Goal: Information Seeking & Learning: Learn about a topic

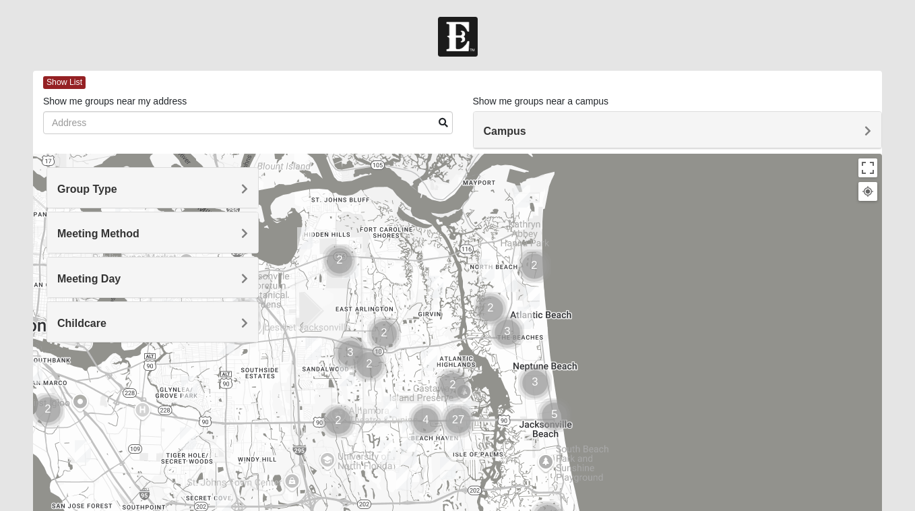
click at [233, 191] on h4 "Group Type" at bounding box center [152, 189] width 191 height 13
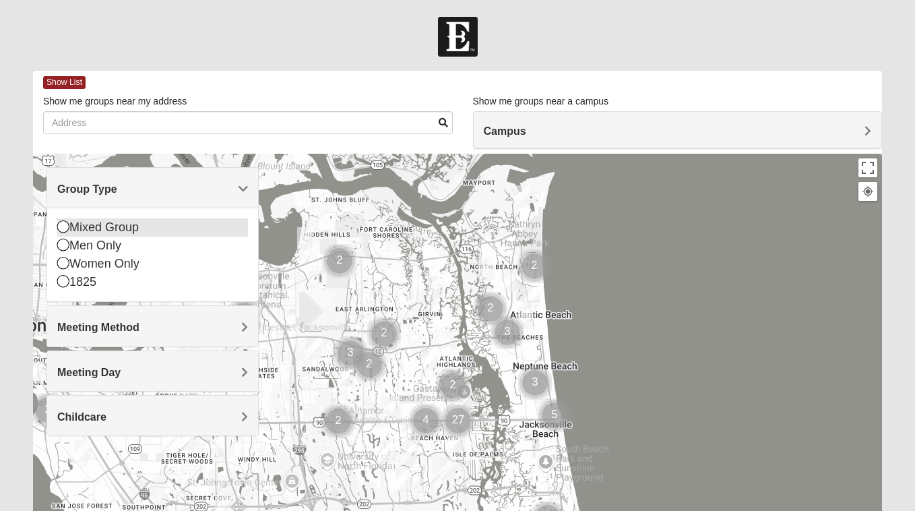
click at [63, 227] on icon at bounding box center [63, 226] width 12 height 12
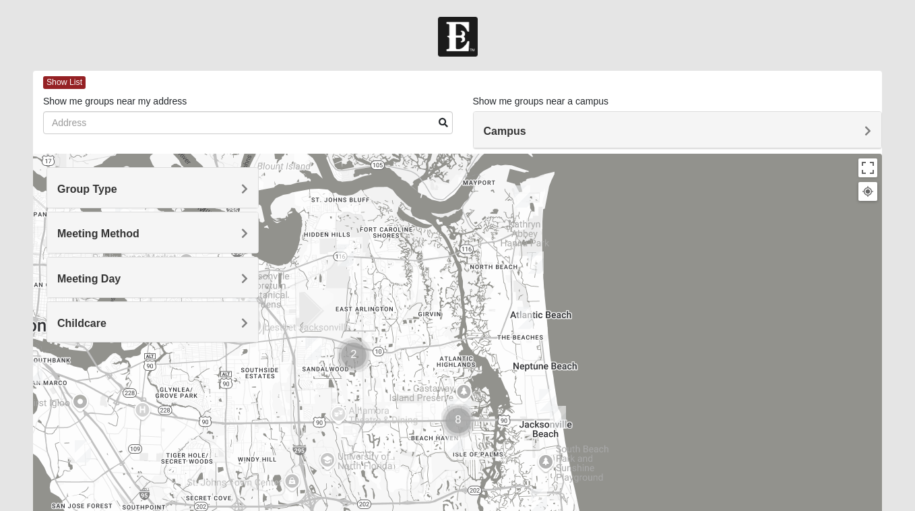
click at [110, 234] on span "Meeting Method" at bounding box center [98, 233] width 82 height 11
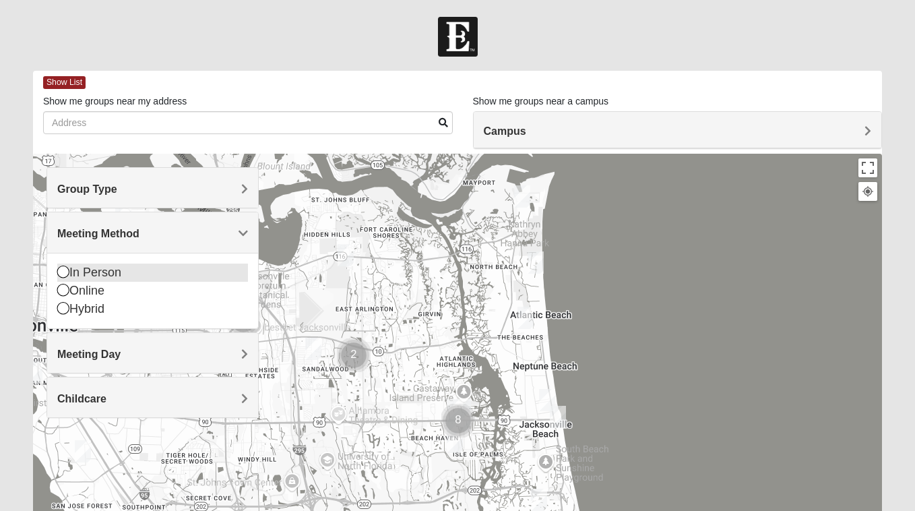
click at [65, 273] on icon at bounding box center [63, 271] width 12 height 12
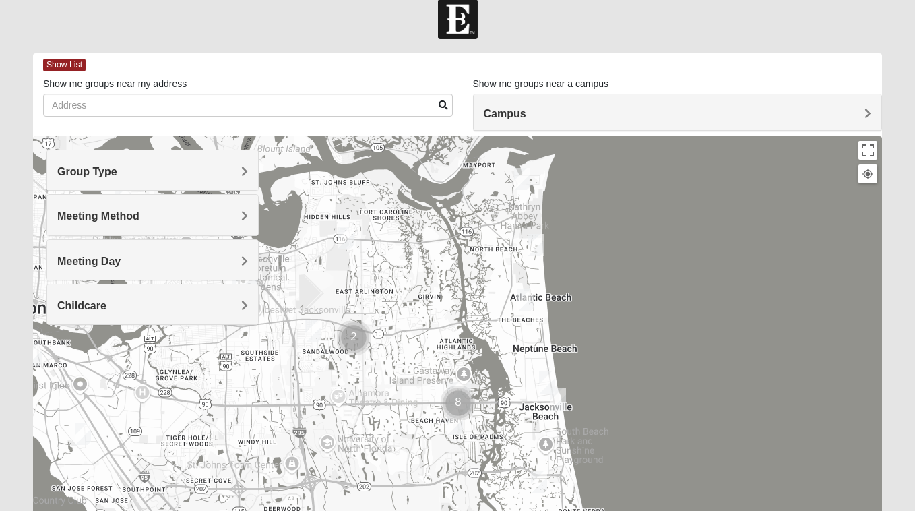
scroll to position [20, 0]
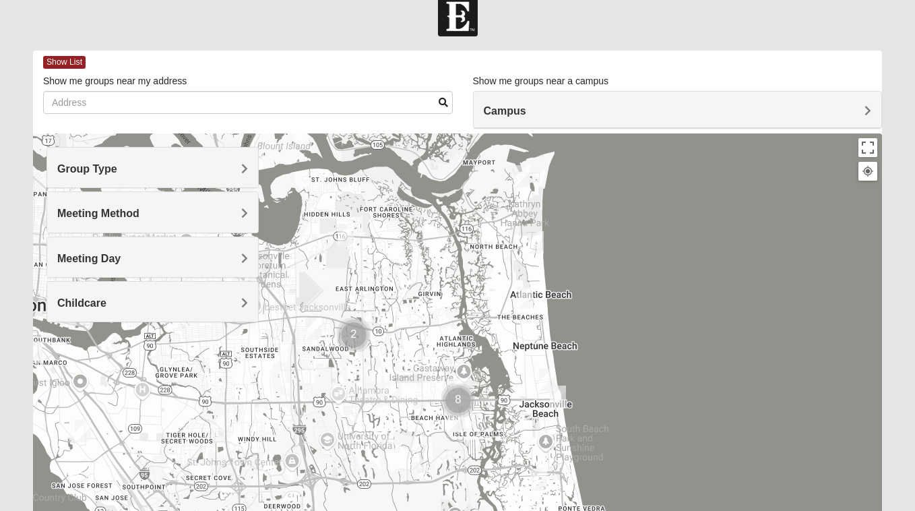
click at [135, 263] on h4 "Meeting Day" at bounding box center [152, 258] width 191 height 13
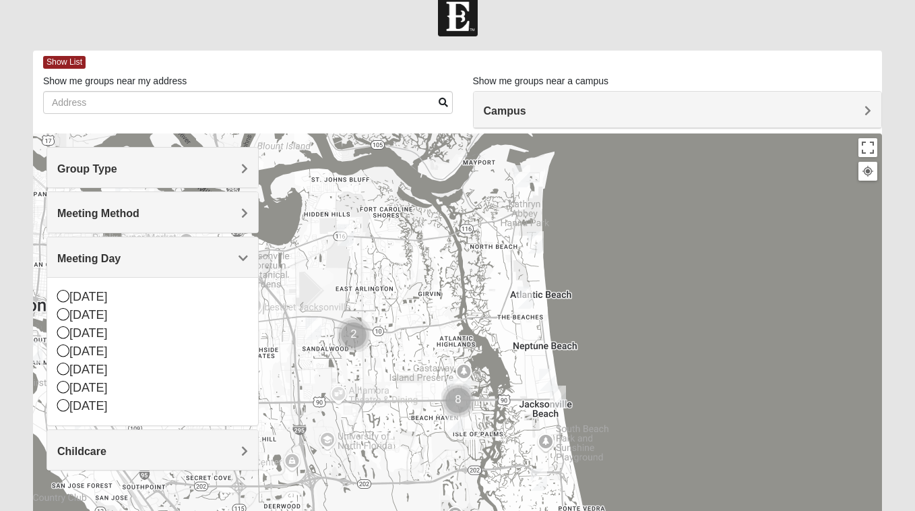
click at [550, 85] on label "Show me groups near a campus" at bounding box center [541, 80] width 136 height 13
click at [545, 104] on h4 "Campus" at bounding box center [678, 110] width 388 height 13
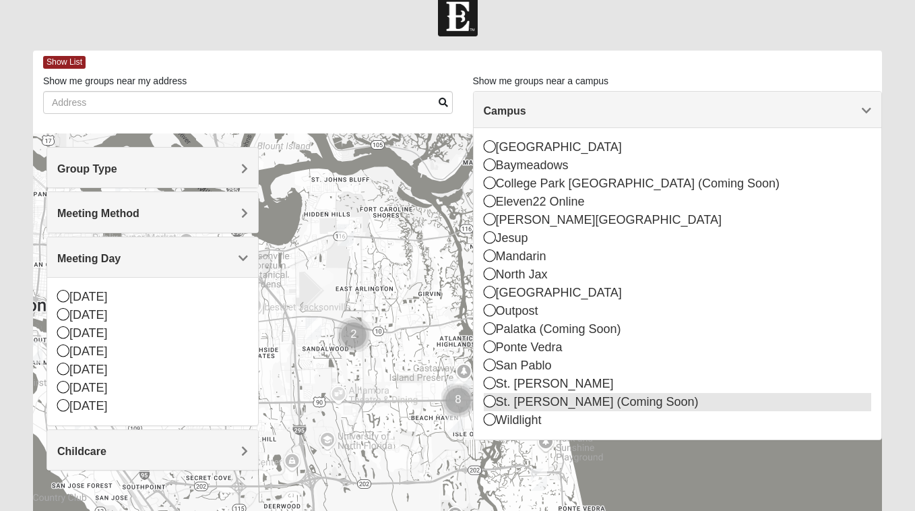
click at [490, 399] on icon at bounding box center [490, 401] width 12 height 12
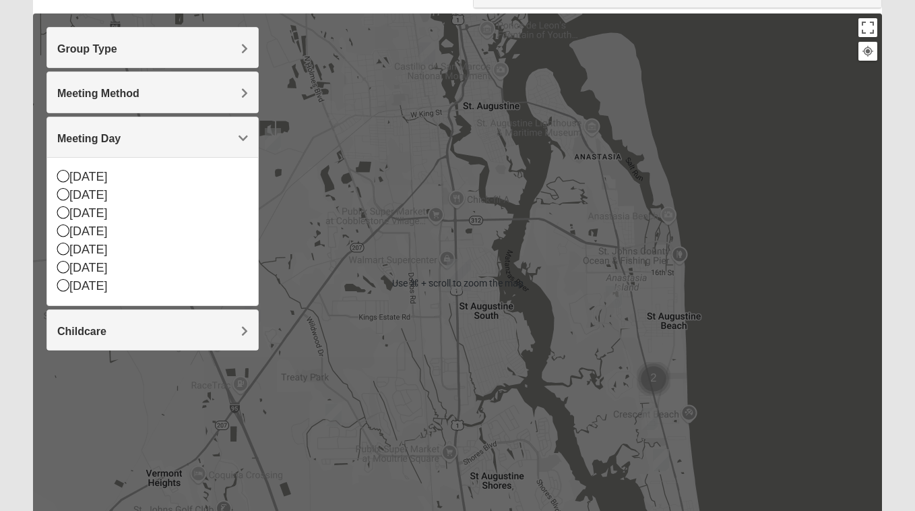
scroll to position [127, 0]
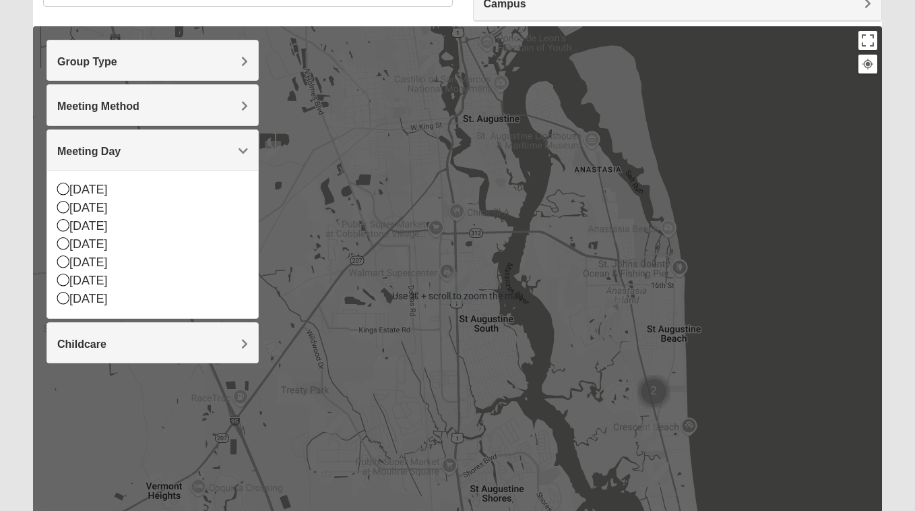
click at [412, 313] on div at bounding box center [457, 295] width 849 height 539
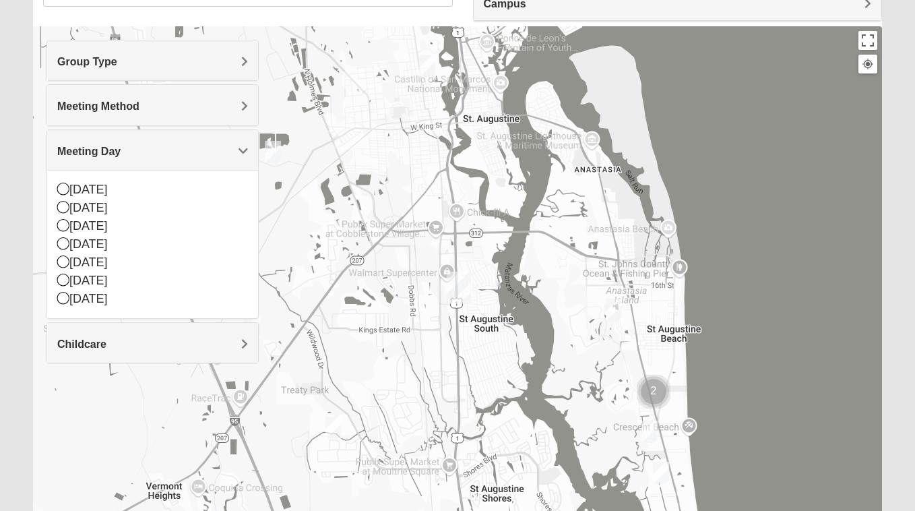
click at [617, 309] on img "Mixed Caple 32080" at bounding box center [614, 309] width 16 height 22
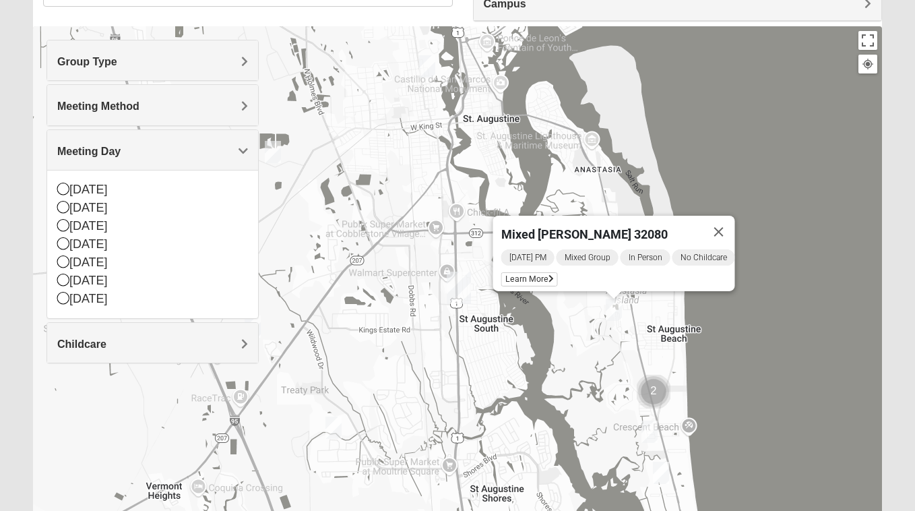
click at [650, 427] on img "WILDASIN/GUNDERSON MIXED" at bounding box center [649, 431] width 16 height 22
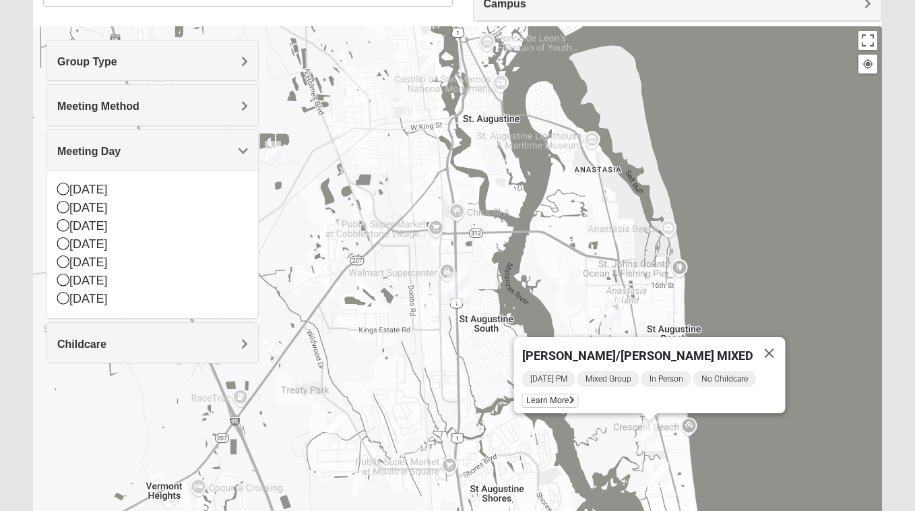
click at [660, 472] on img "Mixed Tant 32080" at bounding box center [661, 472] width 16 height 22
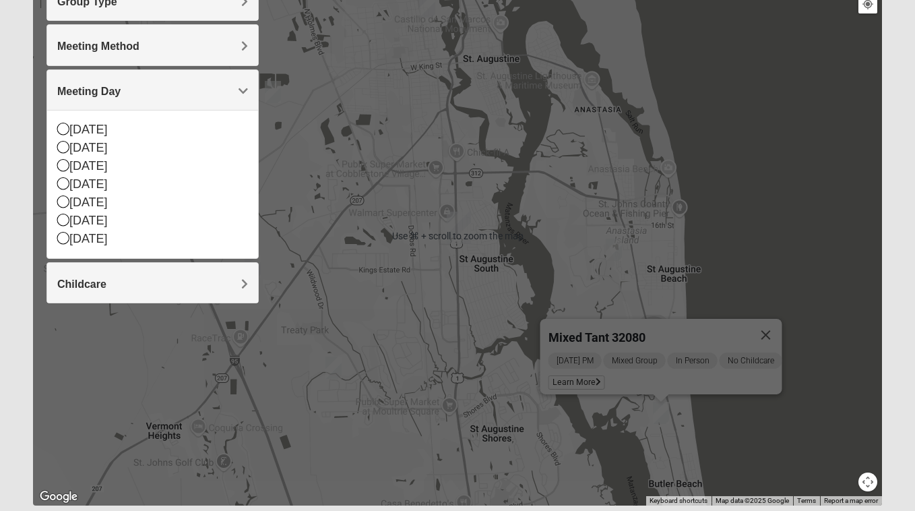
scroll to position [190, 0]
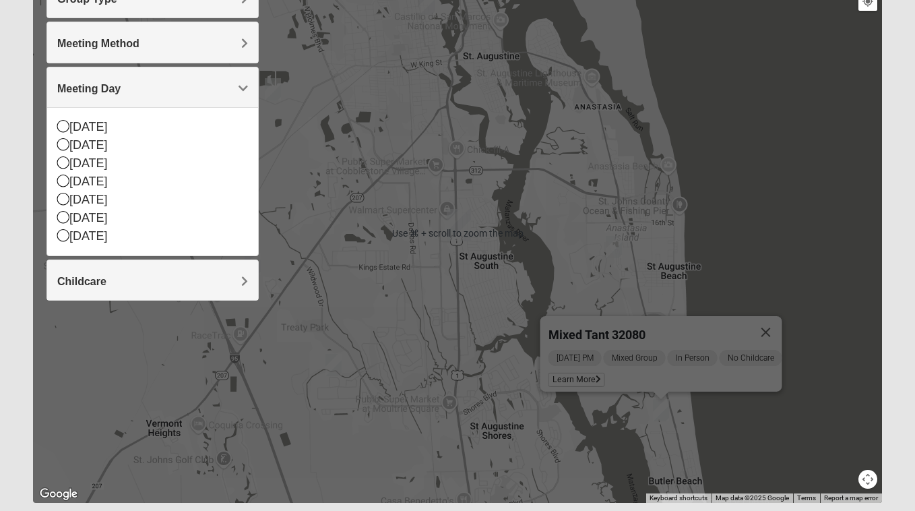
click at [340, 361] on img "Mixed McClellan 32086" at bounding box center [333, 365] width 16 height 22
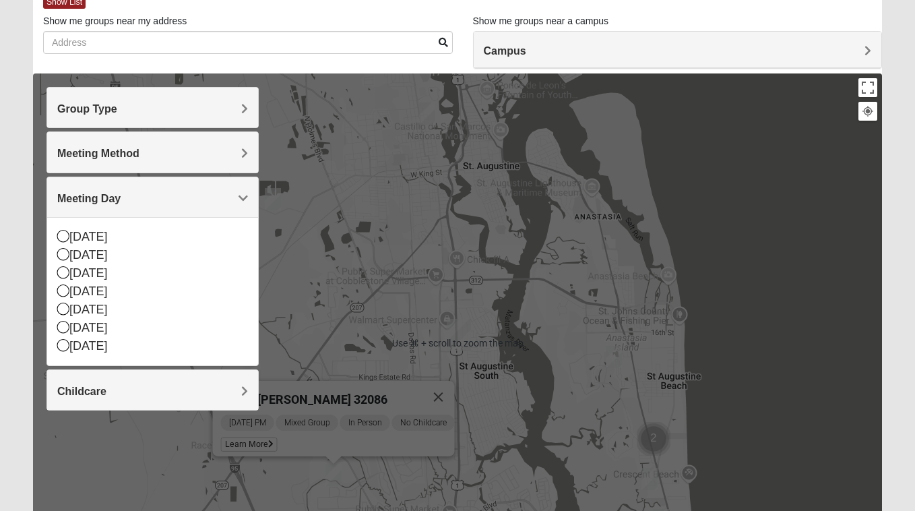
scroll to position [76, 0]
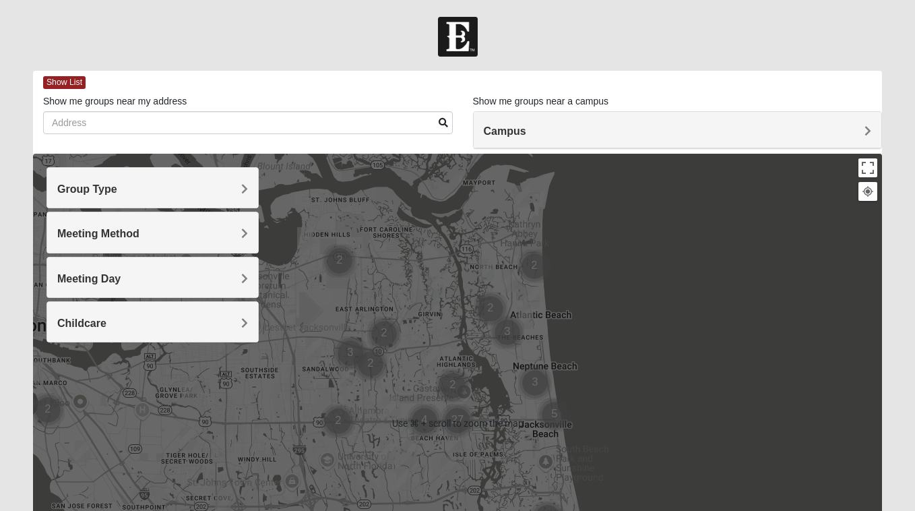
click at [711, 135] on h4 "Campus" at bounding box center [678, 131] width 388 height 13
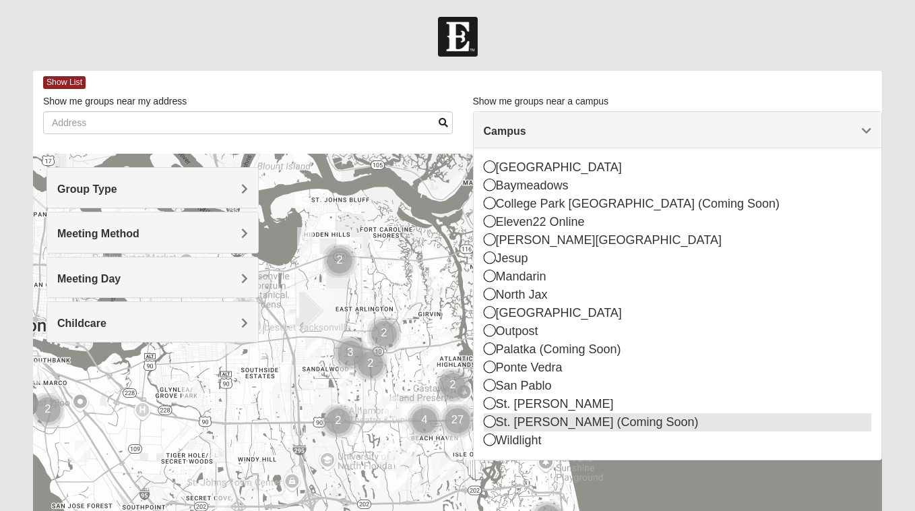
click at [486, 424] on icon at bounding box center [490, 421] width 12 height 12
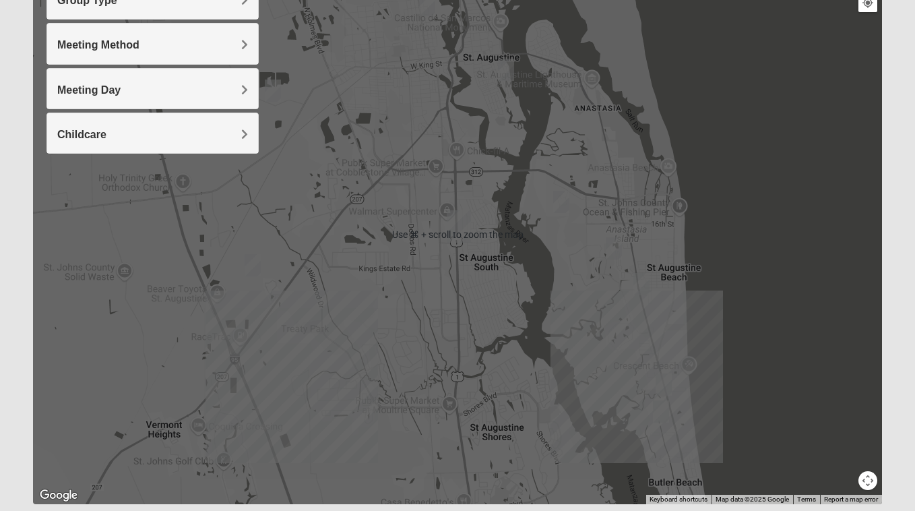
scroll to position [171, 0]
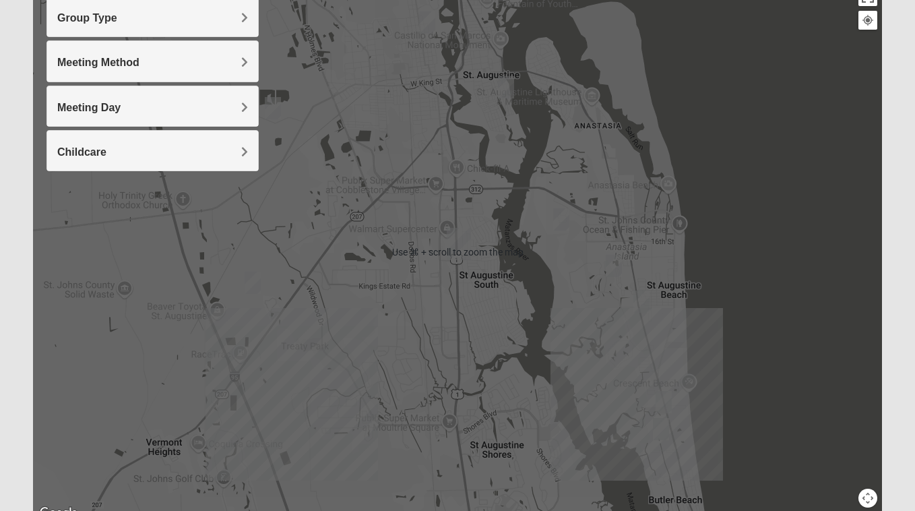
click at [543, 313] on div at bounding box center [457, 251] width 849 height 539
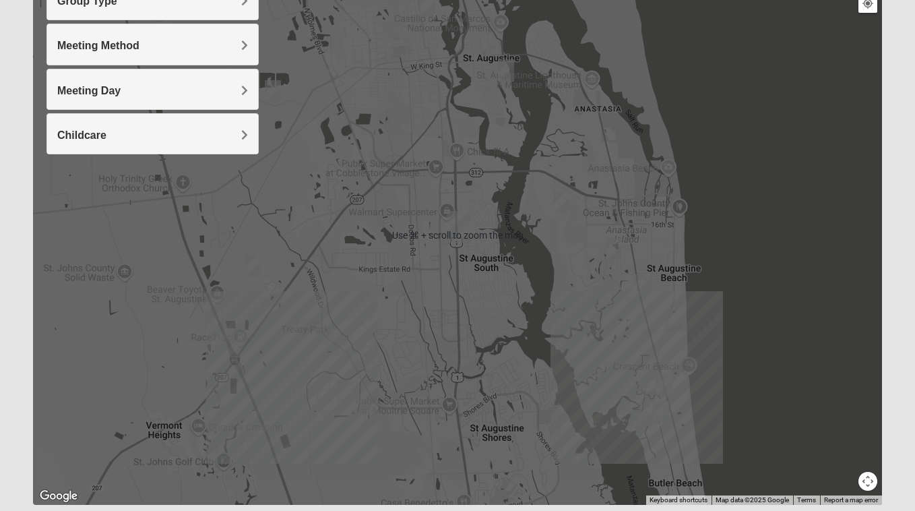
scroll to position [231, 0]
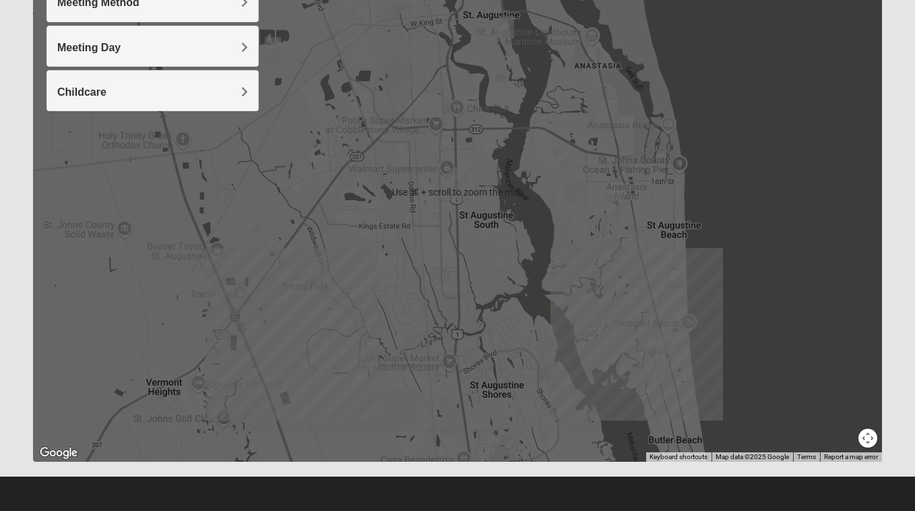
click at [814, 224] on div at bounding box center [457, 192] width 849 height 539
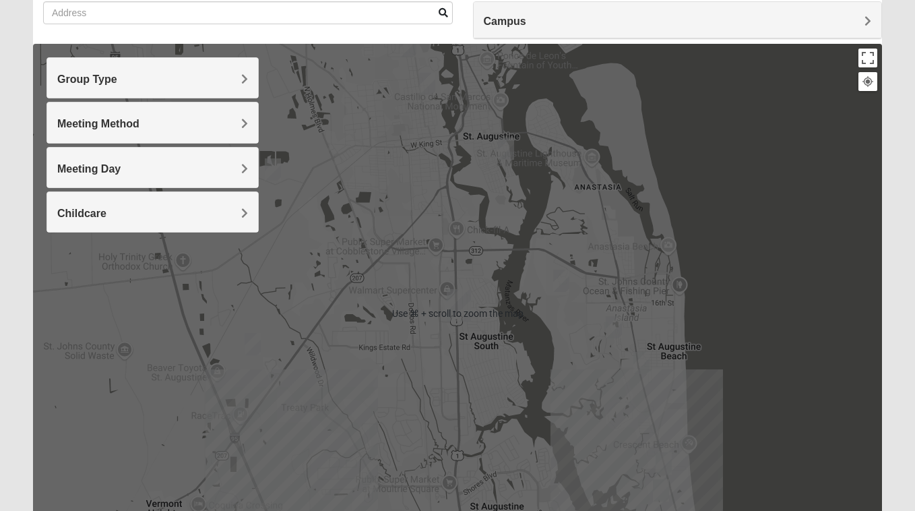
scroll to position [106, 0]
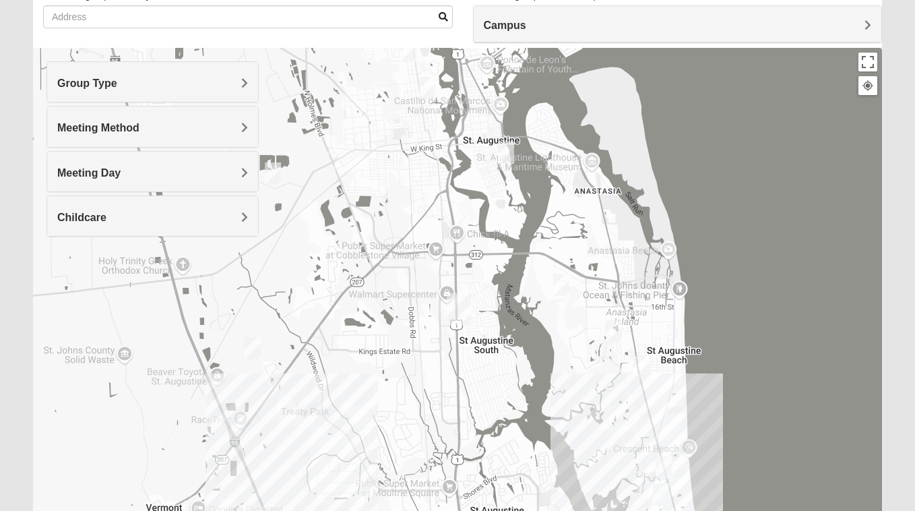
click at [505, 152] on img "Womens Haas 32084" at bounding box center [506, 152] width 16 height 22
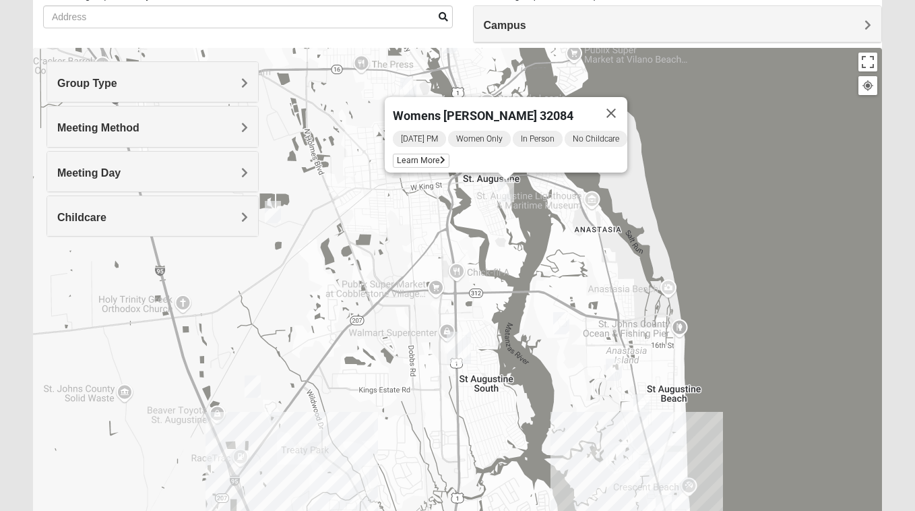
click at [563, 323] on img "1825 Mixed Lauter 32080" at bounding box center [561, 323] width 16 height 22
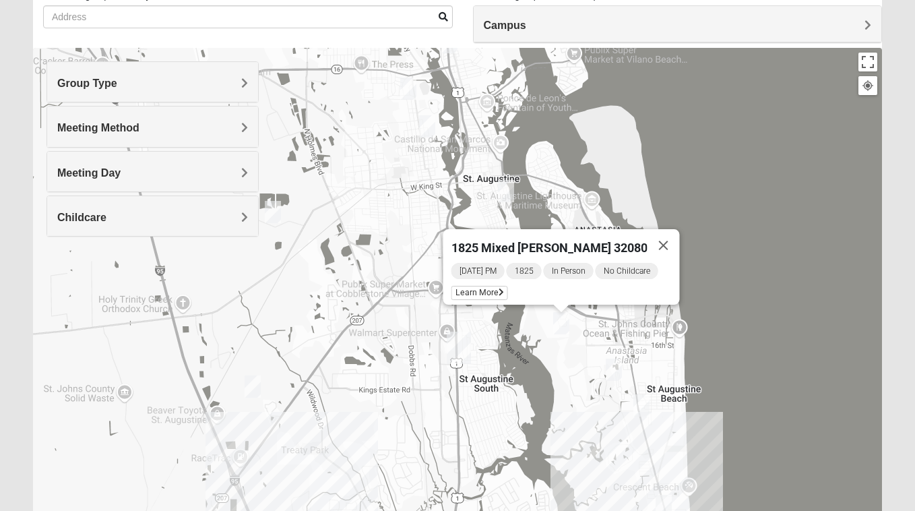
click at [617, 365] on img "Mixed Caple 32080" at bounding box center [614, 369] width 16 height 22
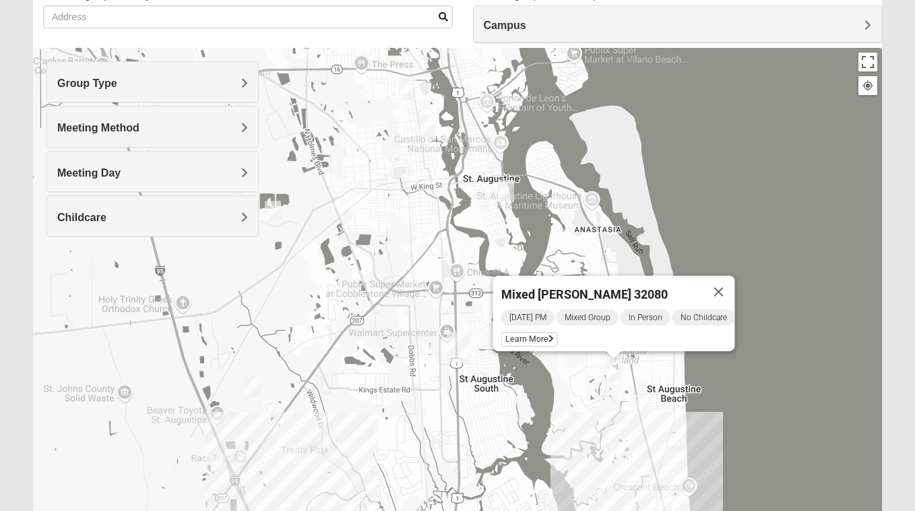
click at [644, 406] on img "Womens Cannata 32080" at bounding box center [641, 405] width 16 height 22
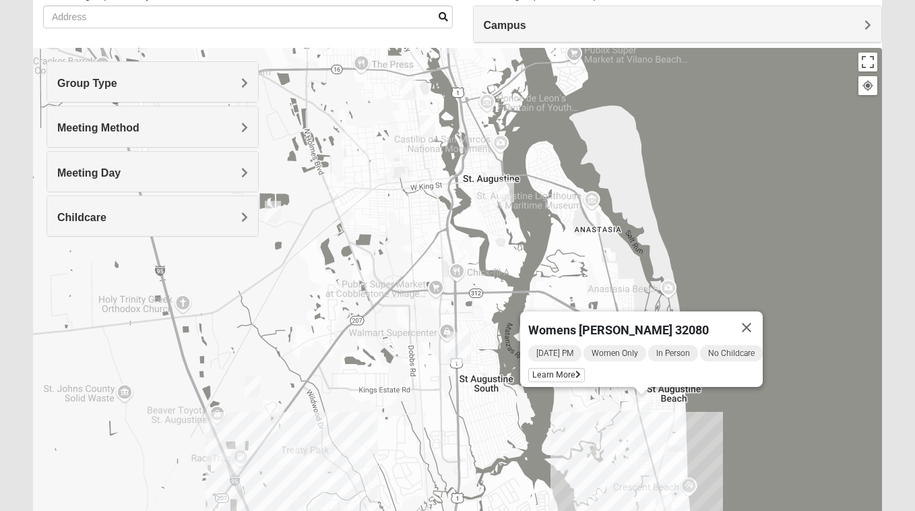
click at [663, 497] on img "Mens Day/West 32080" at bounding box center [663, 505] width 16 height 22
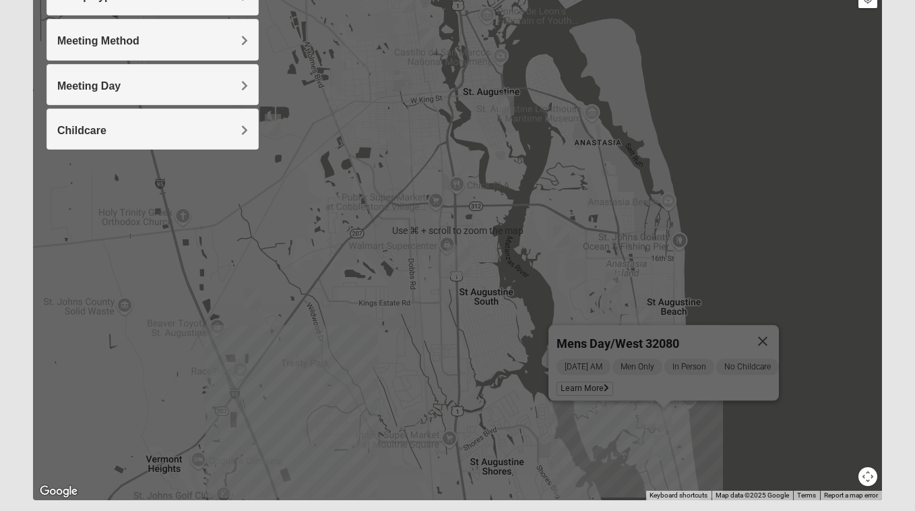
scroll to position [231, 0]
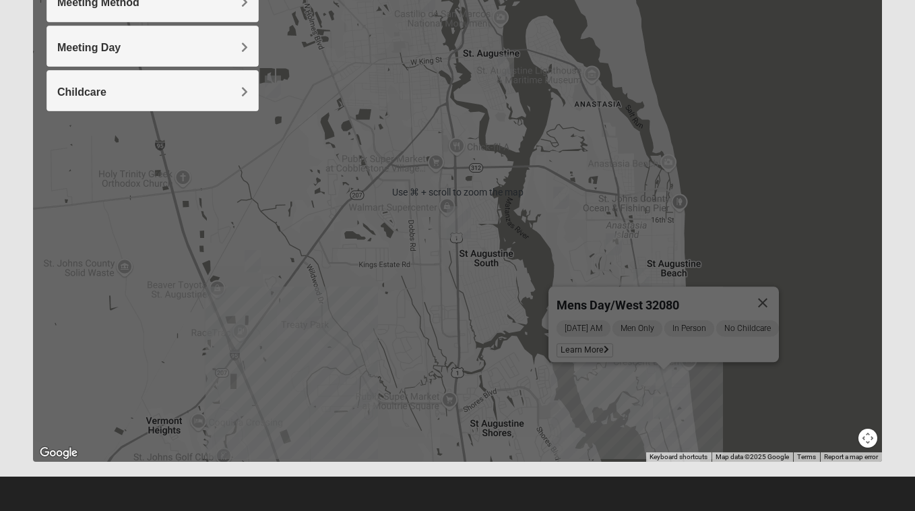
click at [662, 411] on img "Mixed Tant 32080" at bounding box center [661, 407] width 16 height 22
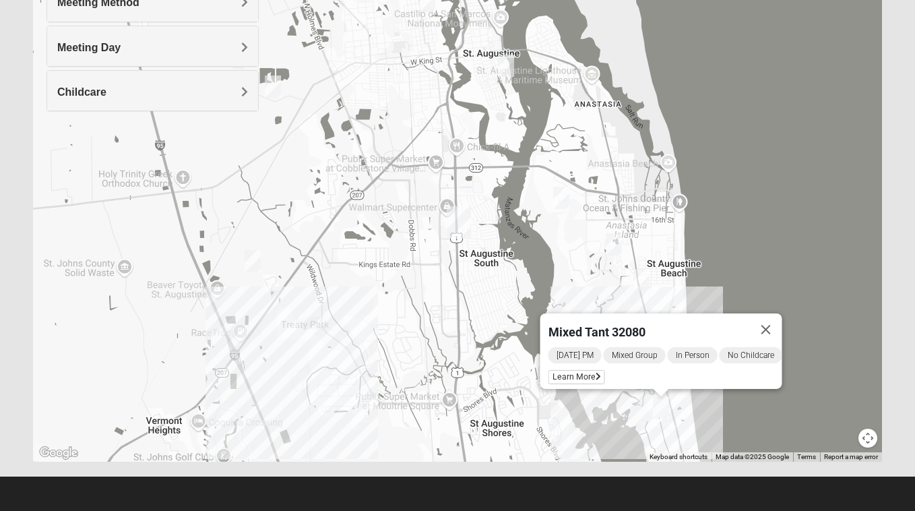
click at [695, 224] on div "Mixed Tant 32080 Wednesday PM Mixed Group In Person No Childcare Learn More" at bounding box center [457, 192] width 849 height 539
click at [779, 320] on button "Close" at bounding box center [766, 329] width 32 height 32
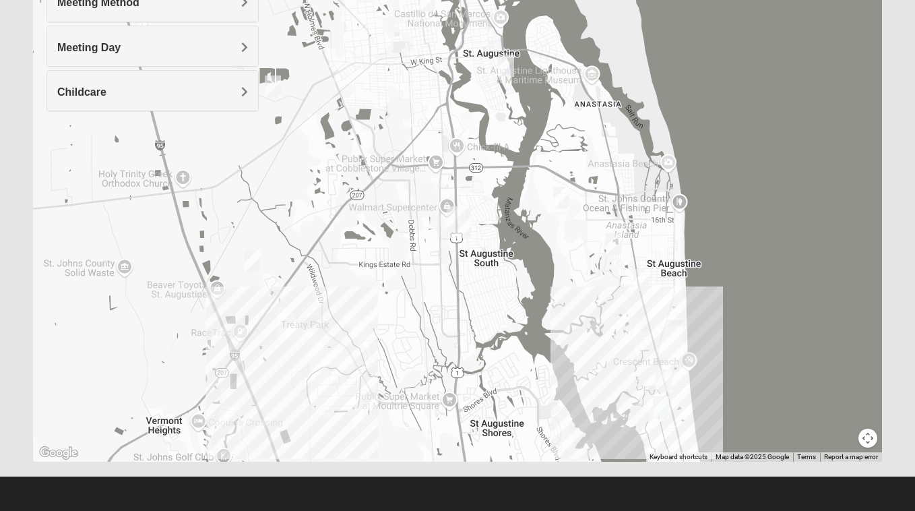
drag, startPoint x: 870, startPoint y: 435, endPoint x: 853, endPoint y: 401, distance: 38.3
click at [853, 401] on div "Use ⌘ + scroll to zoom the map Keyboard shortcuts Map Data Map data ©2025 Googl…" at bounding box center [457, 192] width 849 height 539
drag, startPoint x: 866, startPoint y: 437, endPoint x: 837, endPoint y: 407, distance: 41.9
click at [837, 407] on div "Use ⌘ + scroll to zoom the map Keyboard shortcuts Map Data Map data ©2025 Googl…" at bounding box center [457, 192] width 849 height 539
click at [769, 361] on div at bounding box center [457, 192] width 849 height 539
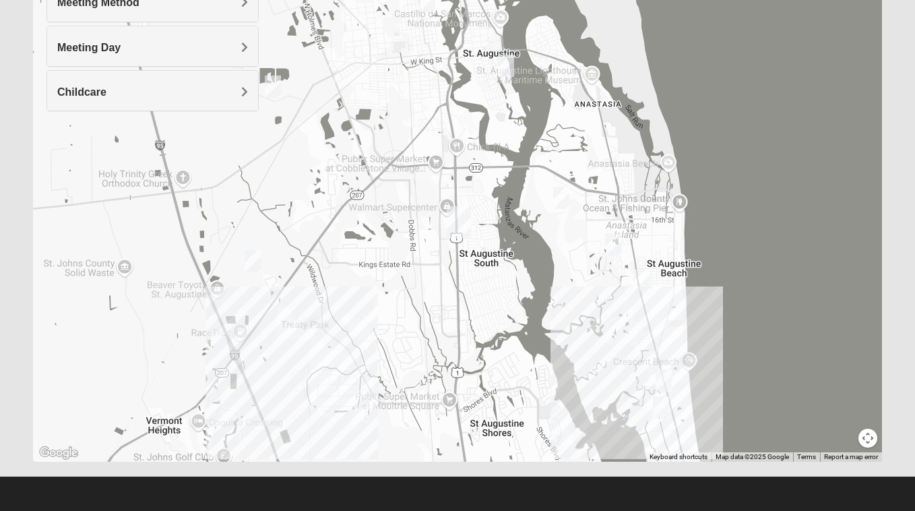
click at [653, 326] on div at bounding box center [457, 192] width 849 height 539
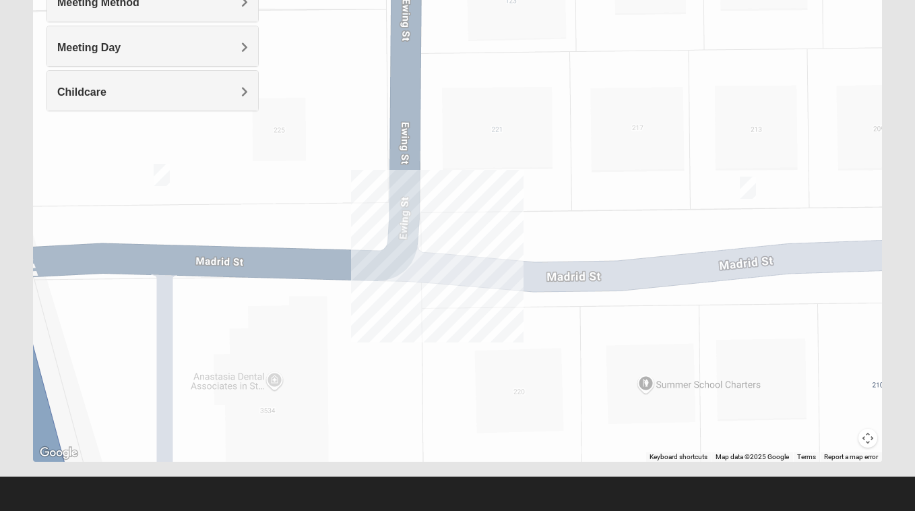
click at [745, 185] on img "Mixed West Tuesday 32080" at bounding box center [748, 187] width 16 height 22
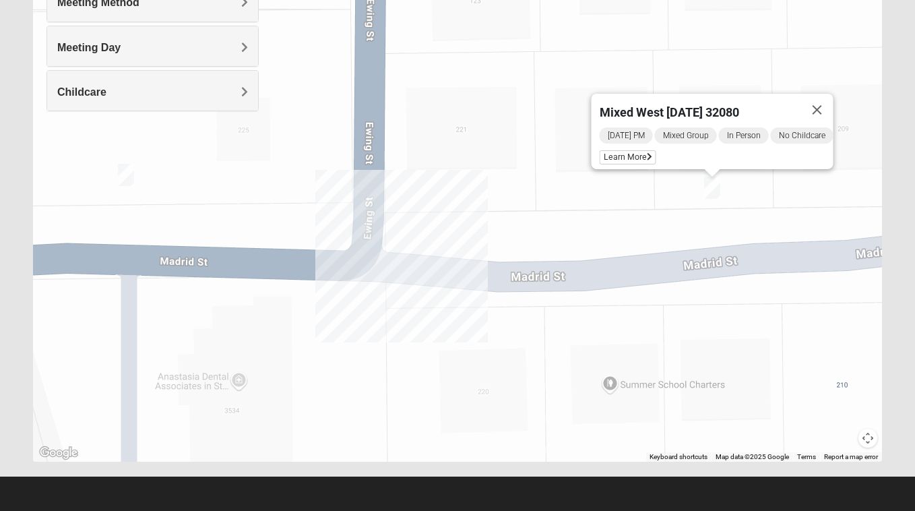
click at [125, 181] on img "Mixed West Wednesday 32080" at bounding box center [126, 175] width 16 height 22
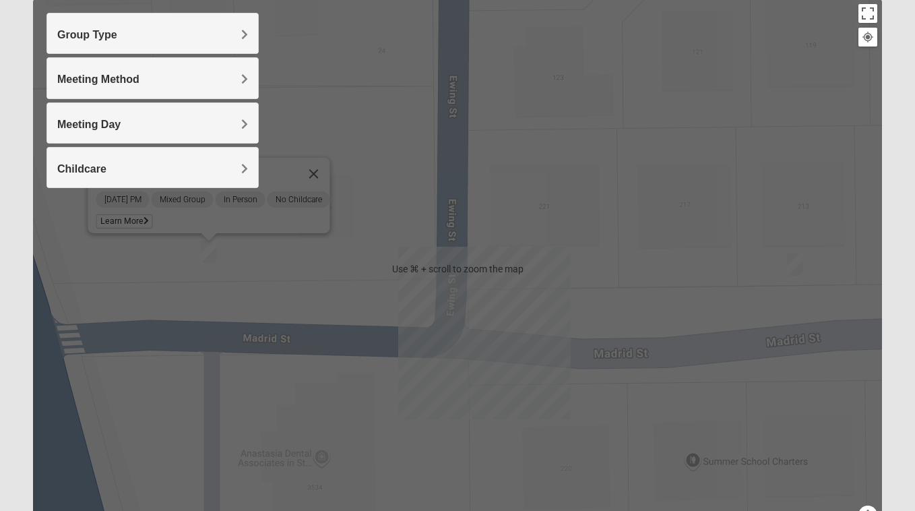
scroll to position [153, 0]
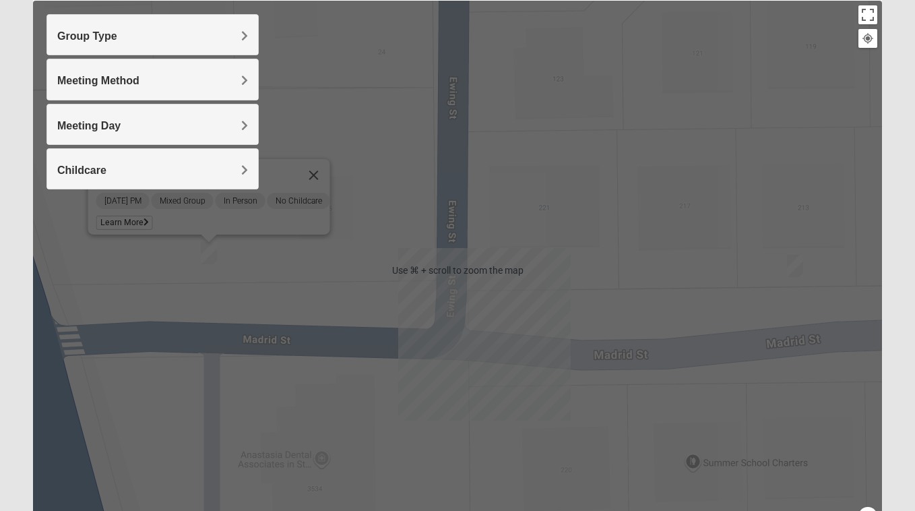
click at [311, 106] on div "Mixed West Wednesday 32080 Wednesday PM Mixed Group In Person No Childcare Lear…" at bounding box center [457, 270] width 849 height 539
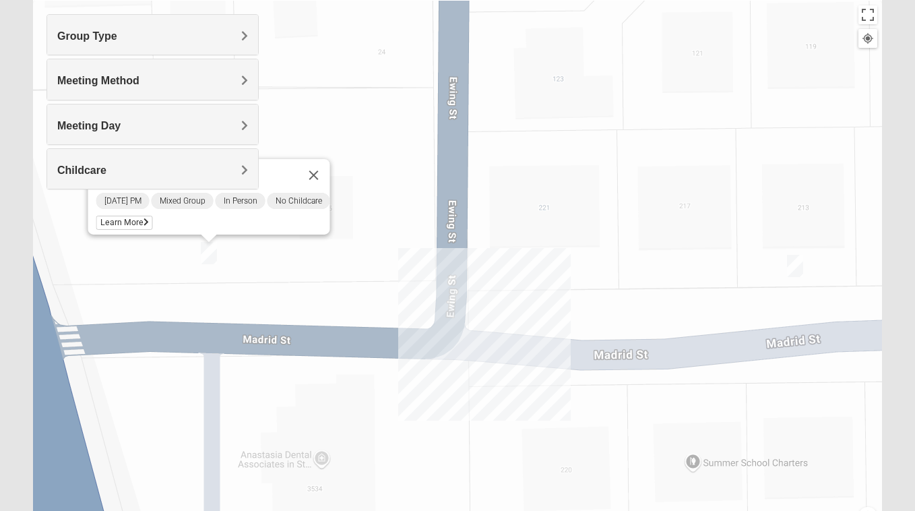
drag, startPoint x: 329, startPoint y: 216, endPoint x: 422, endPoint y: 306, distance: 129.6
click at [422, 309] on div "Mixed West Wednesday 32080 Wednesday PM Mixed Group In Person No Childcare Lear…" at bounding box center [457, 270] width 849 height 539
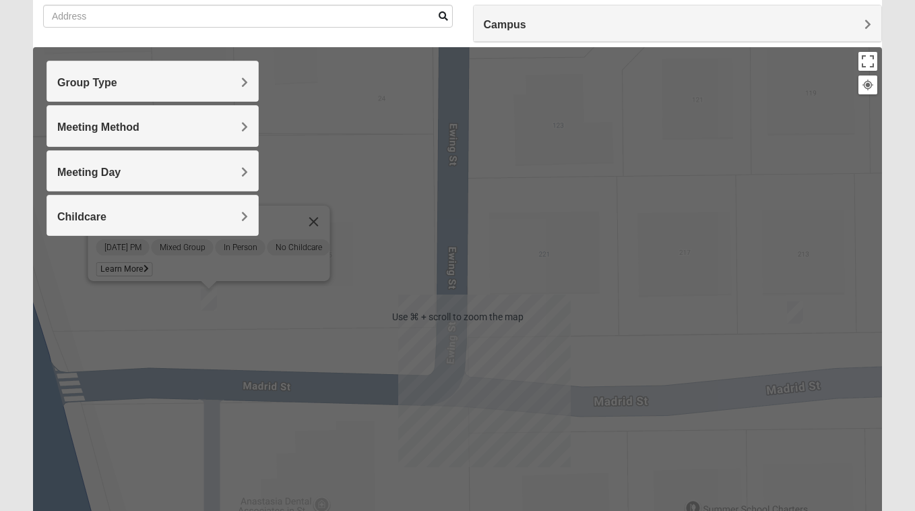
scroll to position [107, 0]
click at [288, 207] on div "Mixed West [DATE] 32080" at bounding box center [196, 221] width 201 height 32
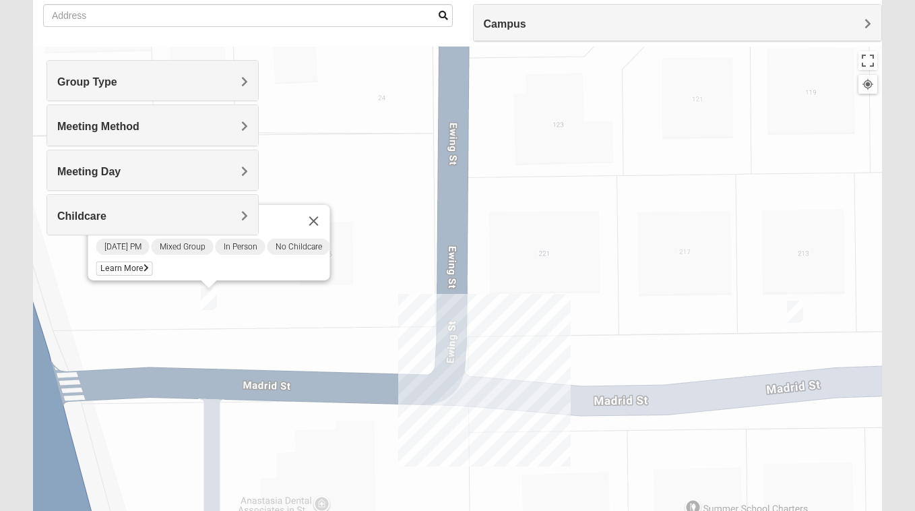
click at [288, 220] on div "Mixed West [DATE] 32080" at bounding box center [196, 221] width 201 height 32
click at [214, 306] on img "Mixed West Wednesday 32080" at bounding box center [209, 299] width 16 height 22
click at [209, 299] on img "Mixed West Wednesday 32080" at bounding box center [209, 299] width 16 height 22
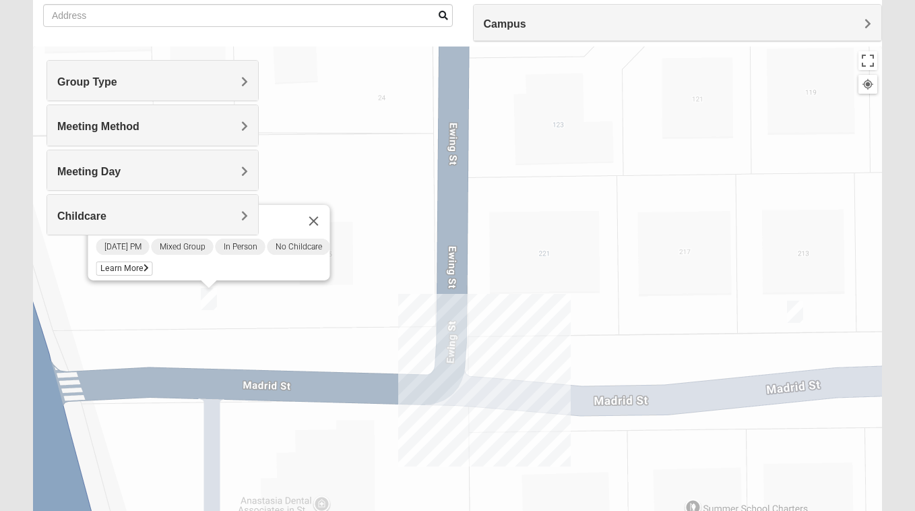
click at [209, 299] on img "Mixed West Wednesday 32080" at bounding box center [209, 299] width 16 height 22
click at [273, 308] on div "To navigate, press the arrow keys. Mixed West Wednesday 32080 Wednesday PM Mixe…" at bounding box center [457, 315] width 849 height 539
click at [330, 209] on button "Close" at bounding box center [314, 221] width 32 height 32
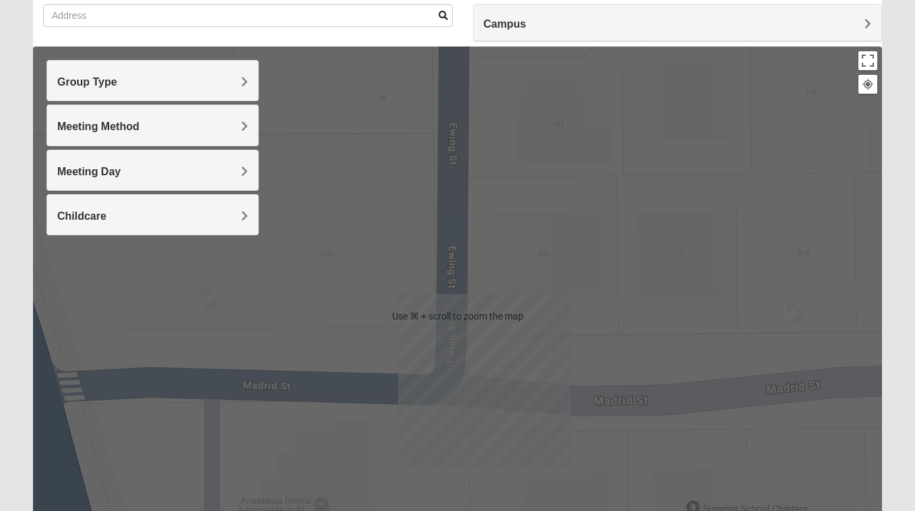
scroll to position [108, 0]
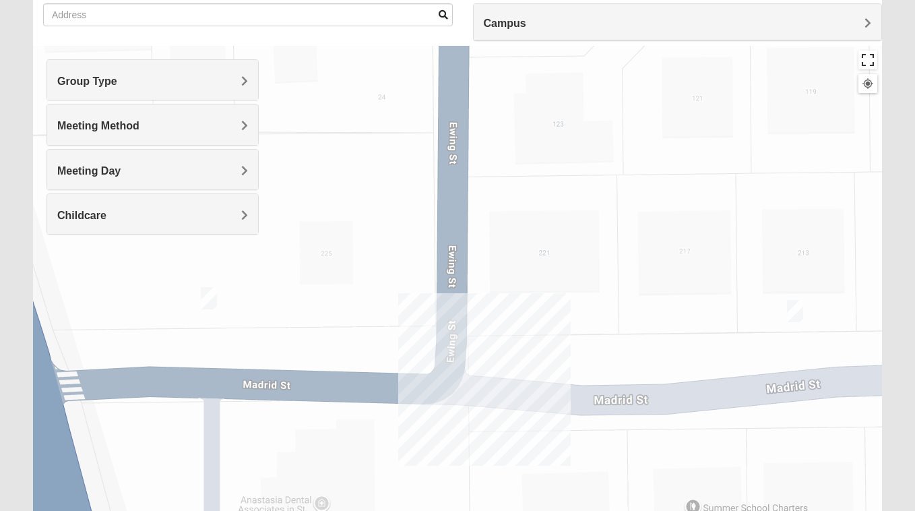
drag, startPoint x: 872, startPoint y: 65, endPoint x: 893, endPoint y: 85, distance: 29.1
click at [894, 85] on form "Hello Sean My Account Log Out Find A Group Error" at bounding box center [457, 271] width 915 height 725
drag, startPoint x: 870, startPoint y: 65, endPoint x: 856, endPoint y: 125, distance: 61.4
click at [856, 125] on div "Use ⌘ + scroll to zoom the map Keyboard shortcuts Map Data Map data ©2025 Googl…" at bounding box center [457, 315] width 849 height 539
click at [208, 297] on img "Mixed West Wednesday 32080" at bounding box center [209, 298] width 16 height 22
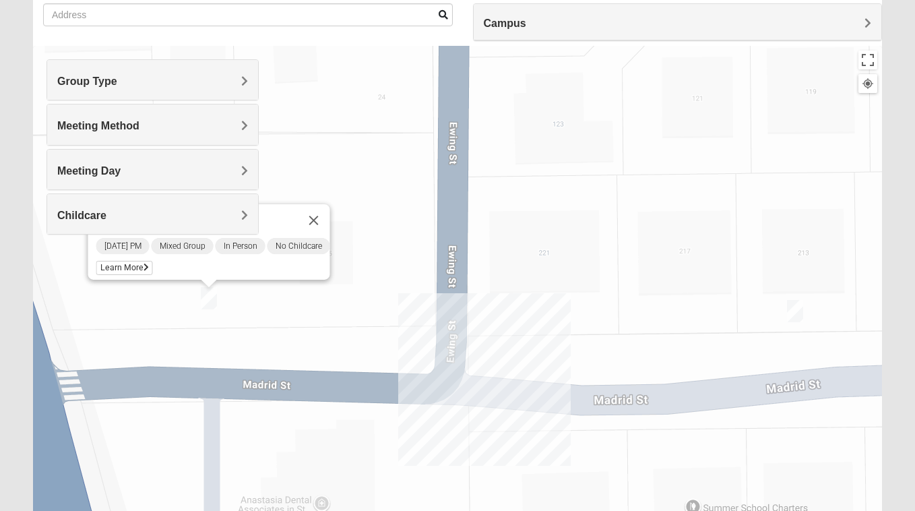
click at [866, 88] on div at bounding box center [868, 83] width 12 height 12
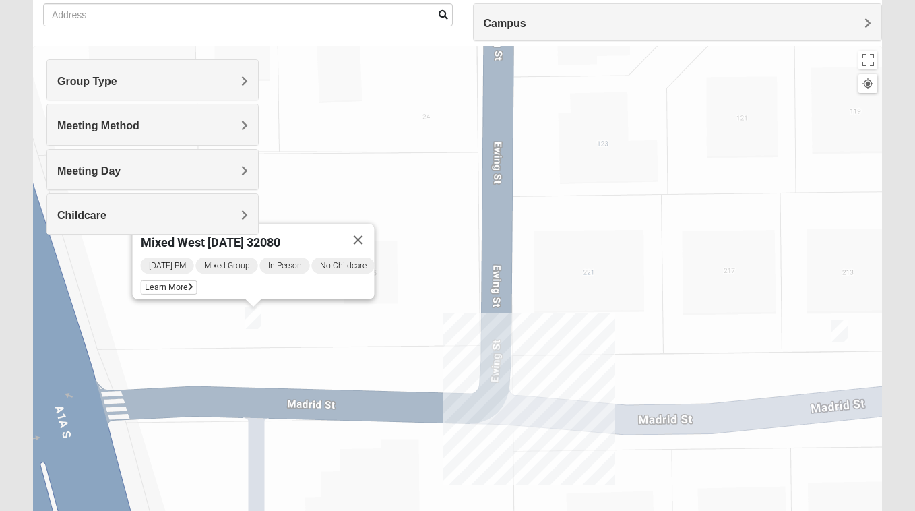
drag, startPoint x: 375, startPoint y: 105, endPoint x: 358, endPoint y: 102, distance: 16.5
click at [358, 102] on div "Mixed West Wednesday 32080 Wednesday PM Mixed Group In Person No Childcare Lear…" at bounding box center [457, 315] width 849 height 539
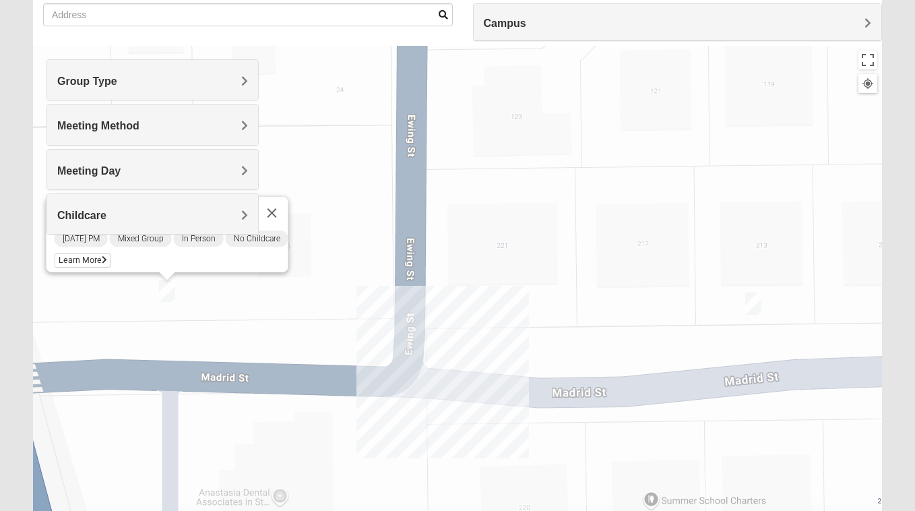
click at [750, 296] on img "Mixed West Tuesday 32080" at bounding box center [753, 303] width 16 height 22
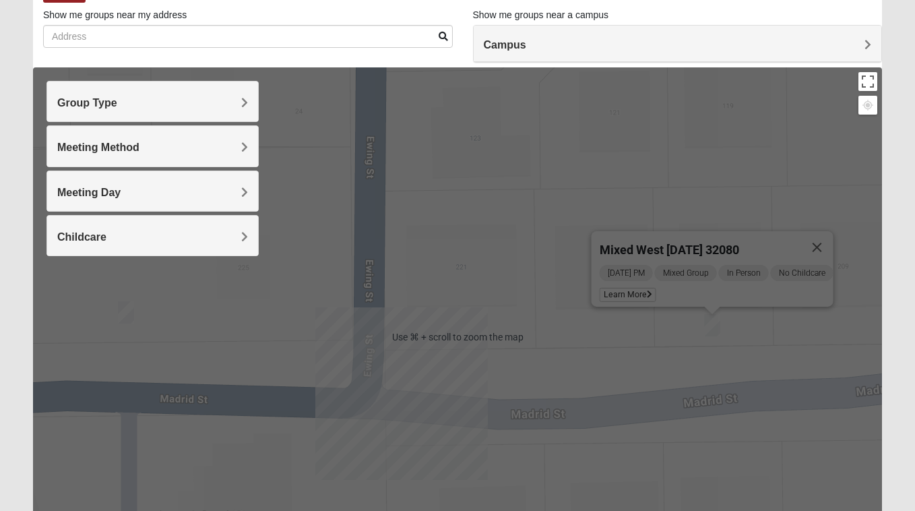
scroll to position [0, 0]
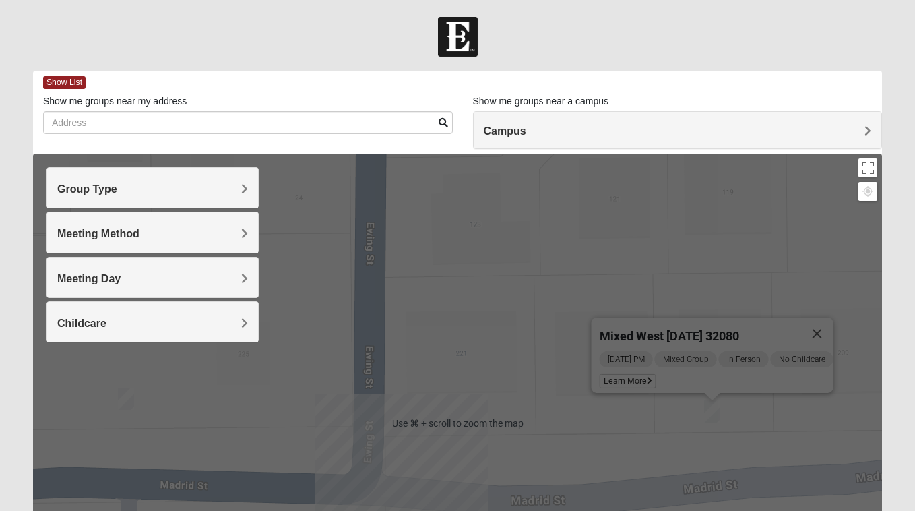
click at [474, 248] on div "Mixed West Tuesday 32080 Tuesday PM Mixed Group In Person No Childcare Learn Mo…" at bounding box center [457, 423] width 849 height 539
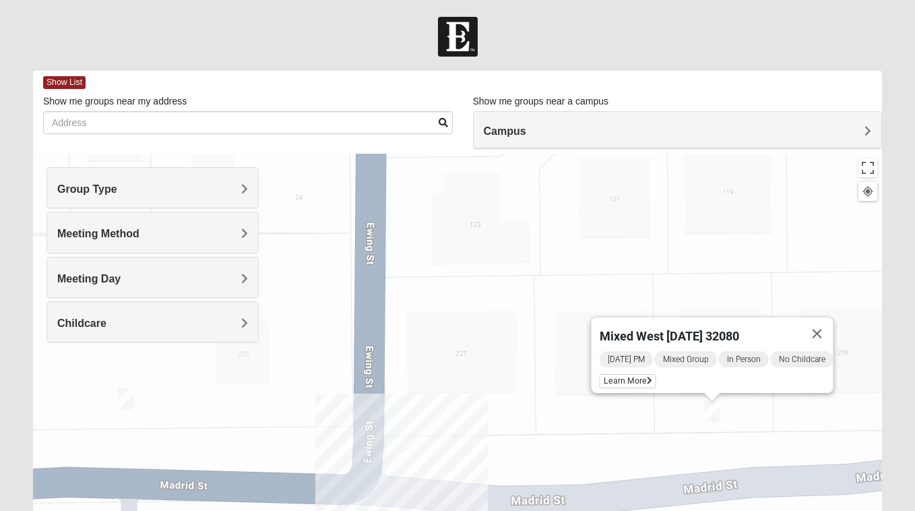
click at [542, 129] on h4 "Campus" at bounding box center [678, 131] width 388 height 13
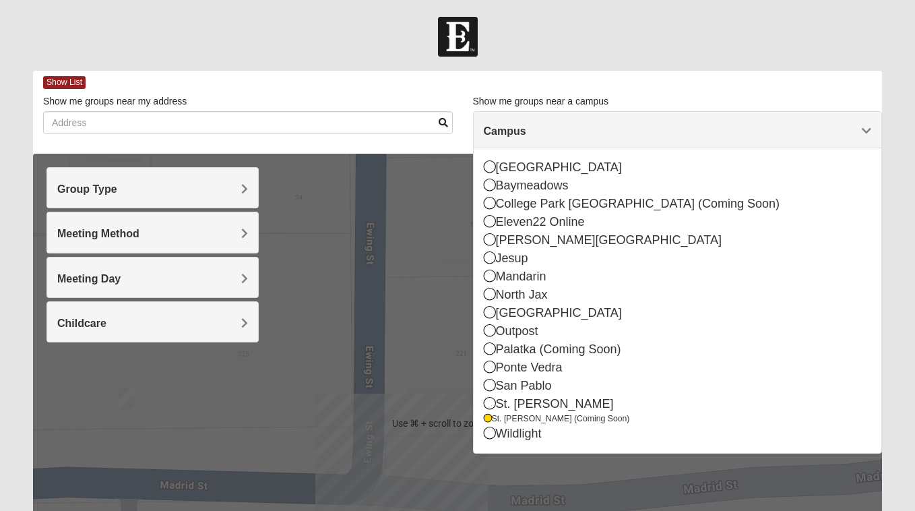
click at [390, 256] on div "Mixed West Tuesday 32080 Tuesday PM Mixed Group In Person No Childcare Learn Mo…" at bounding box center [457, 423] width 849 height 539
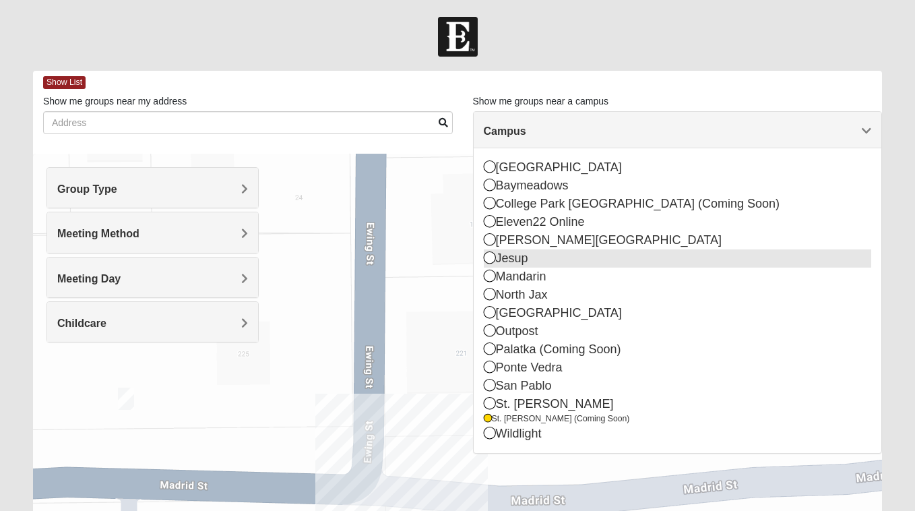
drag, startPoint x: 639, startPoint y: 209, endPoint x: 612, endPoint y: 258, distance: 55.5
click at [619, 248] on div "Arlington Baymeadows College Park Orlando (Coming Soon) Eleven22 Online Fleming…" at bounding box center [678, 300] width 388 height 284
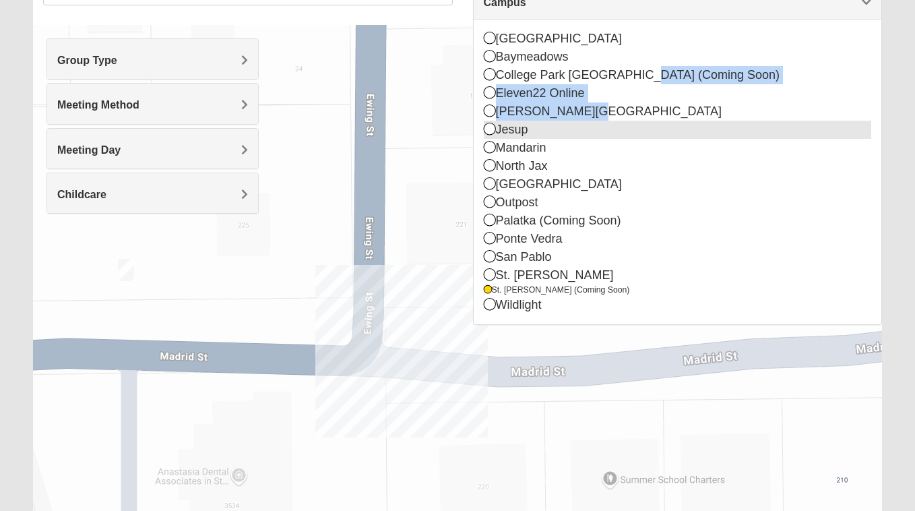
scroll to position [231, 0]
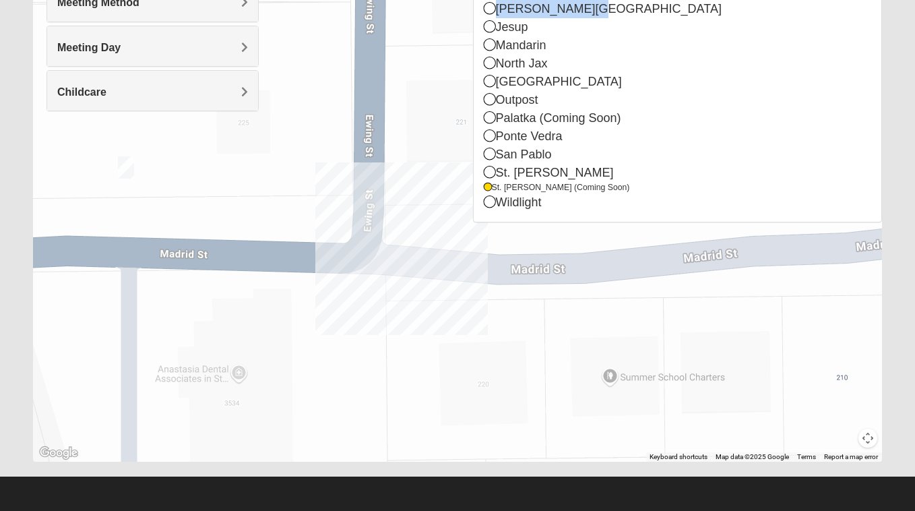
click at [616, 305] on div "Mixed West Tuesday 32080 Tuesday PM Mixed Group In Person No Childcare Learn Mo…" at bounding box center [457, 192] width 849 height 539
click at [866, 439] on button "Map camera controls" at bounding box center [867, 437] width 19 height 19
click at [844, 438] on button "Zoom out" at bounding box center [844, 437] width 19 height 19
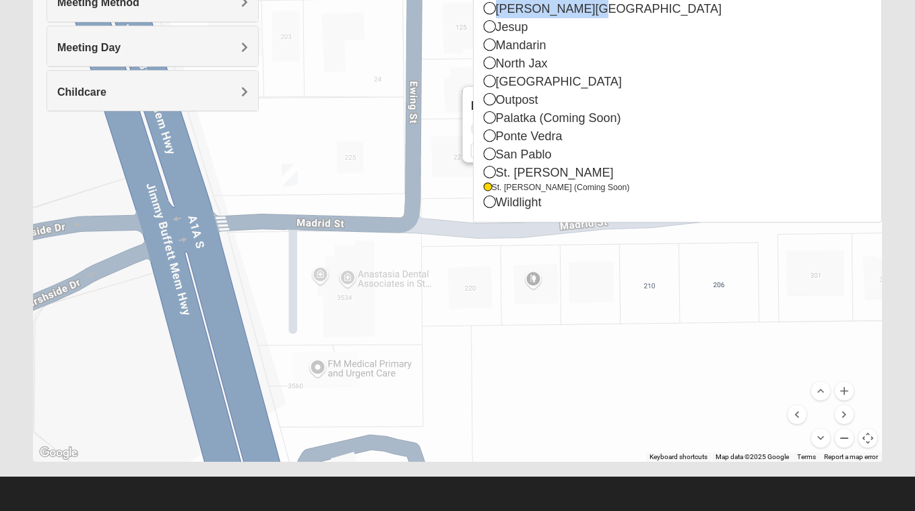
click at [844, 438] on button "Zoom out" at bounding box center [844, 437] width 19 height 19
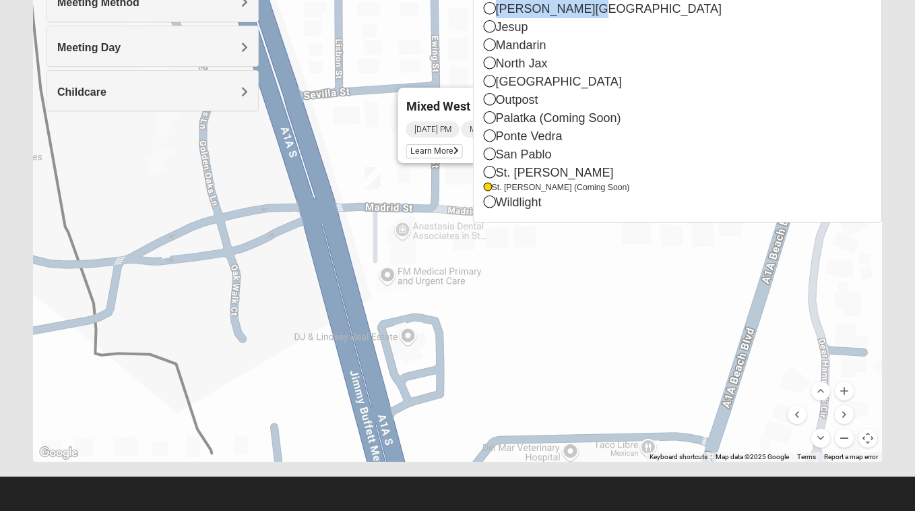
click at [844, 438] on button "Zoom out" at bounding box center [844, 437] width 19 height 19
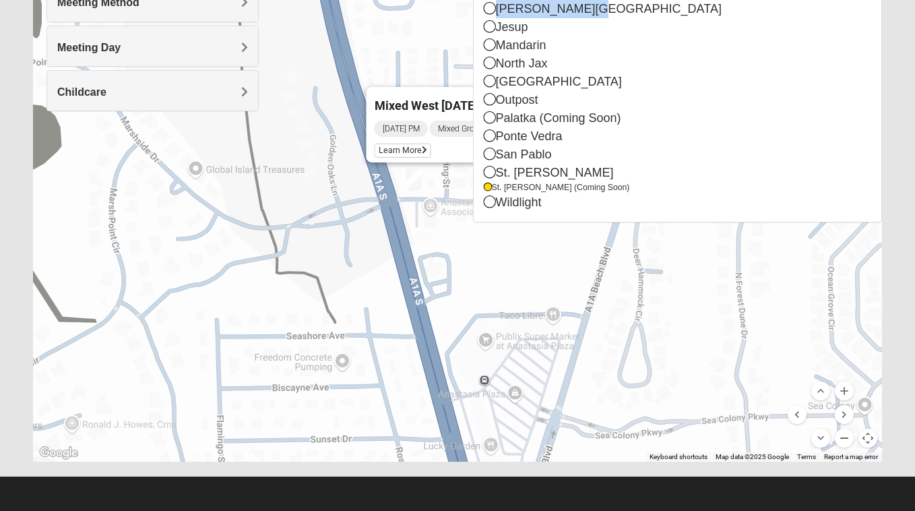
click at [844, 438] on button "Zoom out" at bounding box center [844, 437] width 19 height 19
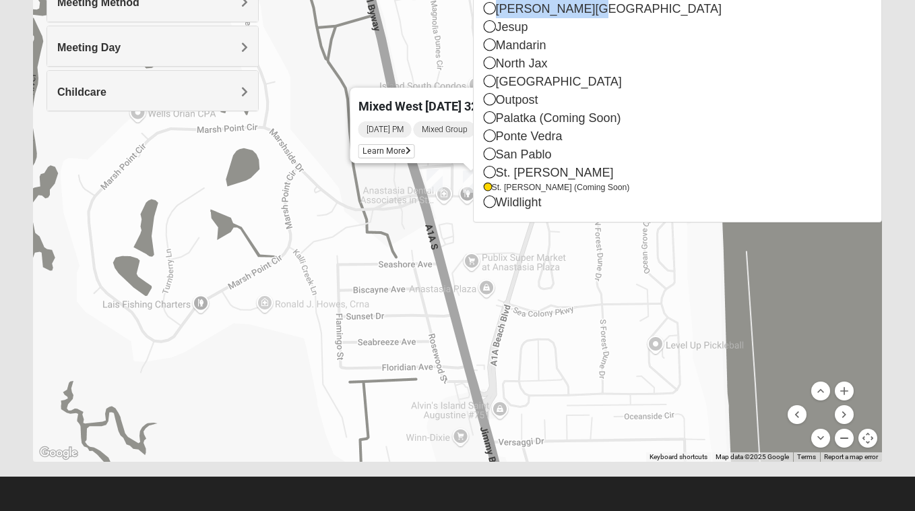
click at [844, 438] on button "Zoom out" at bounding box center [844, 437] width 19 height 19
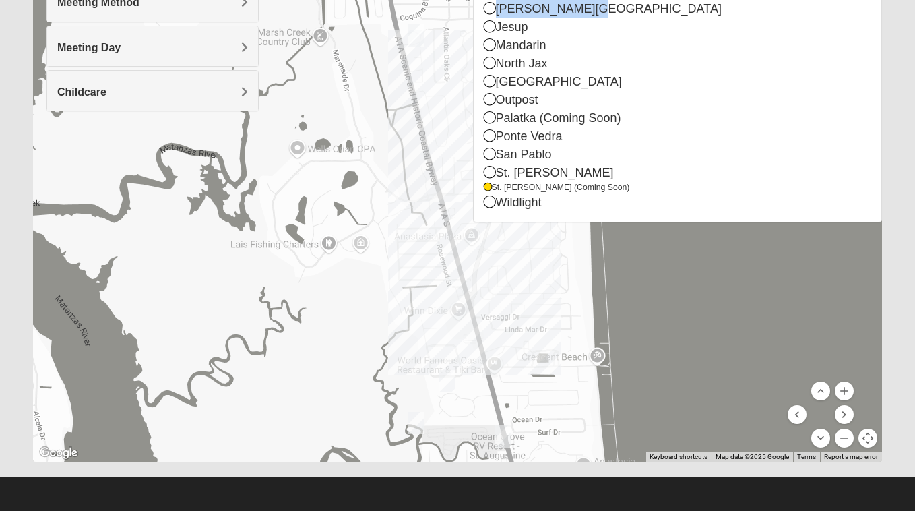
click at [710, 336] on div at bounding box center [457, 192] width 849 height 539
click at [843, 437] on button "Zoom out" at bounding box center [844, 437] width 19 height 19
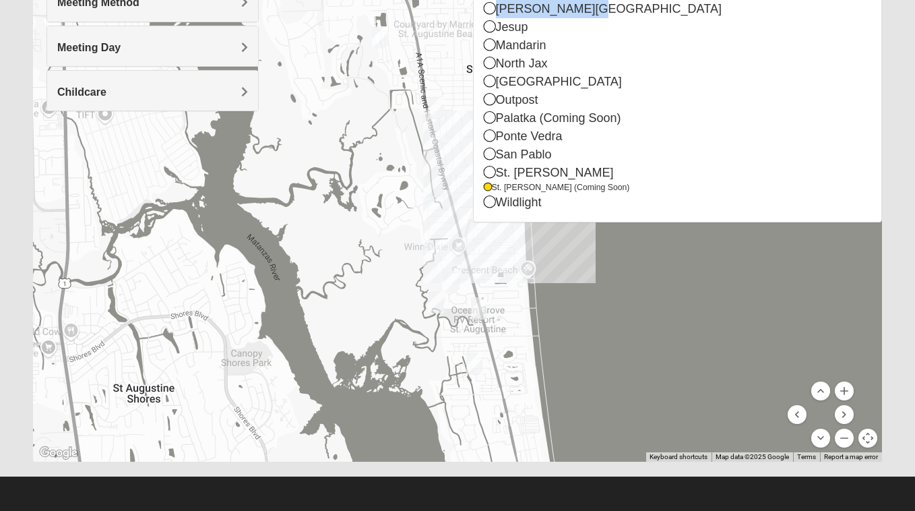
click at [472, 363] on img "Mixed Tant 32080" at bounding box center [474, 363] width 16 height 22
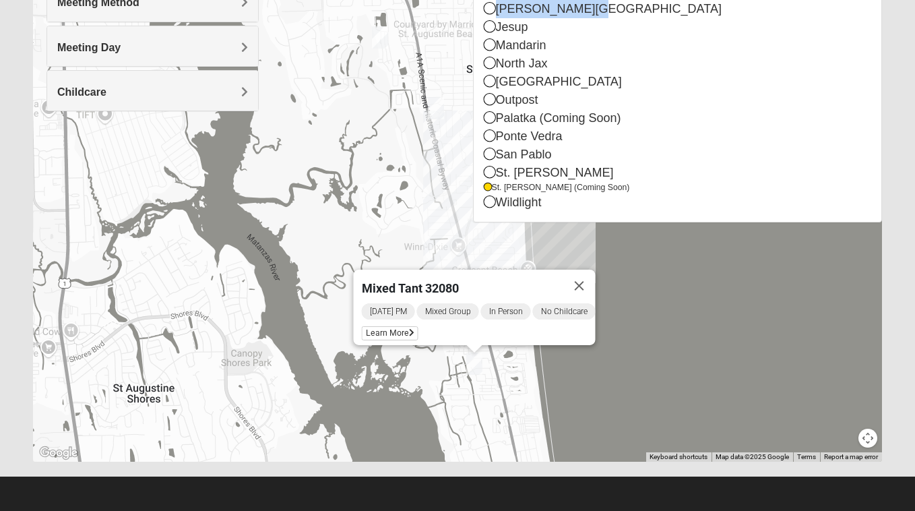
click at [646, 334] on div "To navigate, press the arrow keys. Mixed Tant 32080 Wednesday PM Mixed Group In…" at bounding box center [457, 192] width 849 height 539
click at [595, 277] on button "Close" at bounding box center [579, 285] width 32 height 32
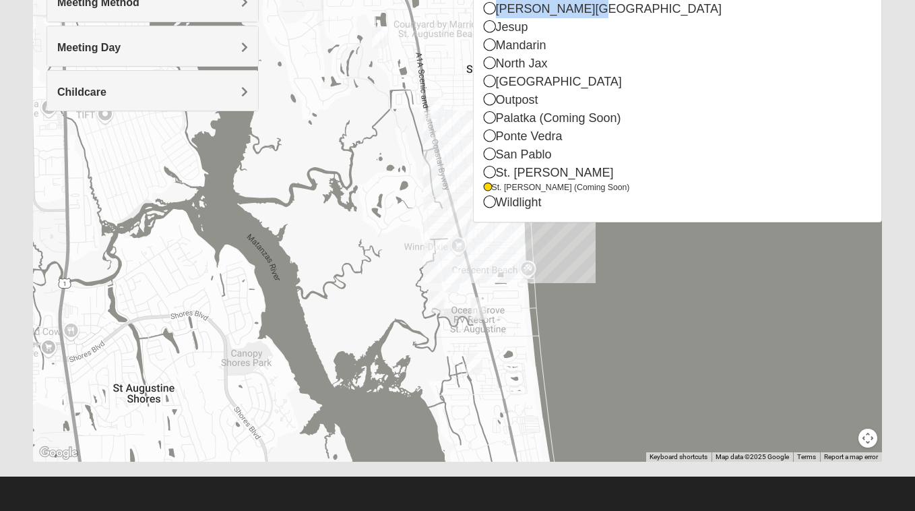
click at [484, 302] on img "Mens Day/West 32080" at bounding box center [479, 308] width 16 height 22
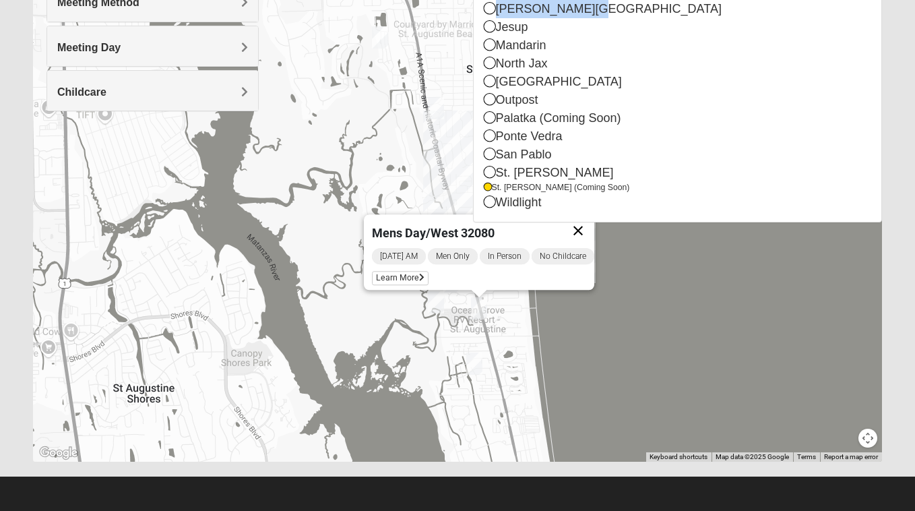
click at [585, 226] on button "Close" at bounding box center [578, 230] width 32 height 32
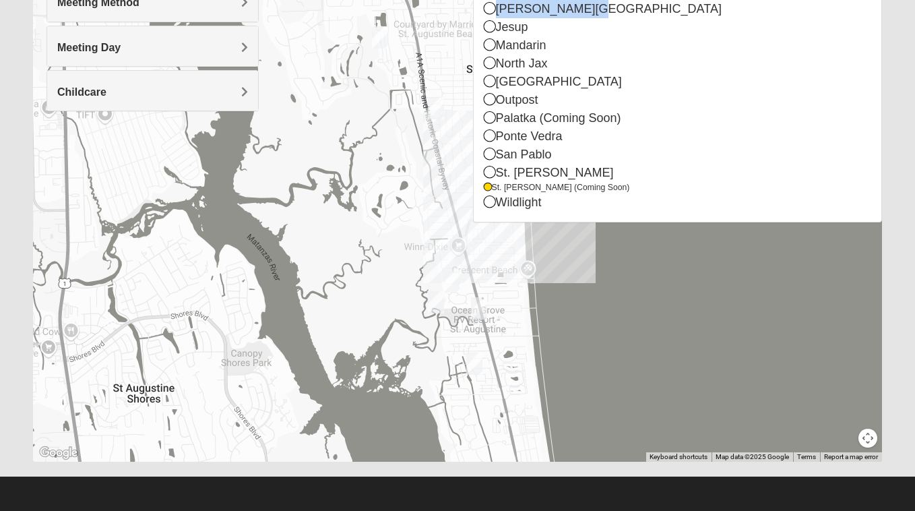
click at [434, 304] on img "Mens Day/Nettles 32080" at bounding box center [436, 302] width 16 height 22
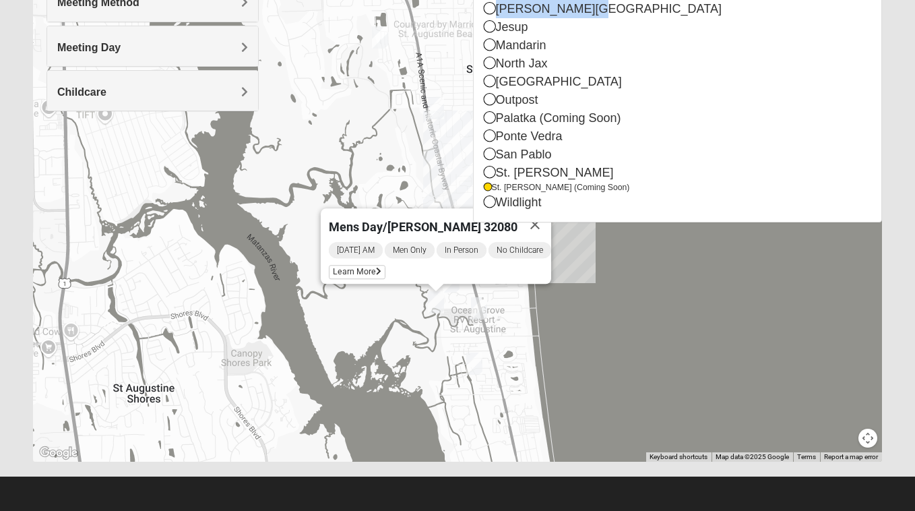
click at [567, 306] on div "Mens Day/Nettles 32080 Thursday AM Men Only In Person No Childcare Learn More" at bounding box center [457, 192] width 849 height 539
click at [479, 304] on img "Mens Day/West 32080" at bounding box center [479, 308] width 16 height 22
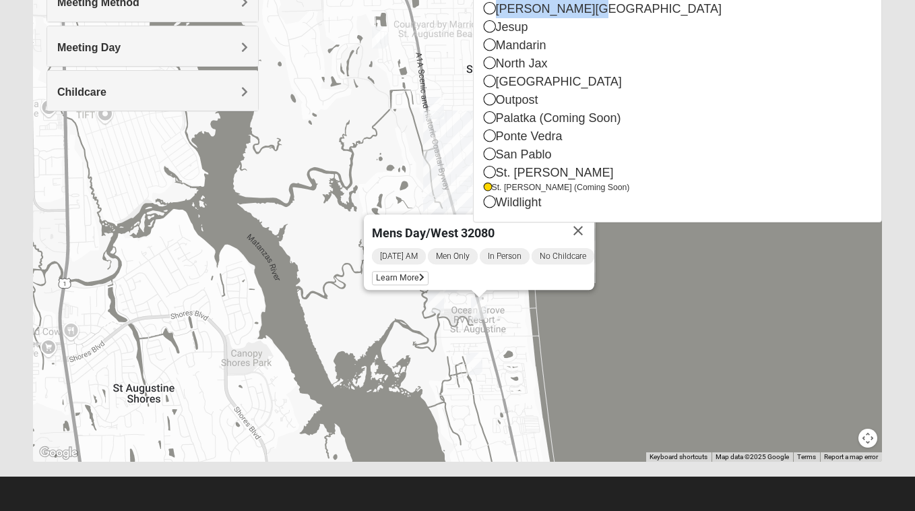
click at [423, 173] on div "Mens Day/West 32080 Tuesday AM Men Only In Person No Childcare Learn More" at bounding box center [457, 192] width 849 height 539
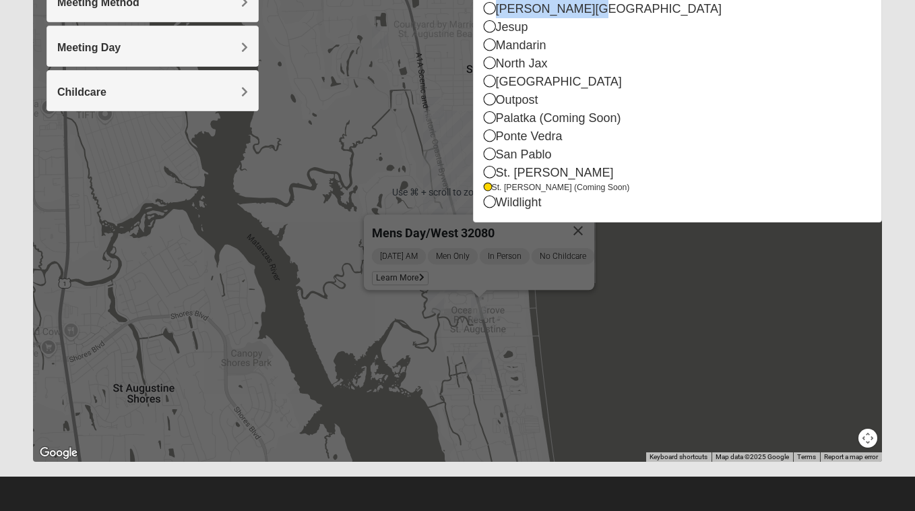
click at [654, 281] on div "Mens Day/West 32080 Tuesday AM Men Only In Person No Childcare Learn More" at bounding box center [457, 192] width 849 height 539
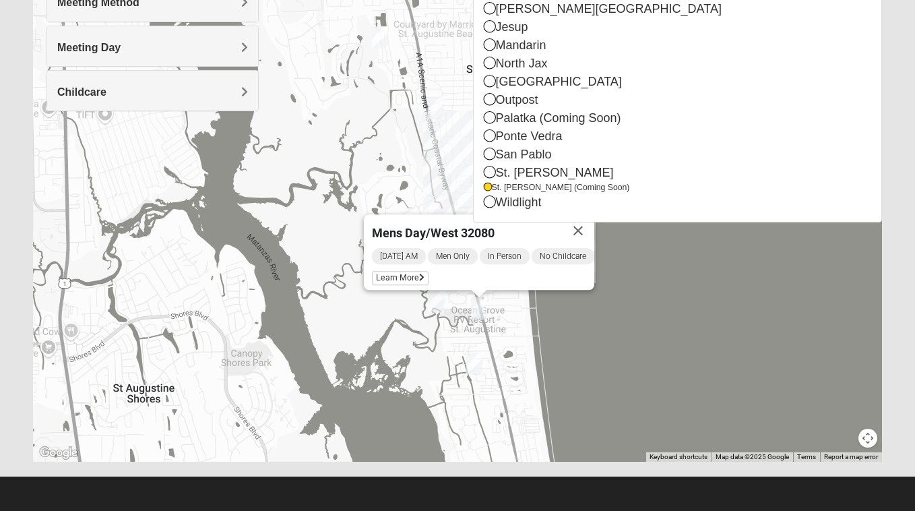
click at [538, 272] on div "Tuesday AM Men Only In Person No Childcare Learn More" at bounding box center [483, 268] width 222 height 43
click at [586, 224] on button "Close" at bounding box center [578, 230] width 32 height 32
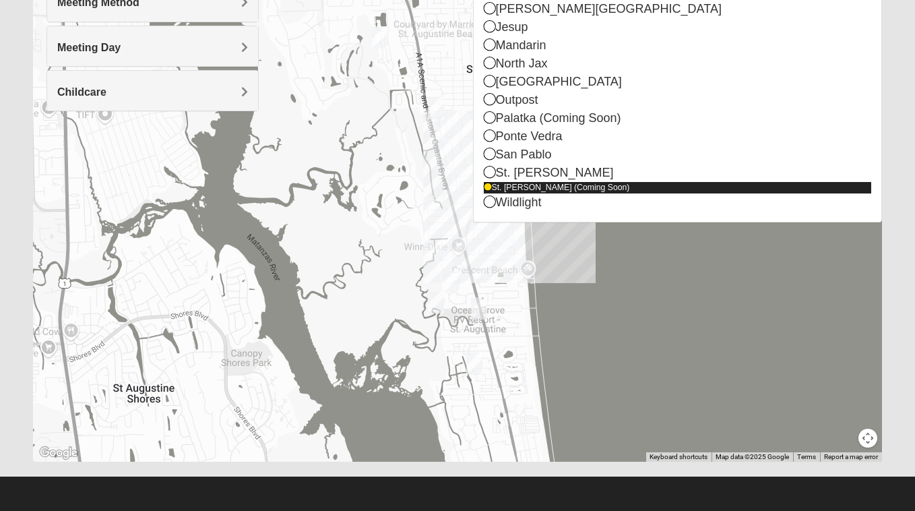
click at [558, 184] on div "St. [PERSON_NAME] (Coming Soon)" at bounding box center [678, 187] width 388 height 11
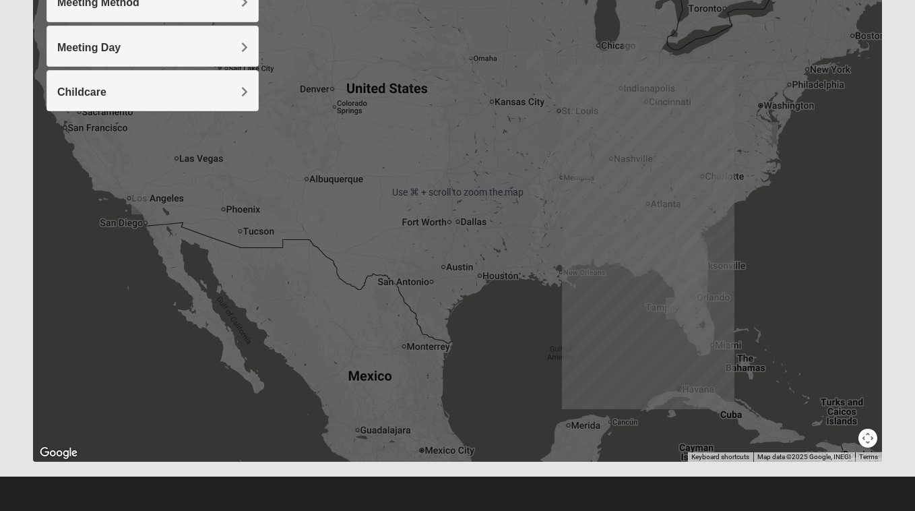
click at [865, 439] on button "Map camera controls" at bounding box center [867, 437] width 19 height 19
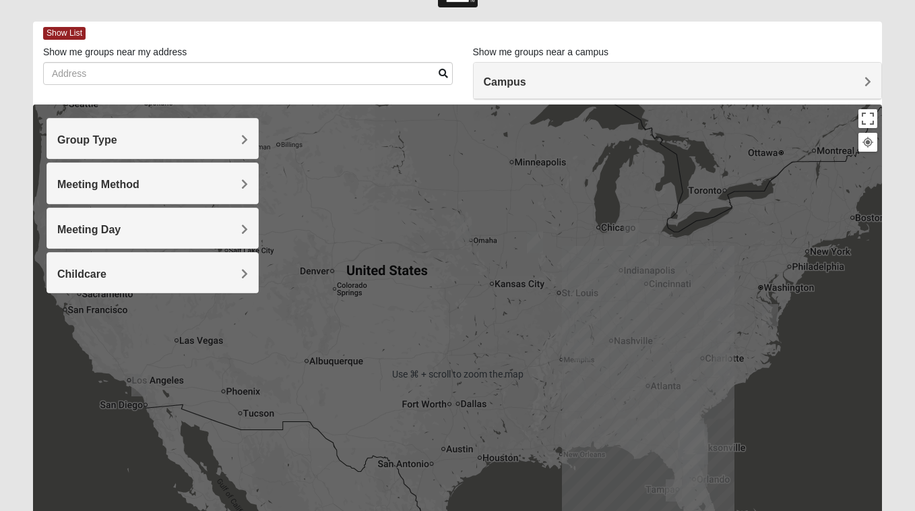
scroll to position [45, 0]
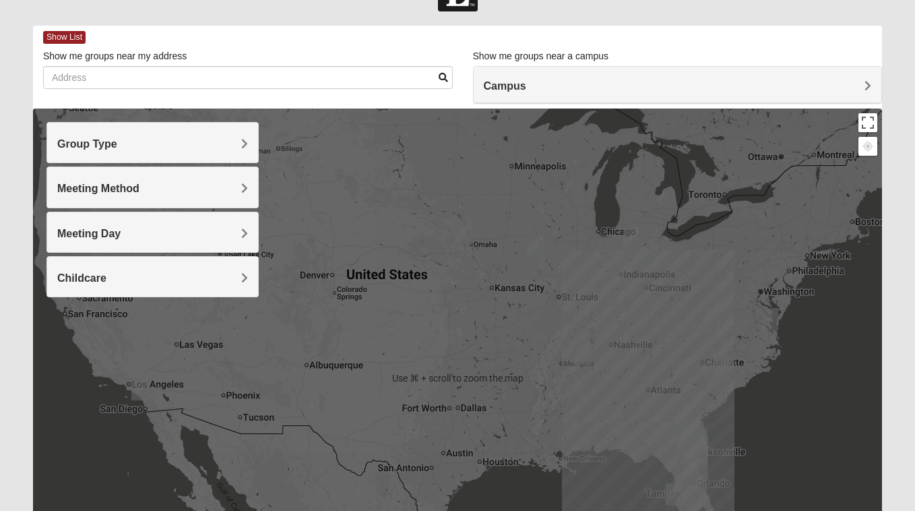
click at [719, 82] on h4 "Campus" at bounding box center [678, 85] width 388 height 13
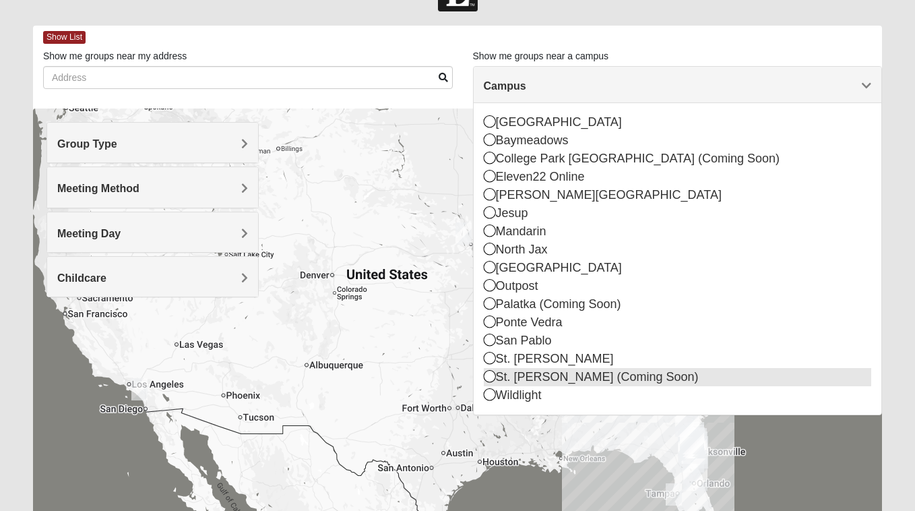
click at [486, 377] on icon at bounding box center [490, 376] width 12 height 12
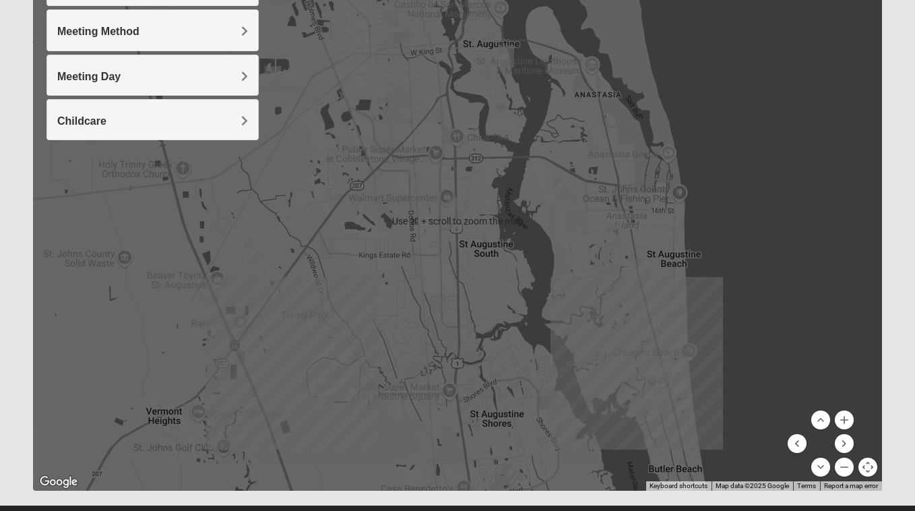
scroll to position [231, 0]
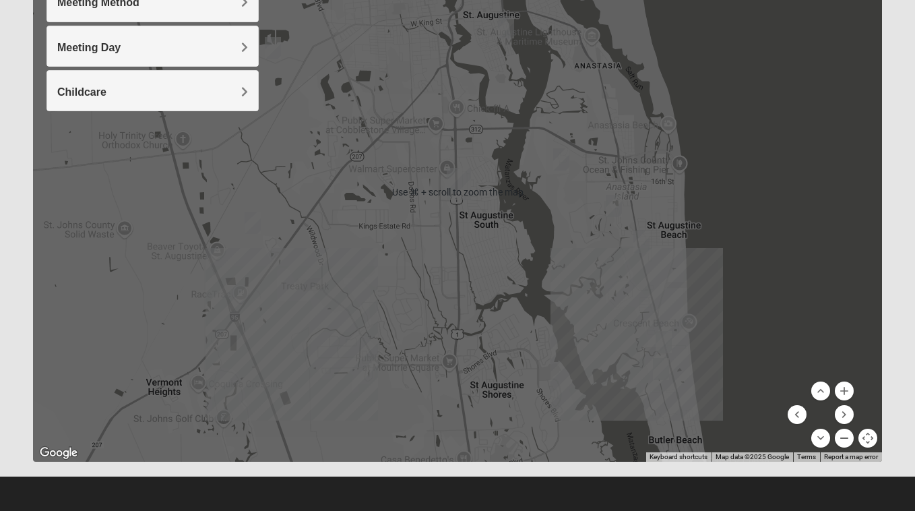
click at [843, 435] on button "Zoom out" at bounding box center [844, 437] width 19 height 19
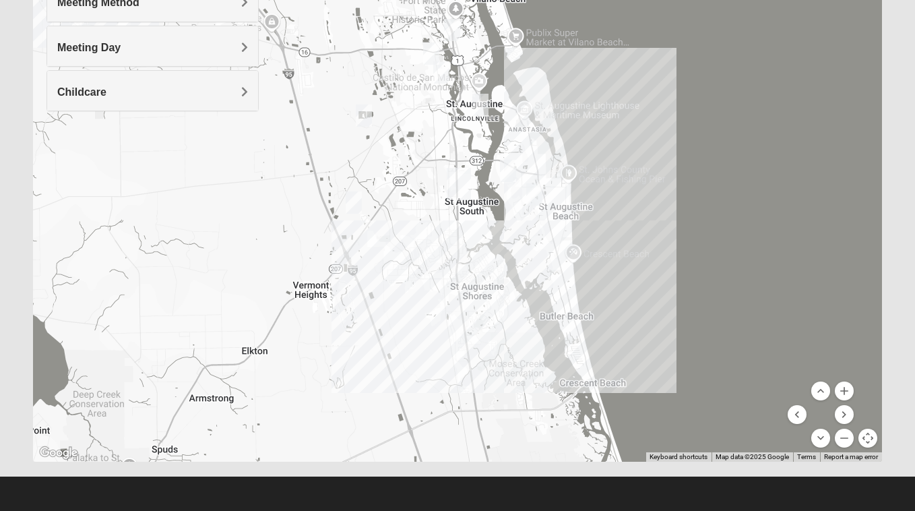
click at [554, 272] on div at bounding box center [457, 192] width 849 height 539
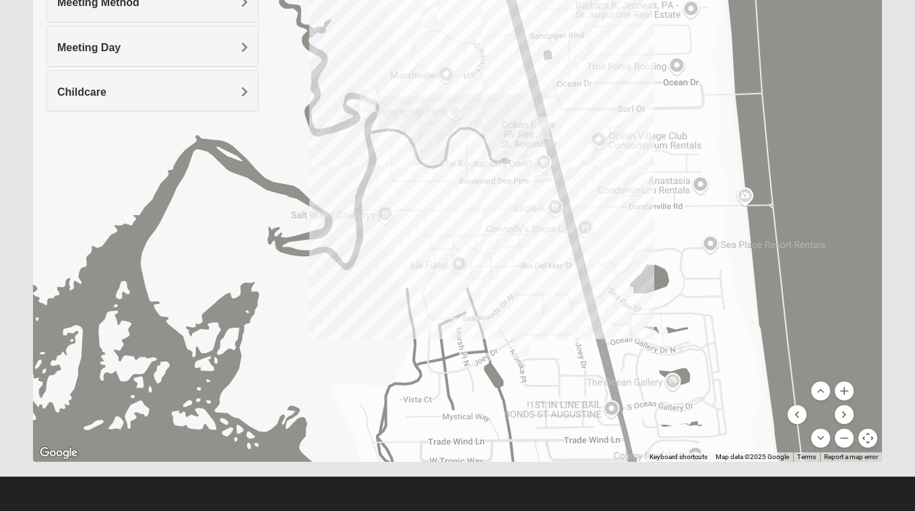
click at [525, 348] on img "Mixed Tant 32080" at bounding box center [521, 346] width 16 height 22
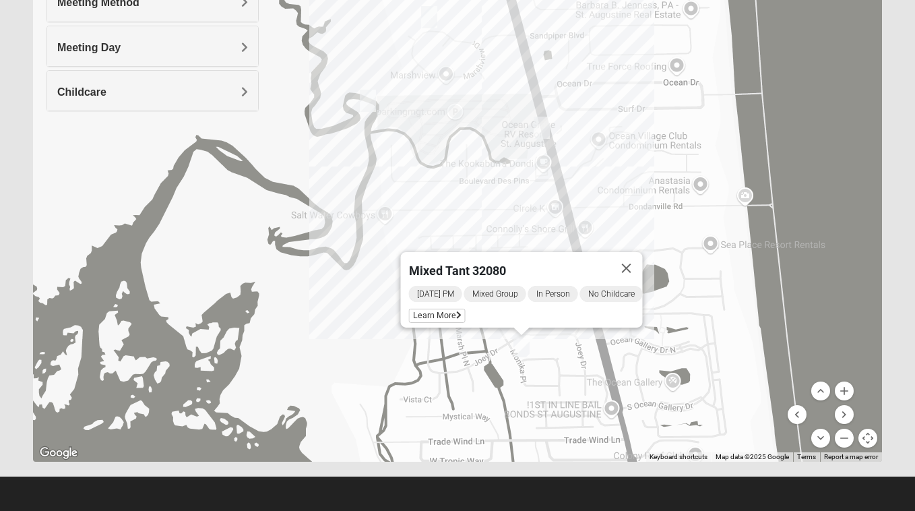
click at [542, 124] on img "Mens Day/West 32080" at bounding box center [542, 128] width 16 height 22
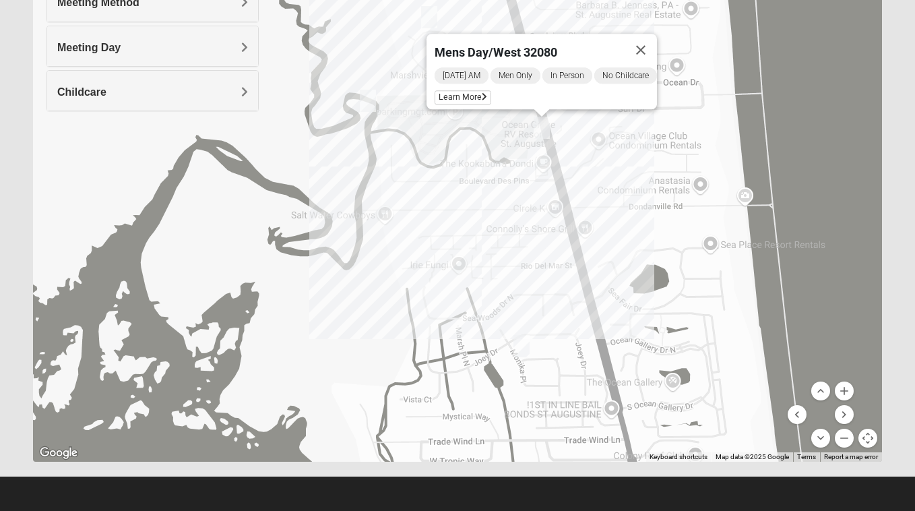
click at [367, 95] on img "Mens Day/Nettles 32080" at bounding box center [368, 101] width 16 height 22
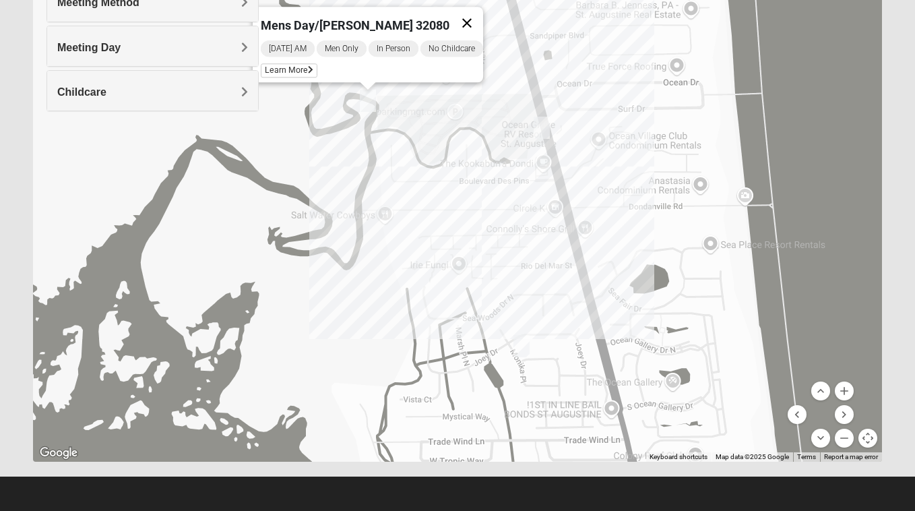
click at [479, 13] on button "Close" at bounding box center [467, 23] width 32 height 32
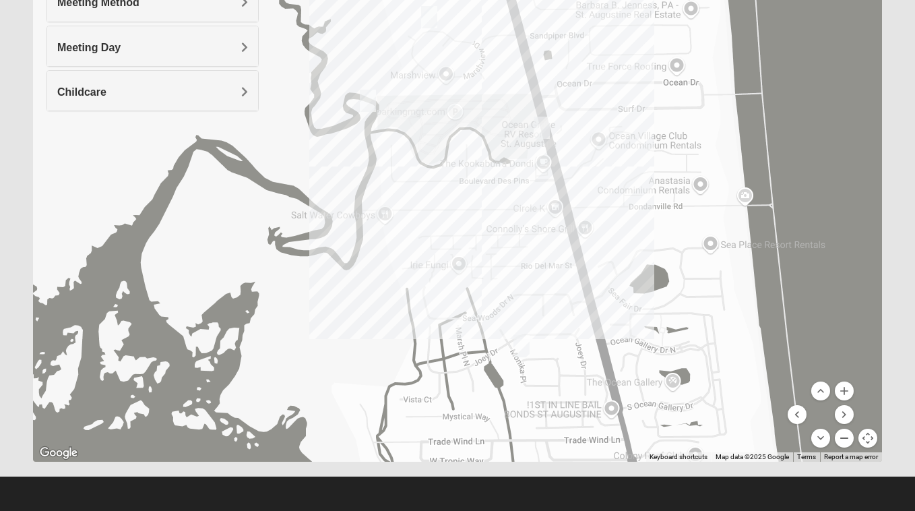
click at [841, 437] on button "Zoom out" at bounding box center [844, 437] width 19 height 19
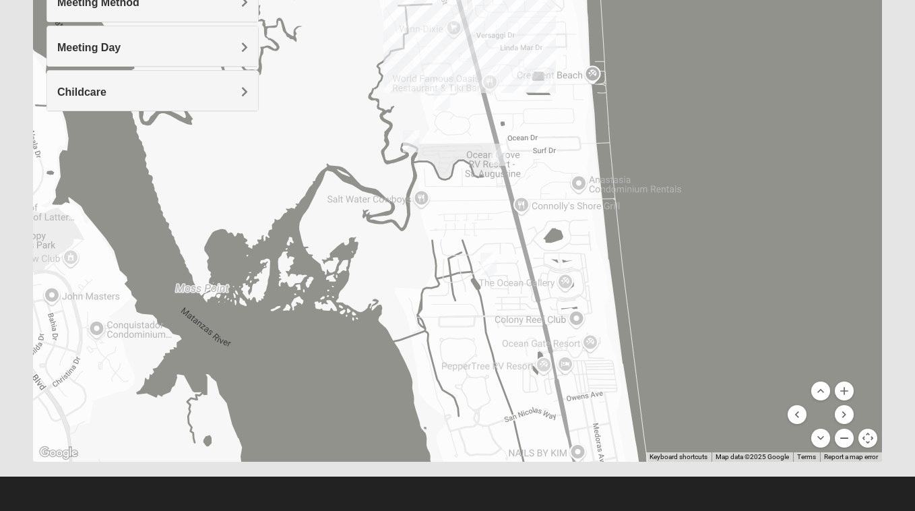
click at [843, 437] on button "Zoom out" at bounding box center [844, 437] width 19 height 19
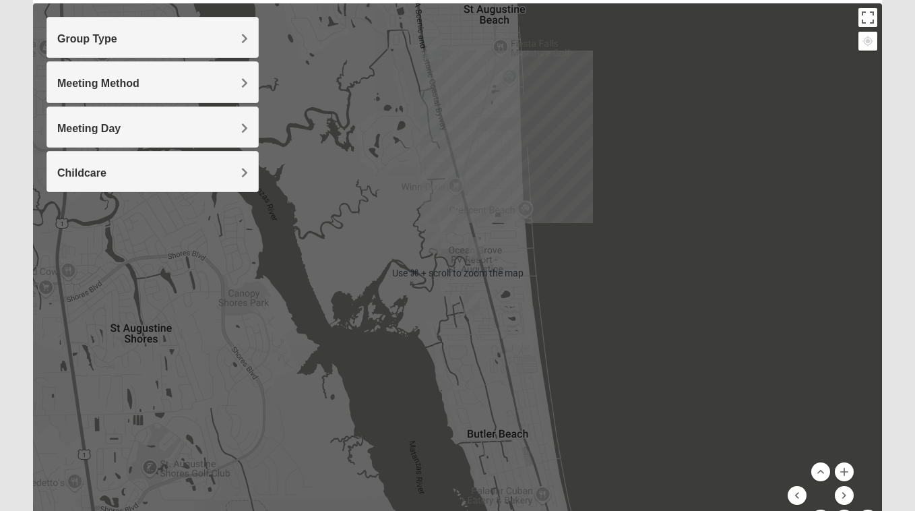
scroll to position [124, 0]
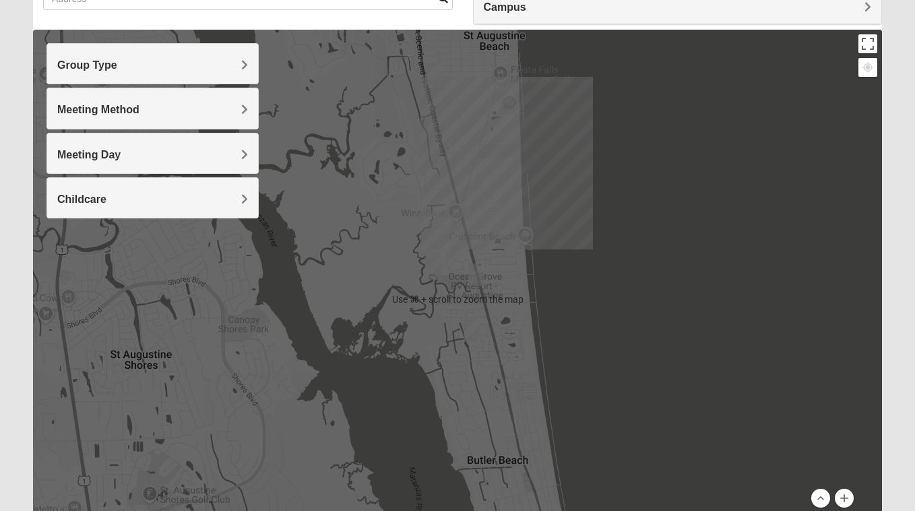
click at [642, 280] on div at bounding box center [457, 299] width 849 height 539
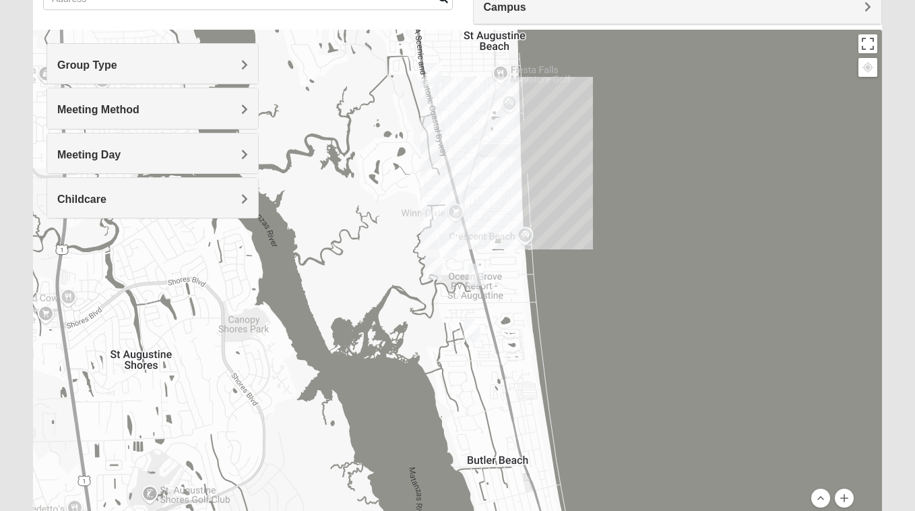
click at [455, 157] on div at bounding box center [457, 299] width 849 height 539
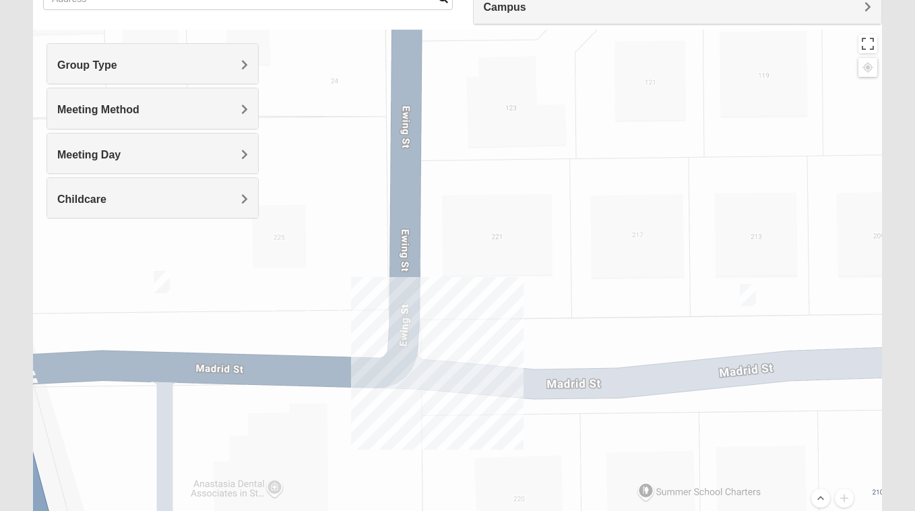
click at [750, 299] on img "Mixed West Tuesday 32080" at bounding box center [748, 295] width 16 height 22
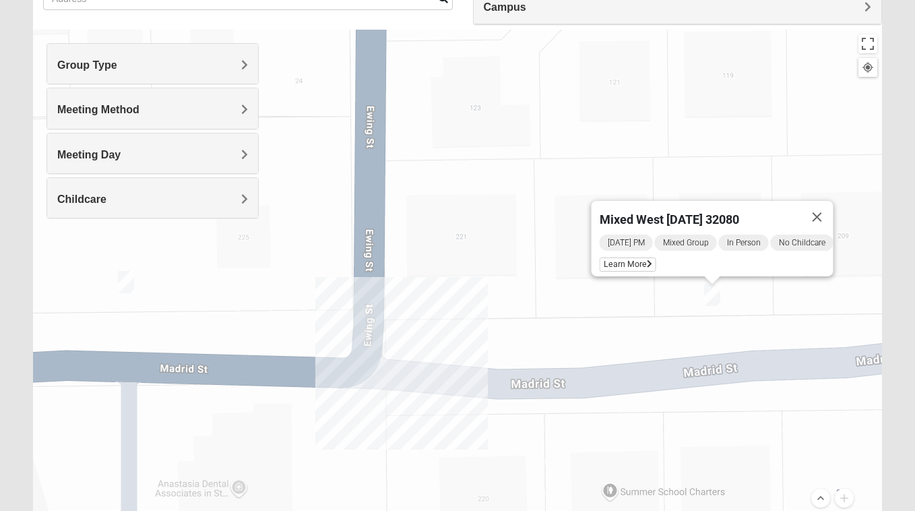
click at [124, 280] on img "Mixed West Wednesday 32080" at bounding box center [126, 282] width 16 height 22
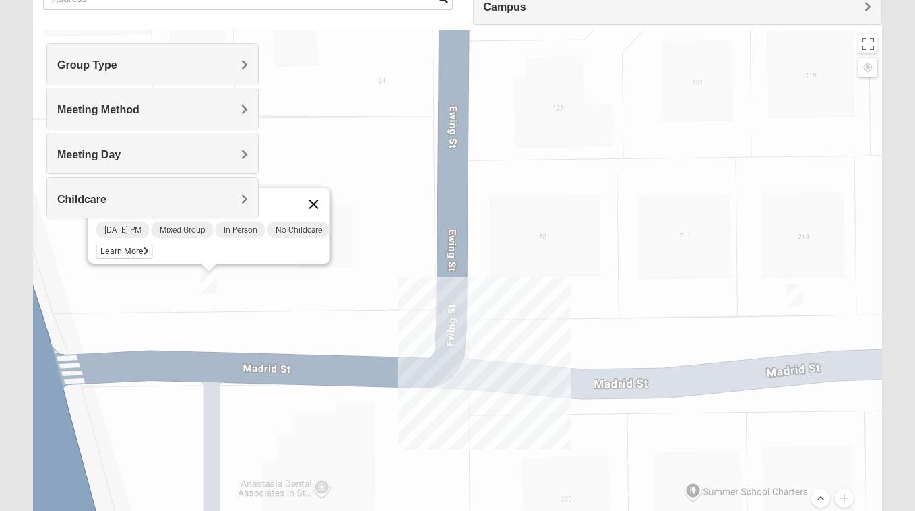
click at [330, 194] on button "Close" at bounding box center [314, 204] width 32 height 32
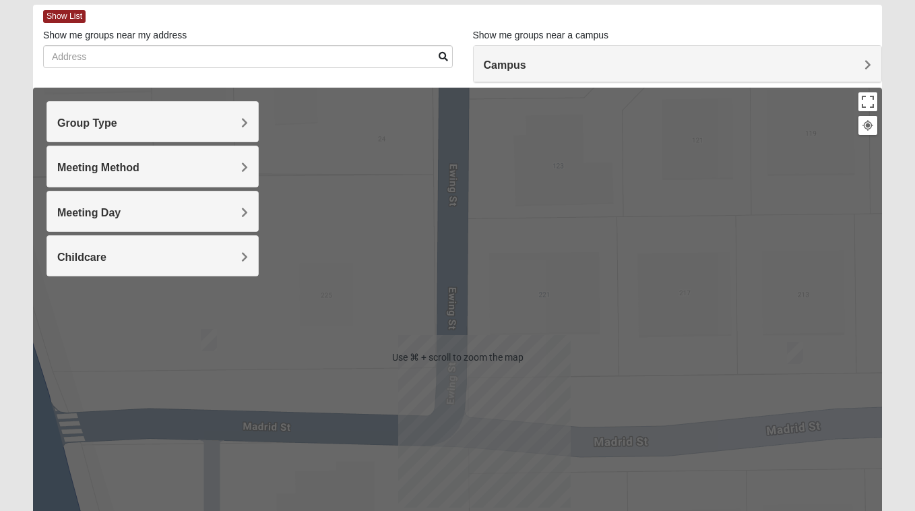
scroll to position [0, 0]
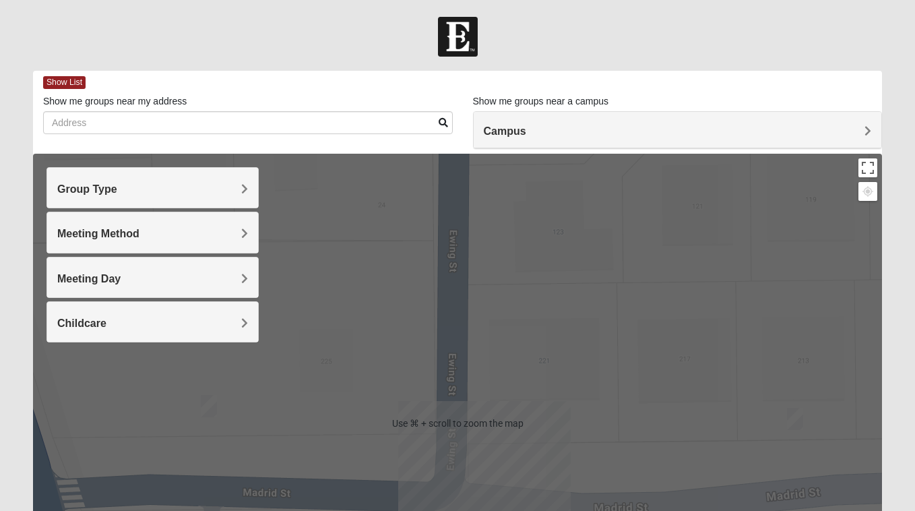
click at [510, 129] on span "Campus" at bounding box center [505, 130] width 42 height 11
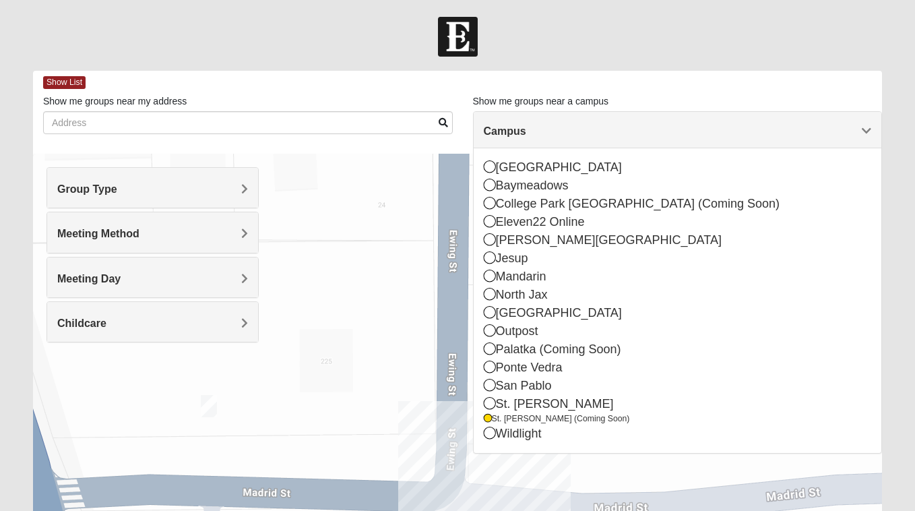
click at [387, 311] on div at bounding box center [457, 423] width 849 height 539
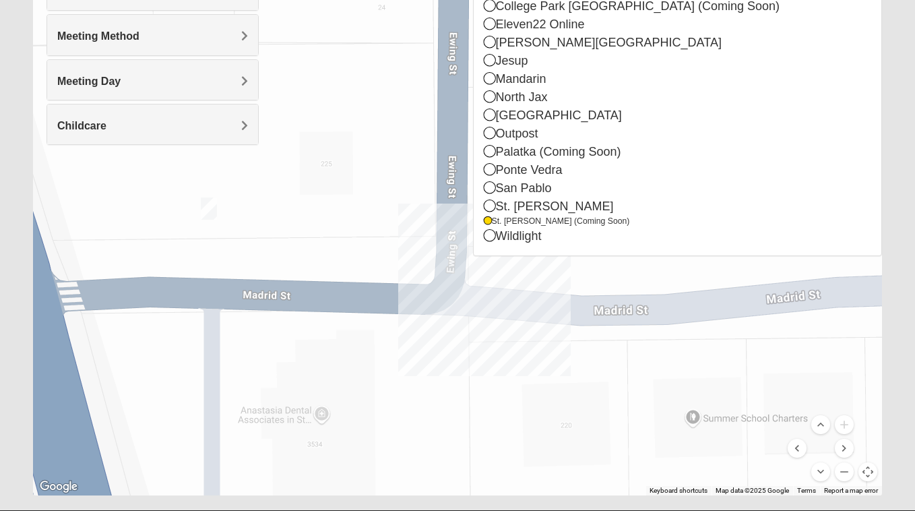
scroll to position [231, 0]
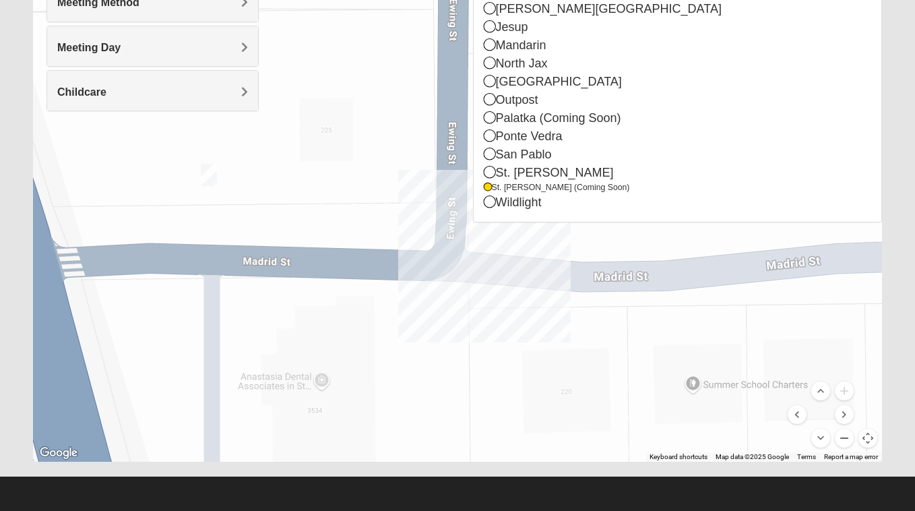
click at [843, 435] on button "Zoom out" at bounding box center [844, 437] width 19 height 19
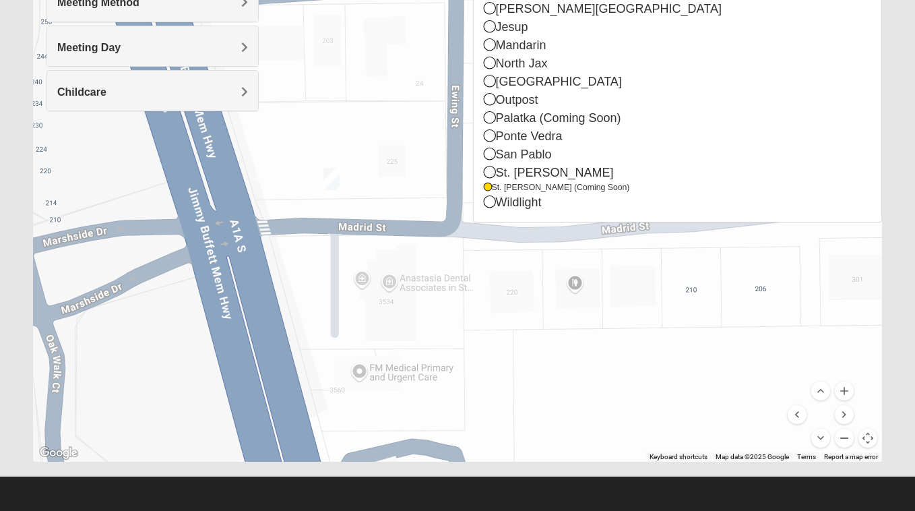
click at [843, 435] on button "Zoom out" at bounding box center [844, 437] width 19 height 19
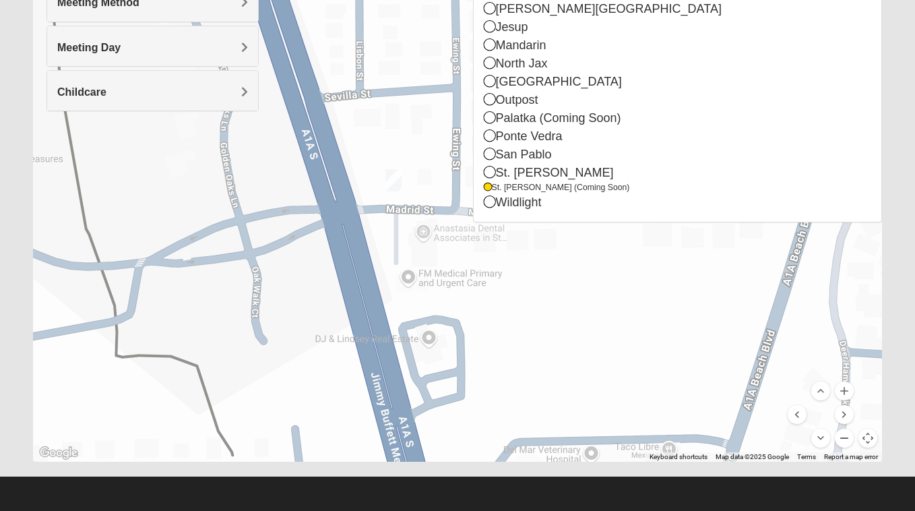
click at [843, 435] on button "Zoom out" at bounding box center [844, 437] width 19 height 19
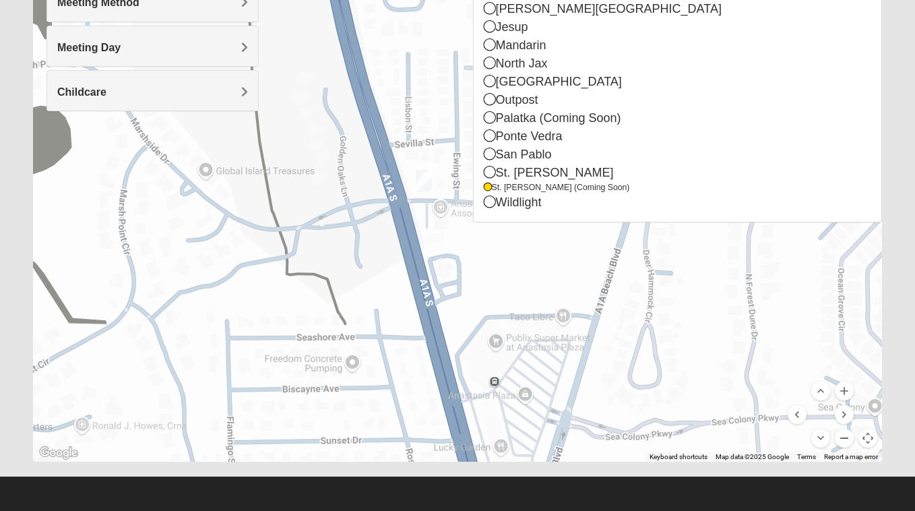
click at [843, 435] on button "Zoom out" at bounding box center [844, 437] width 19 height 19
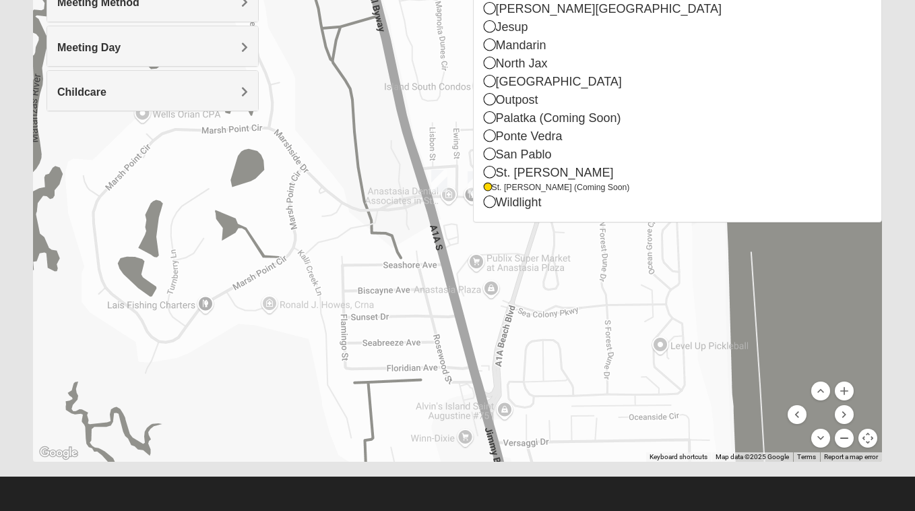
click at [843, 435] on button "Zoom out" at bounding box center [844, 437] width 19 height 19
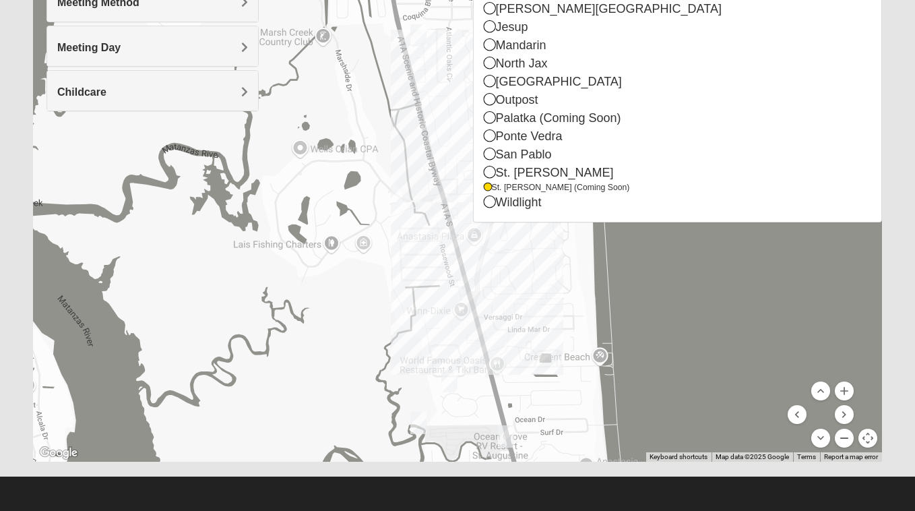
click at [843, 435] on button "Zoom out" at bounding box center [844, 437] width 19 height 19
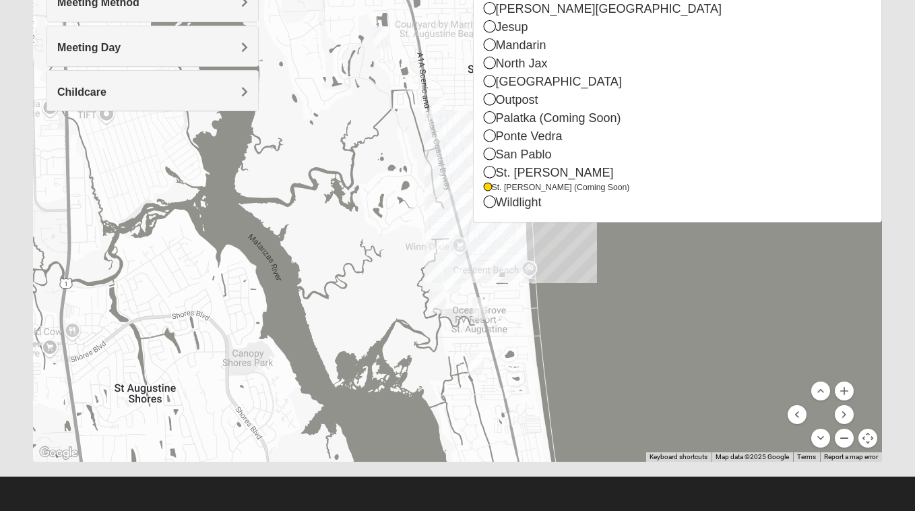
click at [843, 435] on button "Zoom out" at bounding box center [844, 437] width 19 height 19
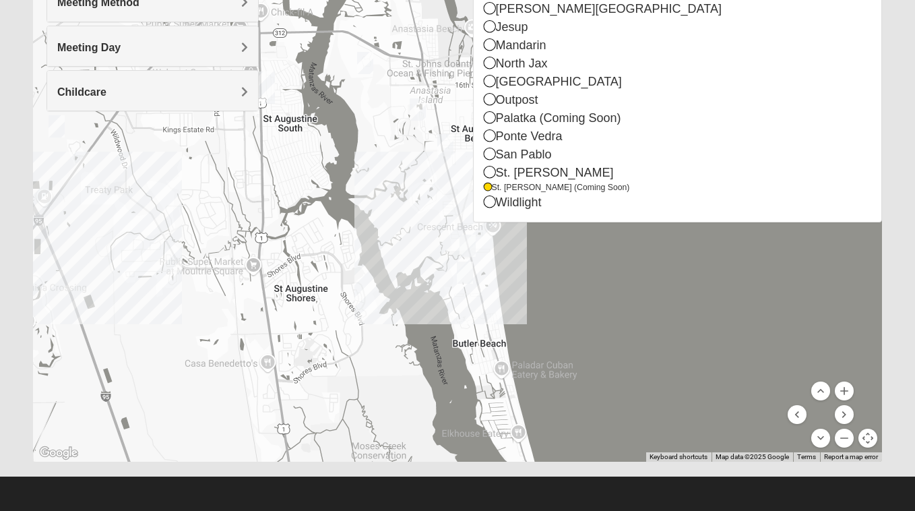
click at [143, 232] on div at bounding box center [457, 192] width 849 height 539
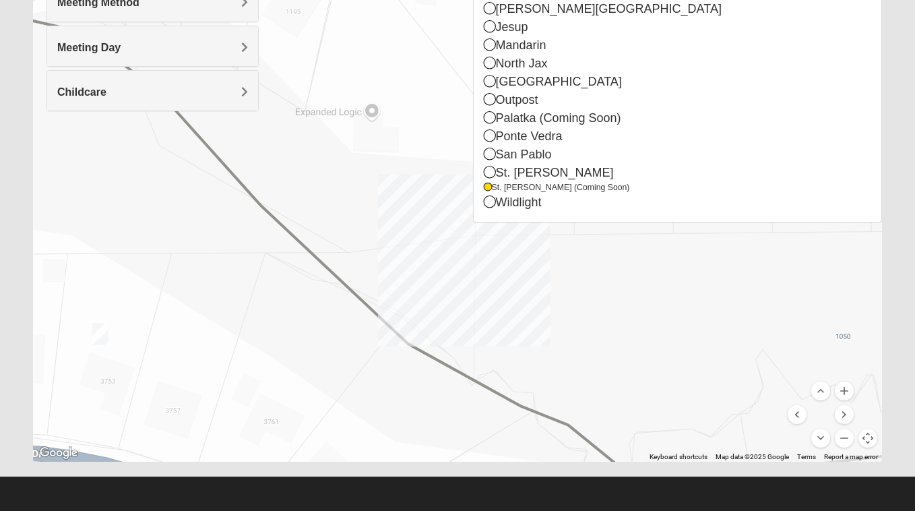
click at [106, 335] on img "Mixed McClellan 32086" at bounding box center [100, 334] width 16 height 22
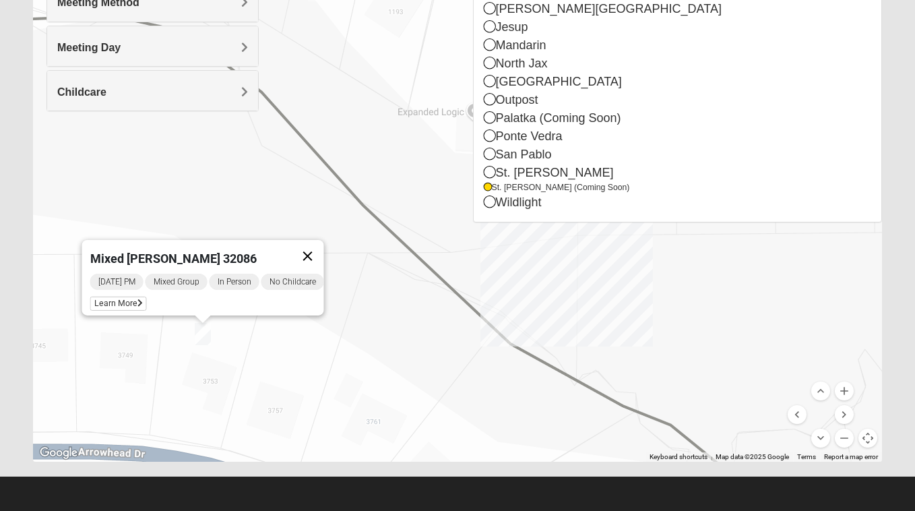
click at [317, 245] on button "Close" at bounding box center [308, 256] width 32 height 32
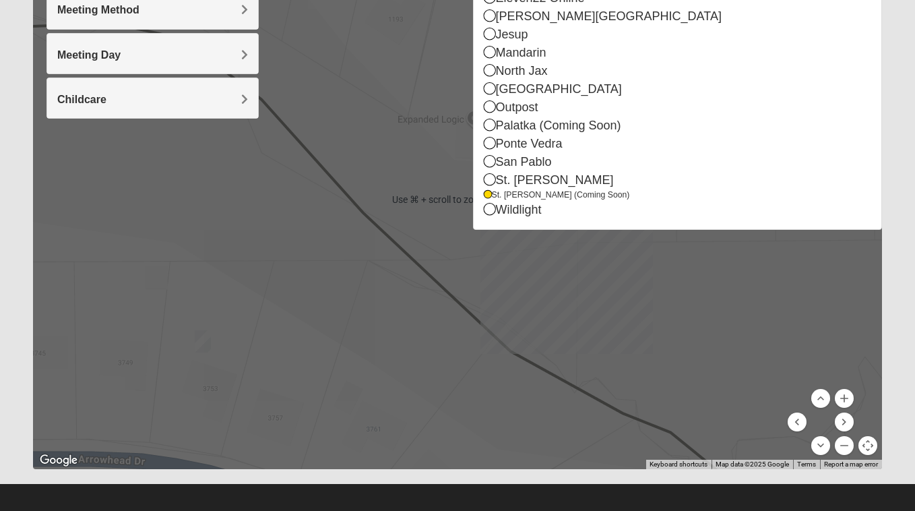
scroll to position [220, 0]
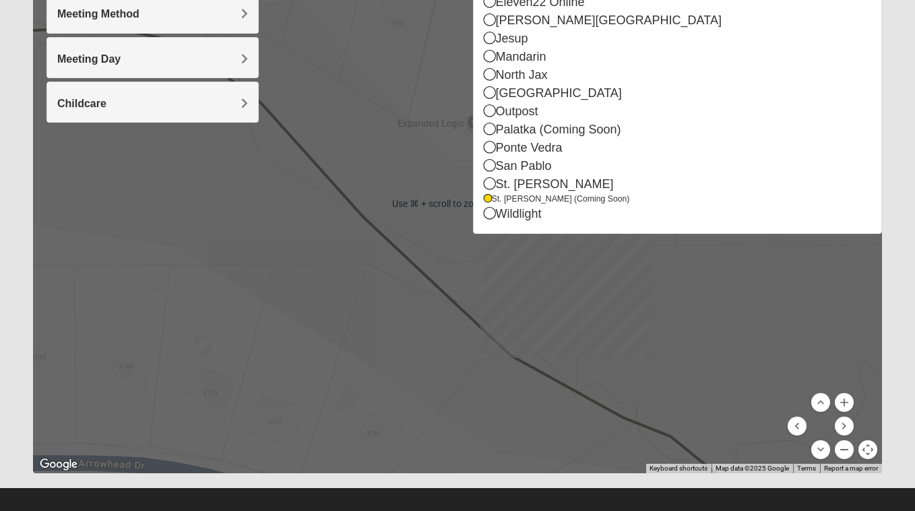
click at [849, 452] on button "Zoom out" at bounding box center [844, 449] width 19 height 19
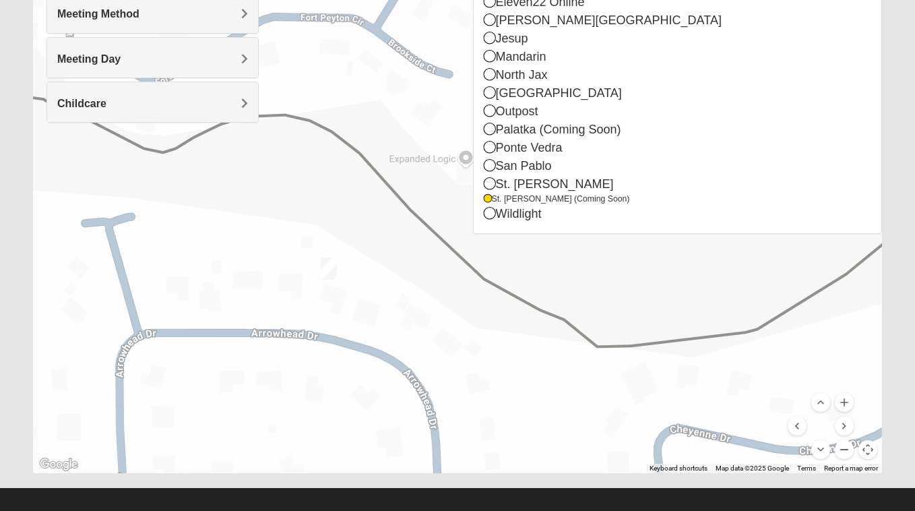
click at [849, 452] on button "Zoom out" at bounding box center [844, 449] width 19 height 19
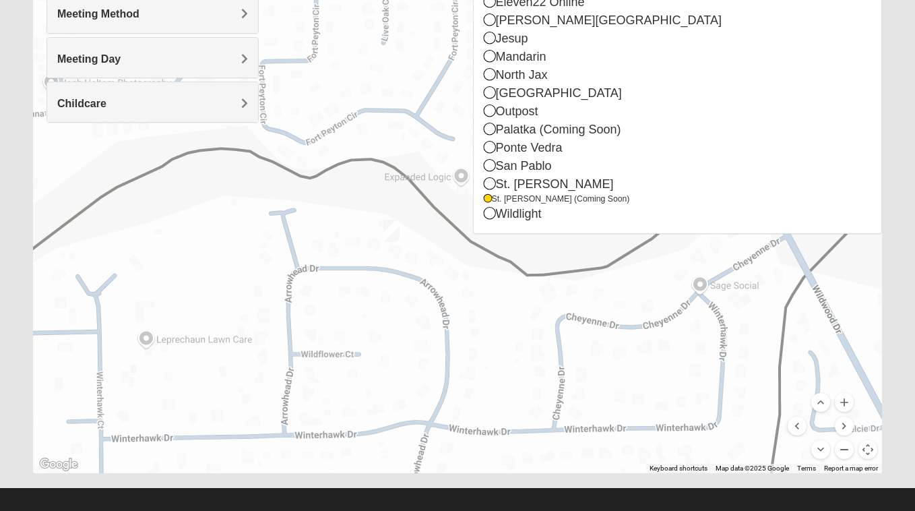
click at [849, 452] on button "Zoom out" at bounding box center [844, 449] width 19 height 19
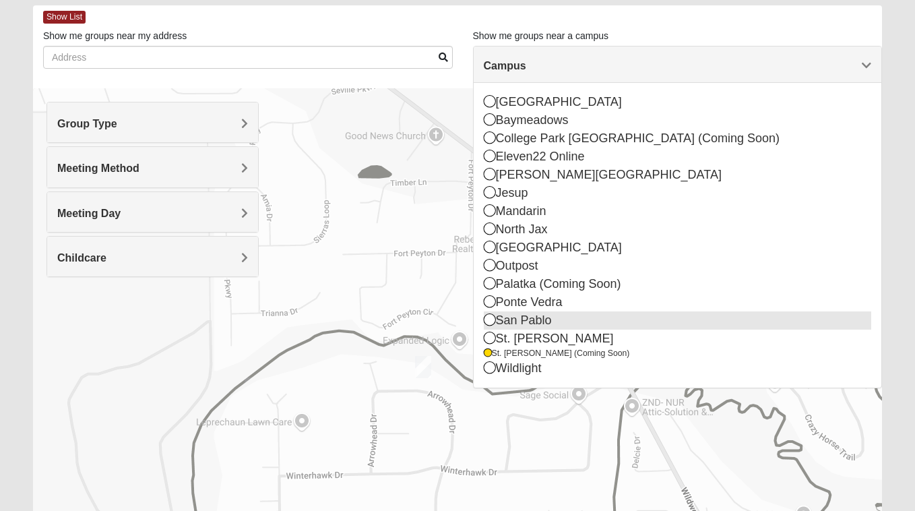
scroll to position [63, 0]
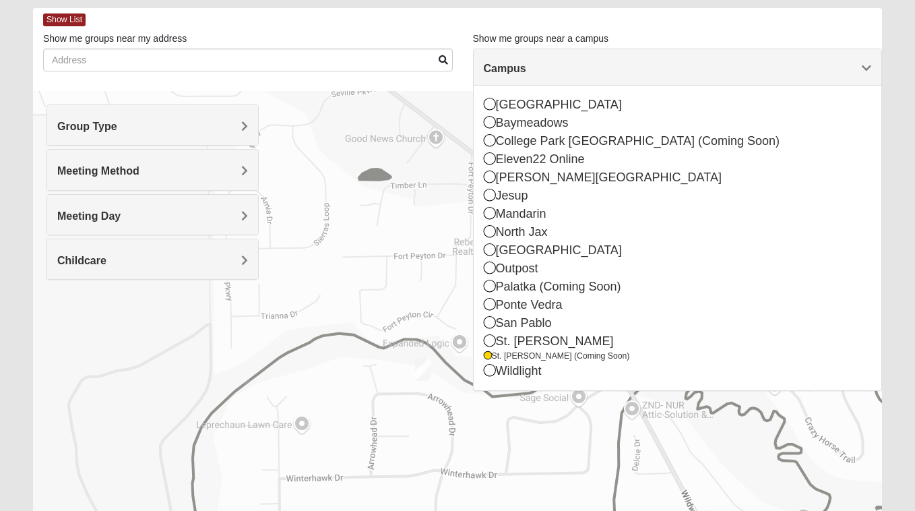
click at [761, 69] on h4 "Campus" at bounding box center [678, 68] width 388 height 13
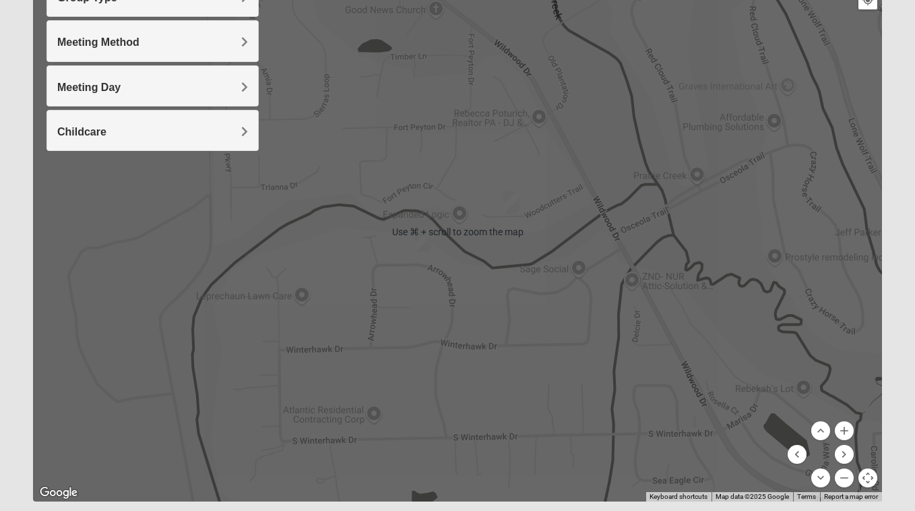
scroll to position [193, 0]
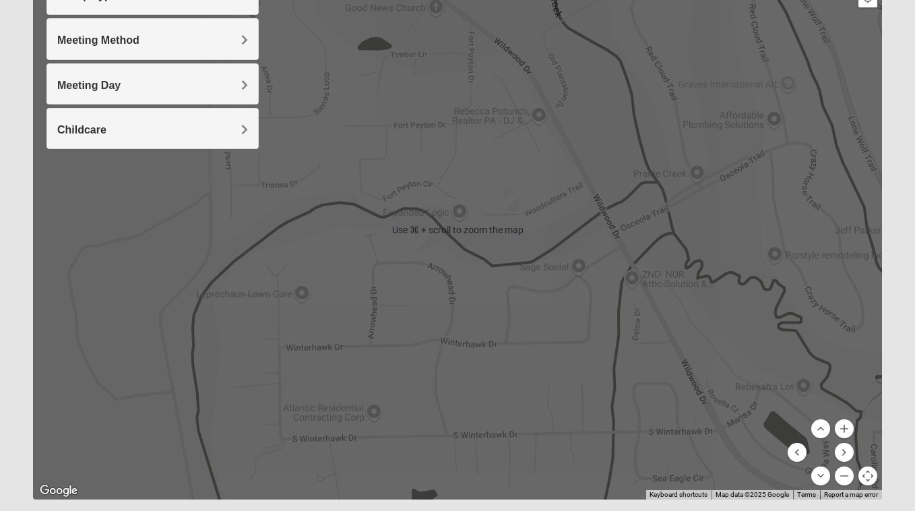
click at [514, 203] on img "Womens Lee 32086" at bounding box center [511, 200] width 16 height 22
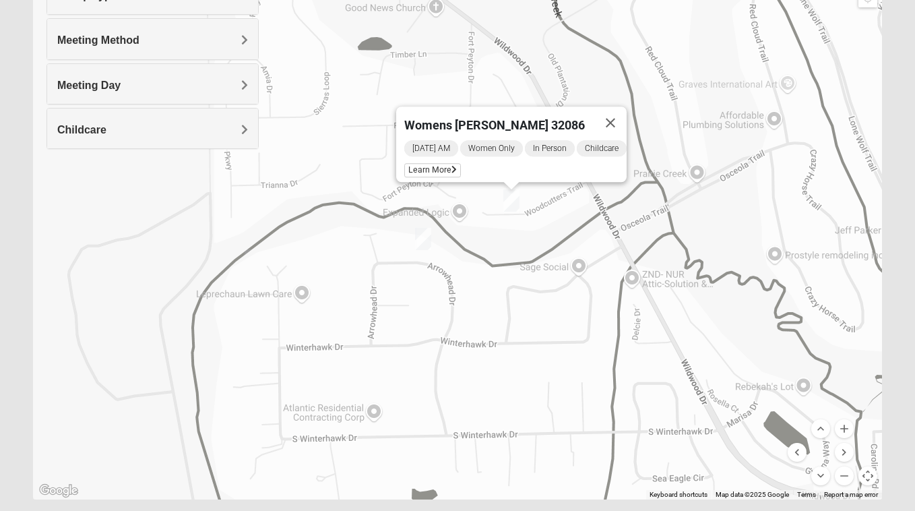
click at [421, 238] on img "Mixed McClellan 32086" at bounding box center [423, 239] width 16 height 22
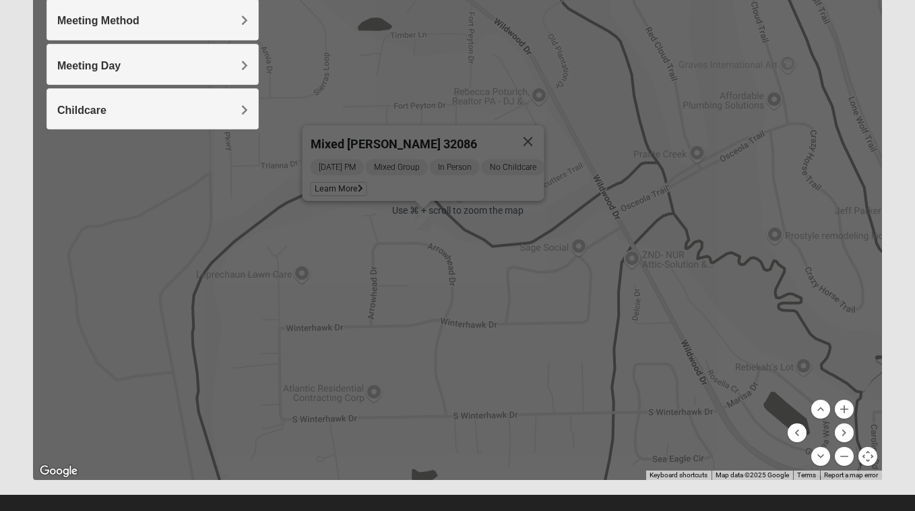
scroll to position [231, 0]
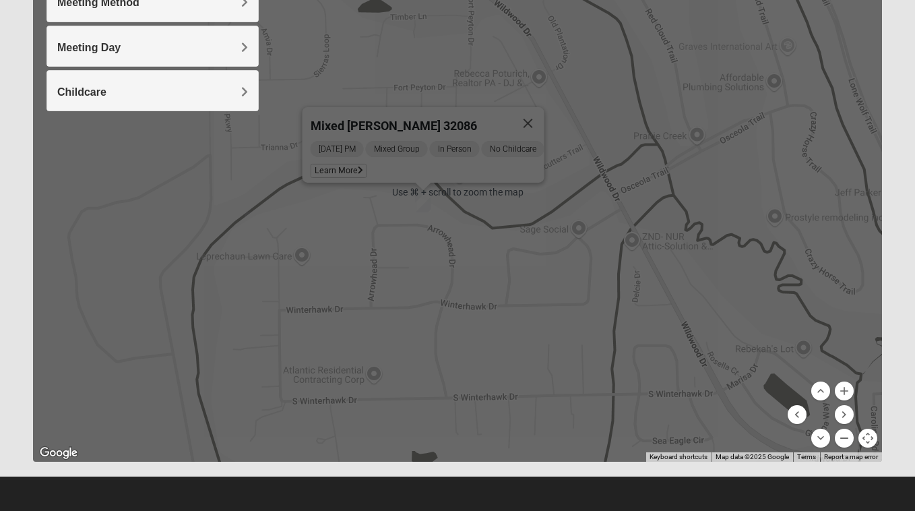
click at [847, 438] on button "Zoom out" at bounding box center [844, 437] width 19 height 19
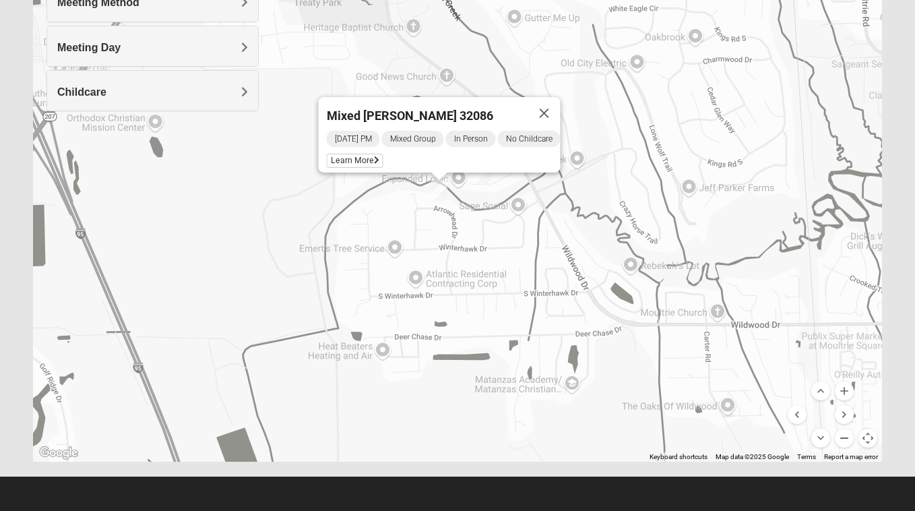
click at [847, 438] on button "Zoom out" at bounding box center [844, 437] width 19 height 19
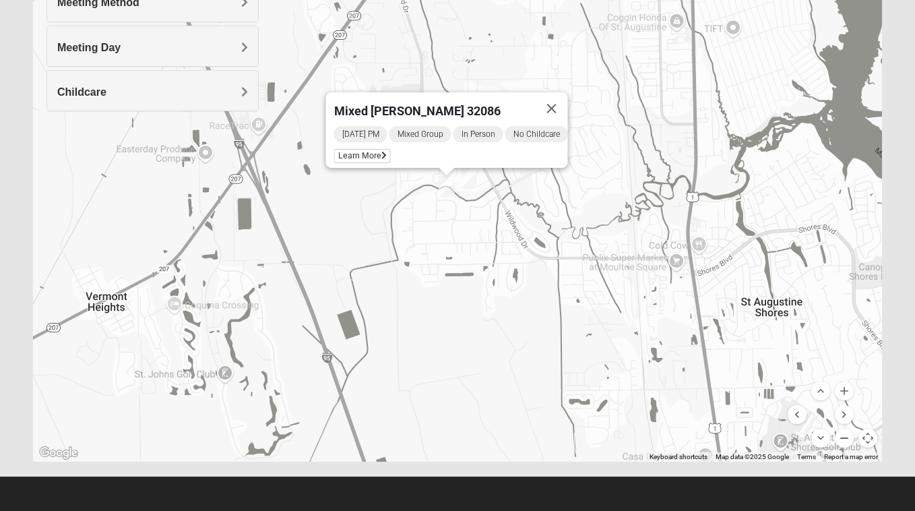
click at [847, 438] on button "Zoom out" at bounding box center [844, 437] width 19 height 19
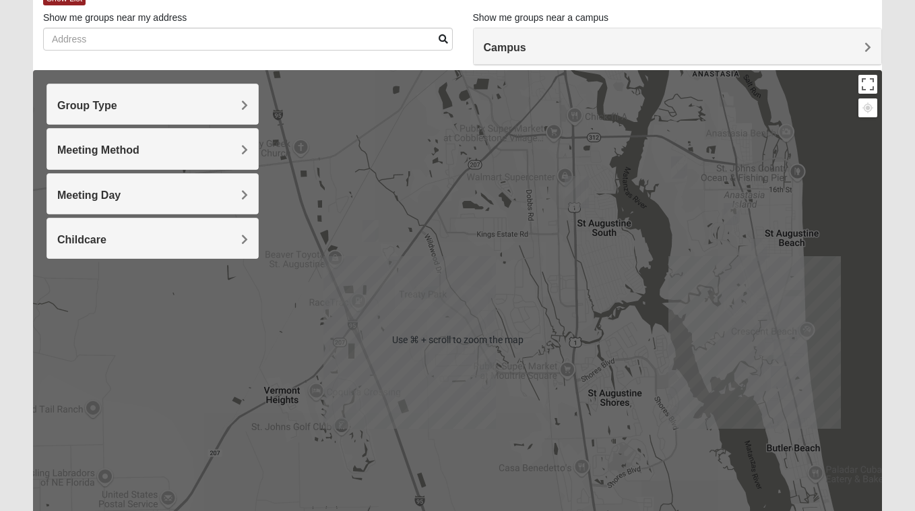
scroll to position [83, 0]
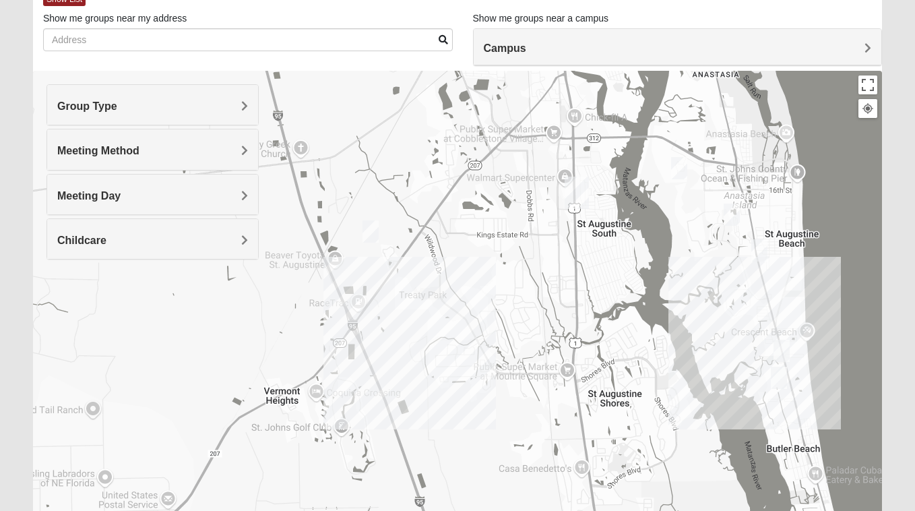
click at [781, 347] on img "Mens Day/West 32080" at bounding box center [781, 351] width 16 height 22
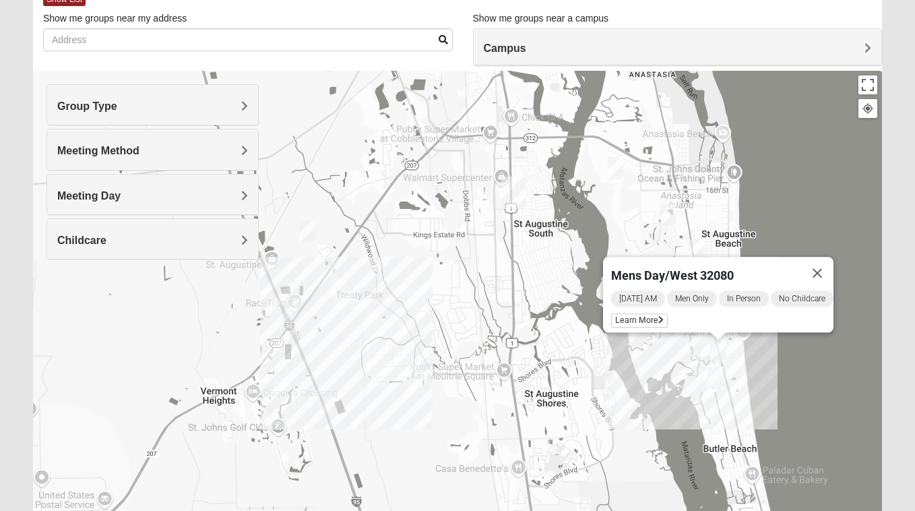
click at [719, 382] on img "Mixed Tant 32080" at bounding box center [715, 377] width 16 height 22
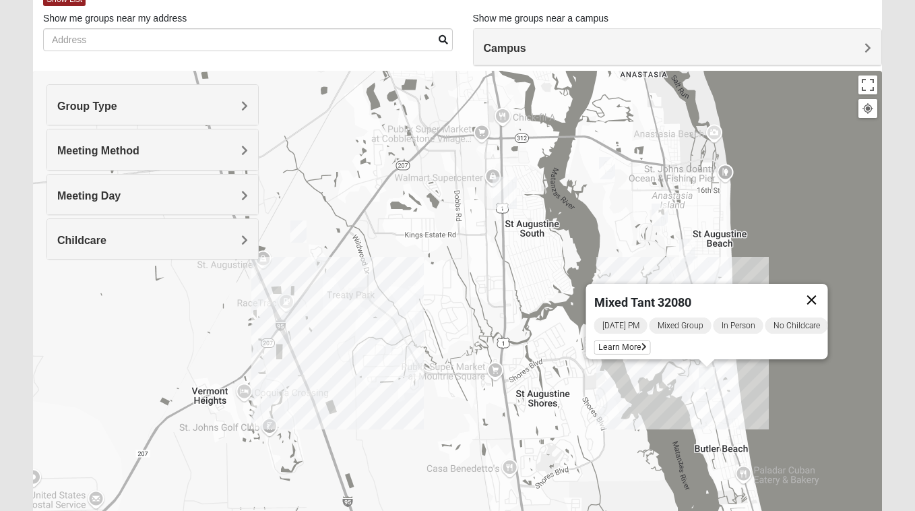
click at [822, 291] on button "Close" at bounding box center [812, 300] width 32 height 32
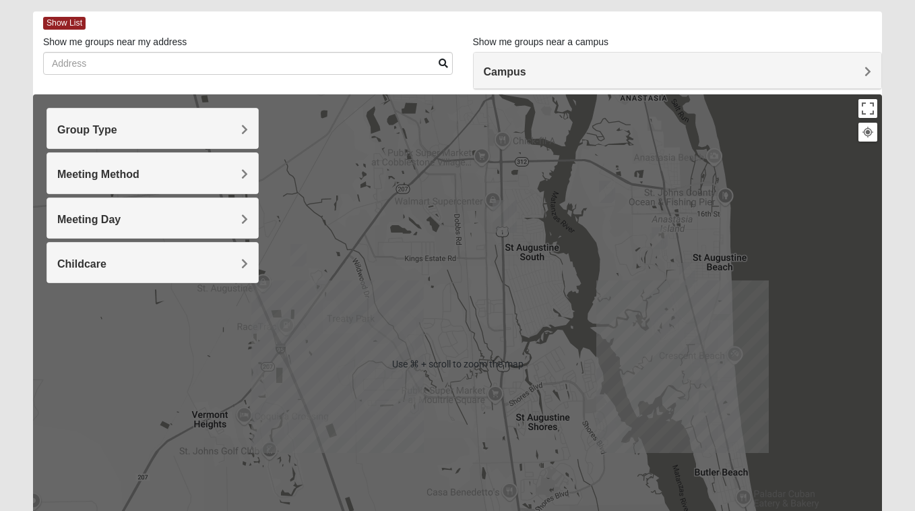
scroll to position [0, 0]
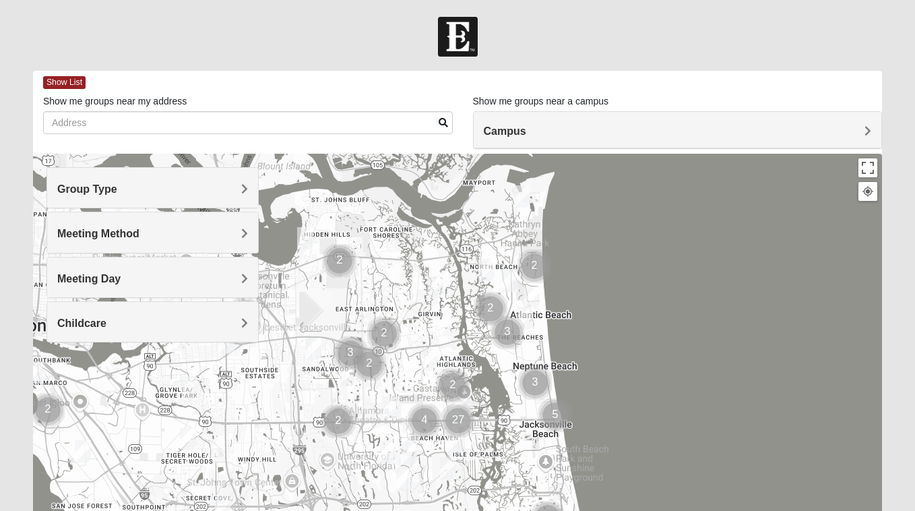
click at [602, 135] on h4 "Campus" at bounding box center [678, 131] width 388 height 13
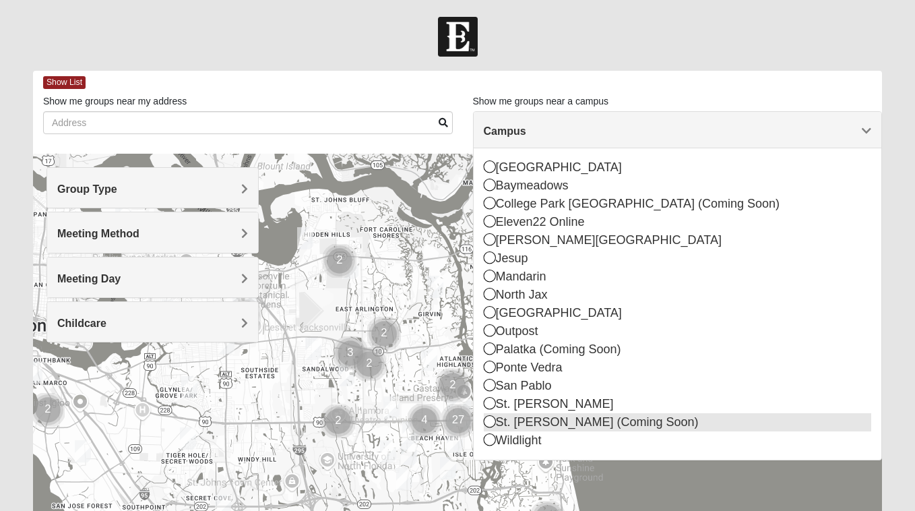
click at [493, 424] on icon at bounding box center [490, 421] width 12 height 12
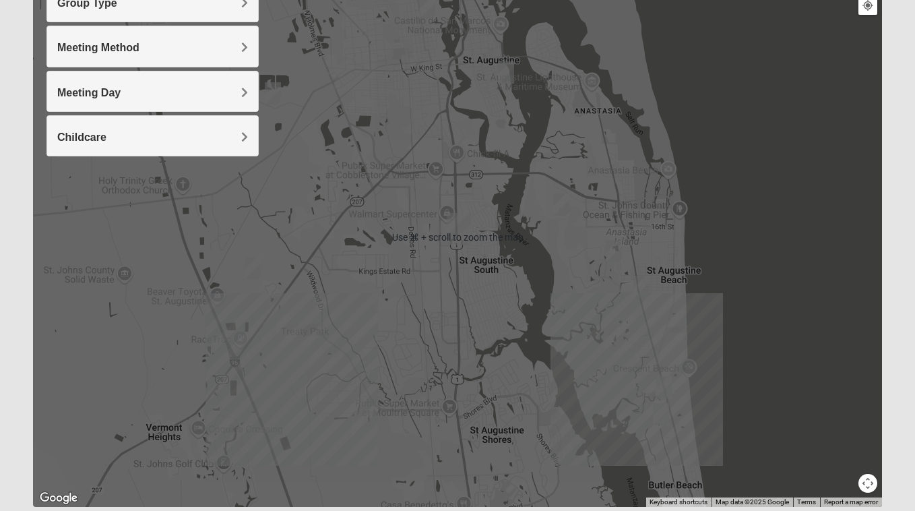
scroll to position [192, 0]
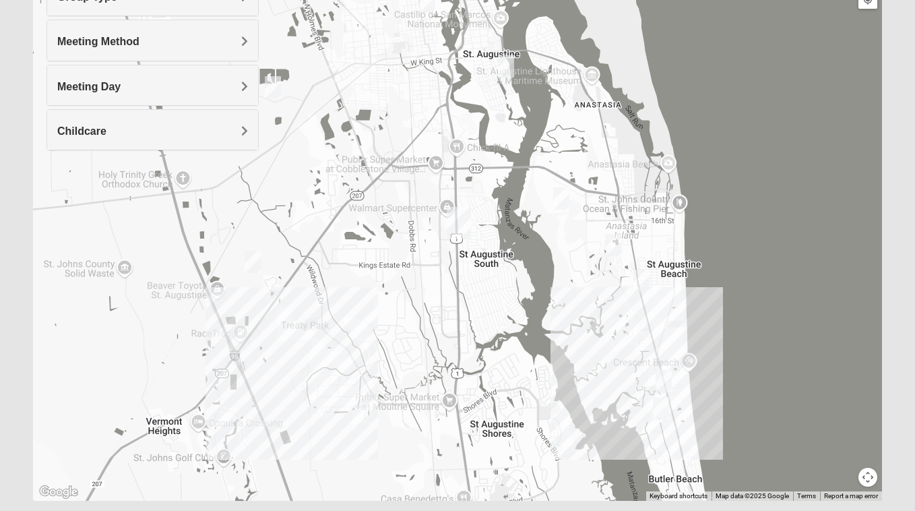
click at [663, 381] on img "Mens Day/West 32080" at bounding box center [663, 381] width 16 height 22
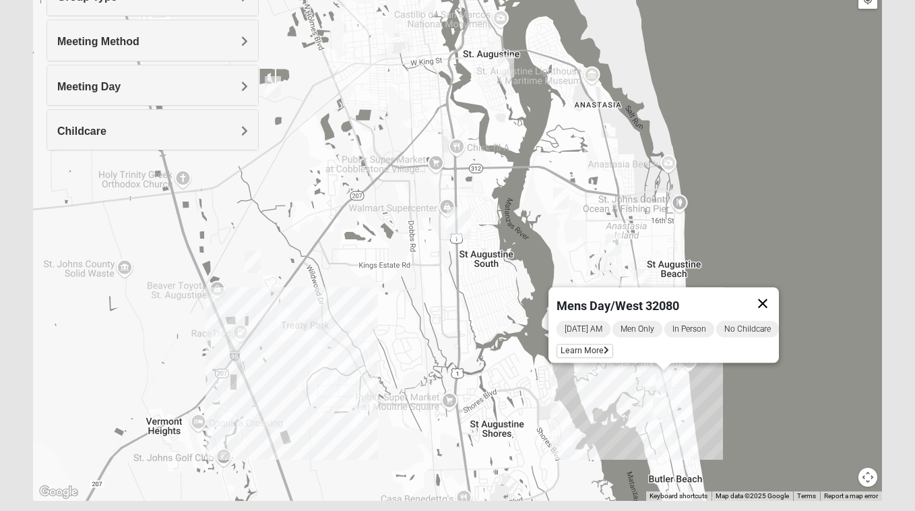
click at [775, 295] on button "Close" at bounding box center [762, 303] width 32 height 32
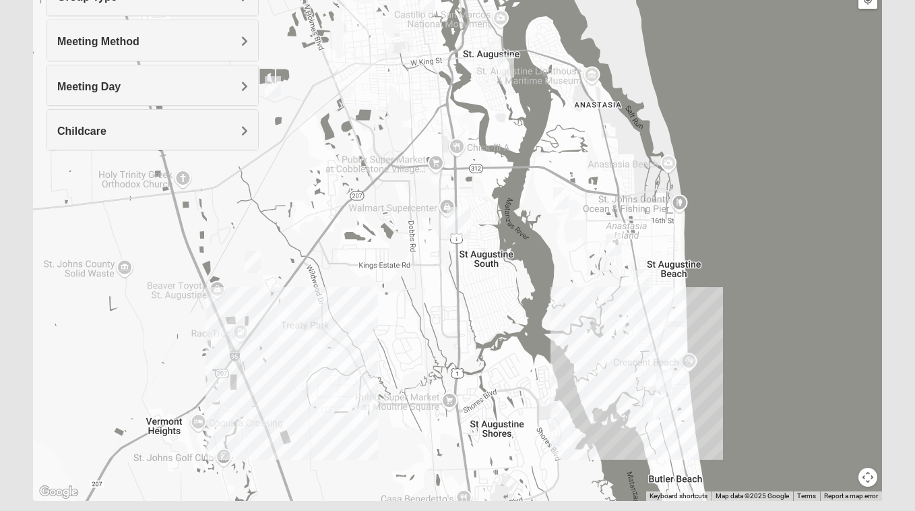
click at [794, 414] on div "To navigate, press the arrow keys." at bounding box center [457, 231] width 849 height 539
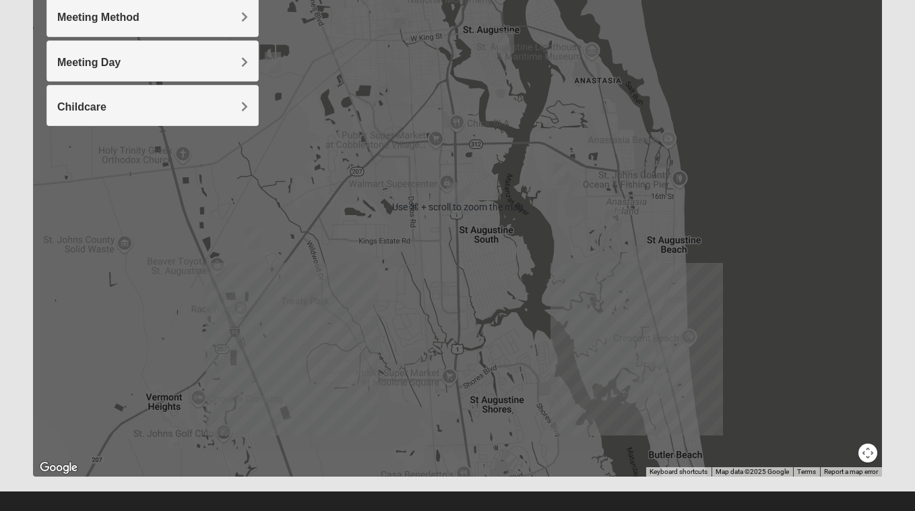
scroll to position [221, 0]
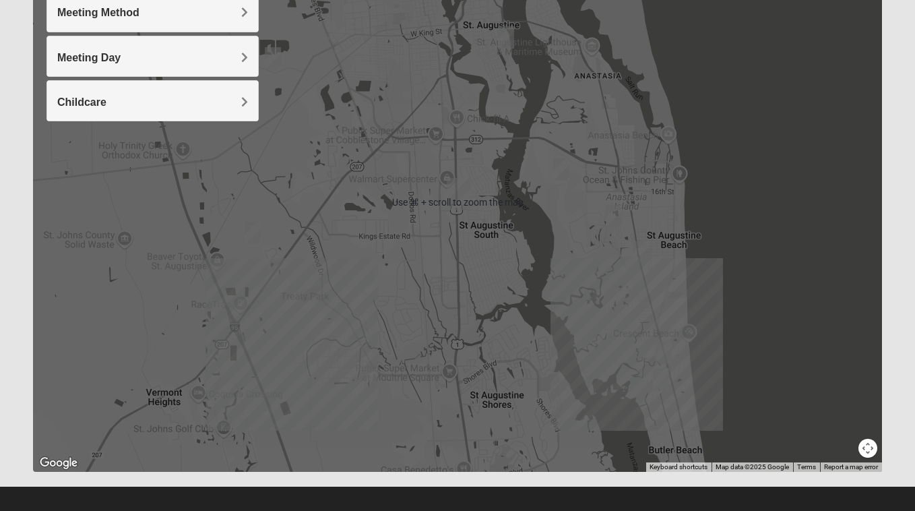
click at [865, 448] on button "Map camera controls" at bounding box center [867, 448] width 19 height 19
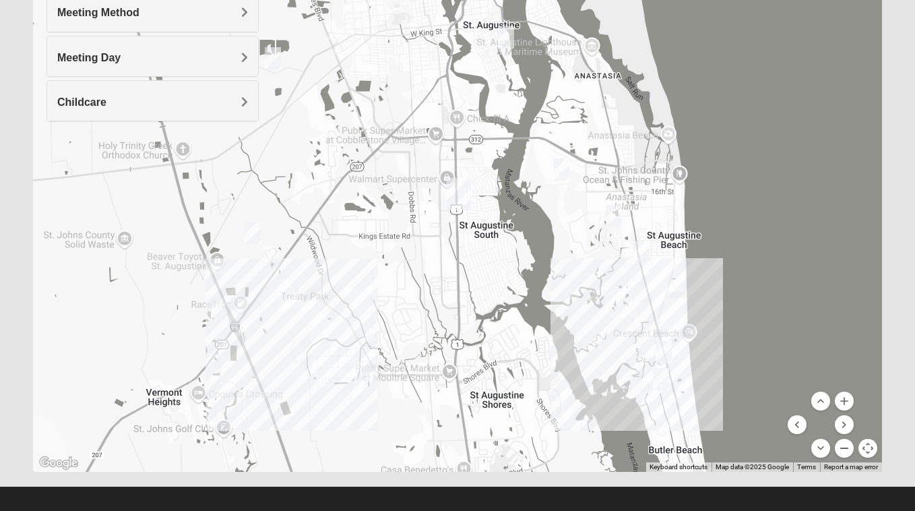
click at [841, 448] on button "Zoom out" at bounding box center [844, 448] width 19 height 19
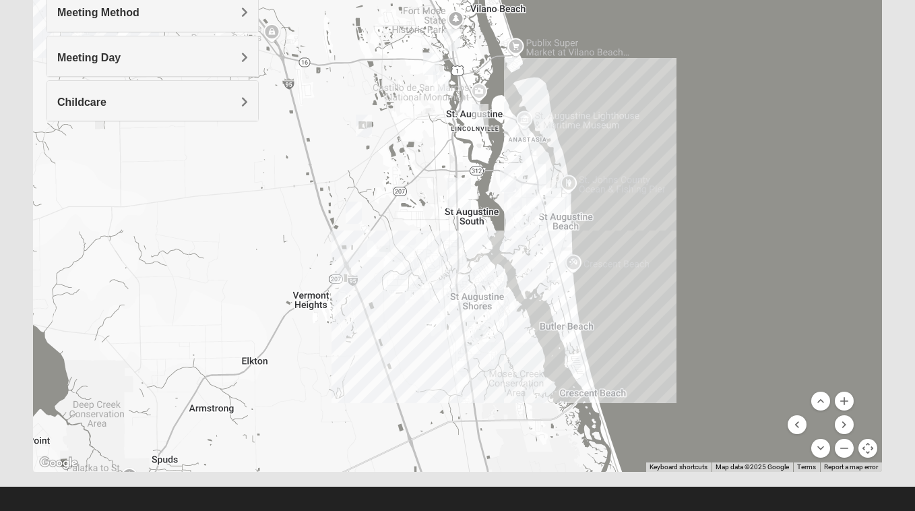
click at [554, 246] on div at bounding box center [457, 202] width 849 height 539
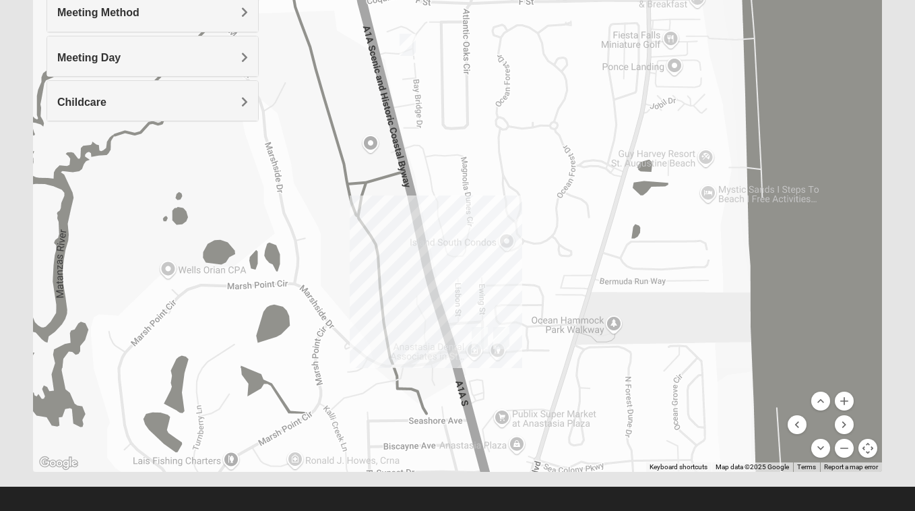
click at [503, 331] on img "Mixed West Tuesday 32080" at bounding box center [501, 338] width 16 height 22
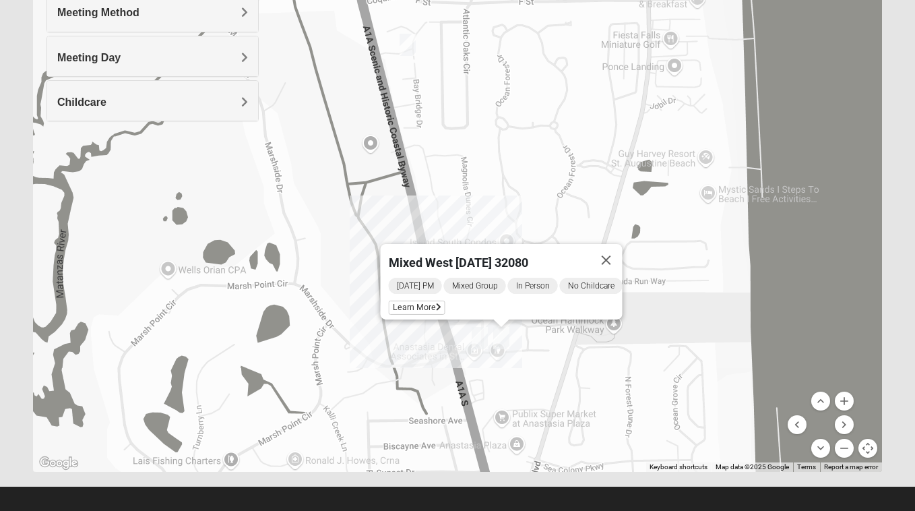
click at [503, 331] on img "Mixed West Tuesday 32080" at bounding box center [501, 338] width 16 height 22
click at [485, 332] on img "Mixed West Wednesday 32080" at bounding box center [480, 338] width 16 height 22
click at [411, 41] on img "Womens Cannata 32080" at bounding box center [407, 45] width 16 height 22
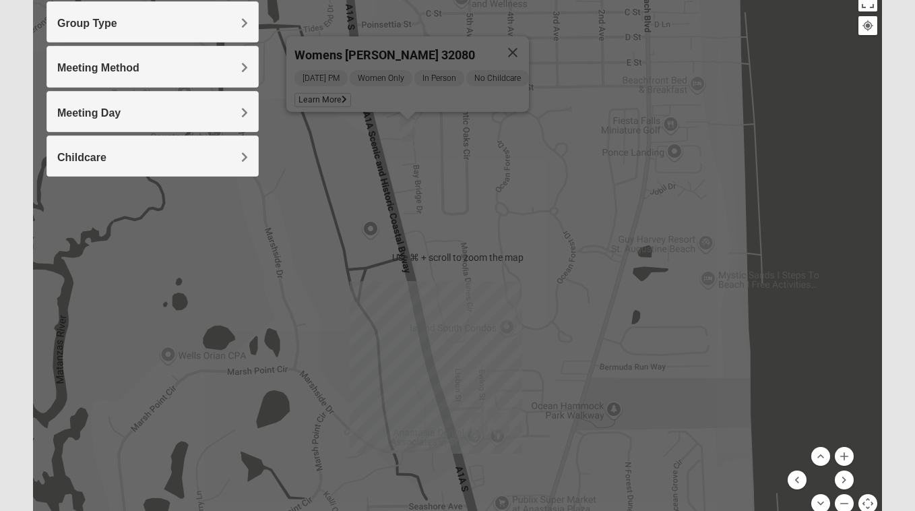
scroll to position [169, 0]
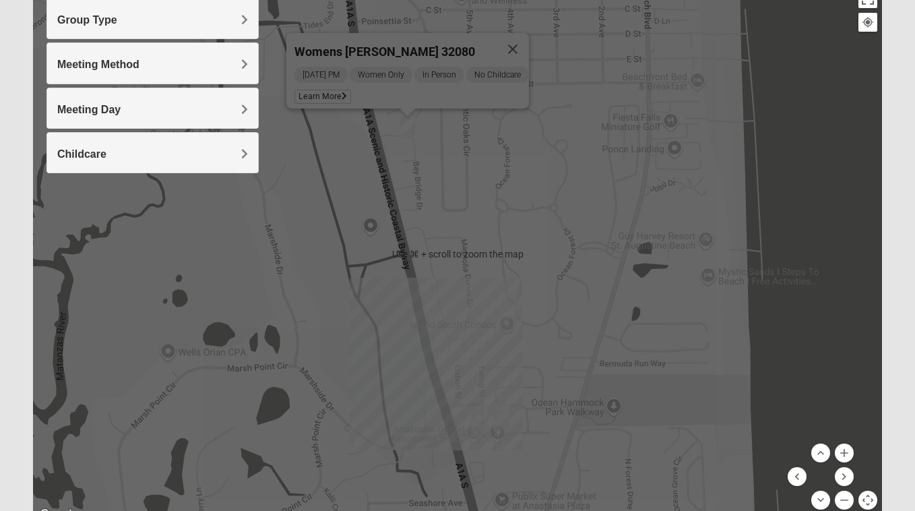
click at [484, 150] on div "Womens Cannata 32080 Tuesday PM Women Only In Person No Childcare Learn More" at bounding box center [457, 254] width 849 height 539
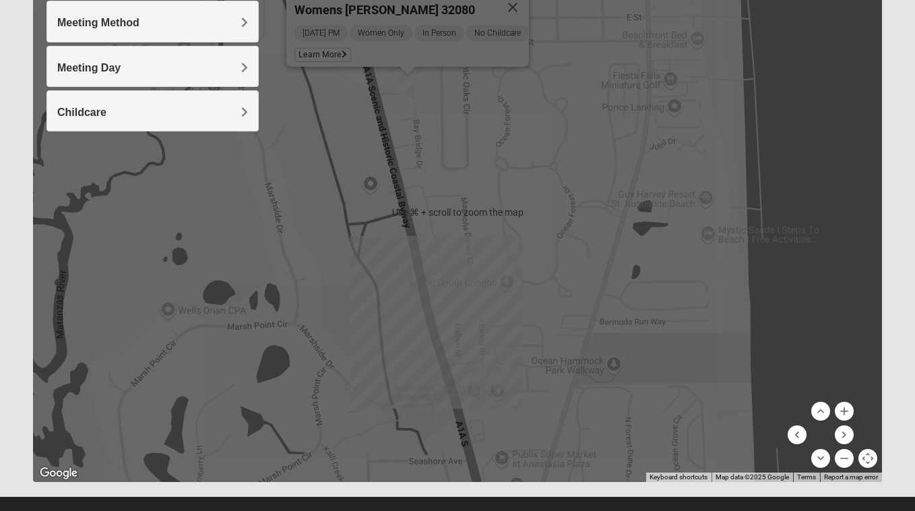
scroll to position [231, 0]
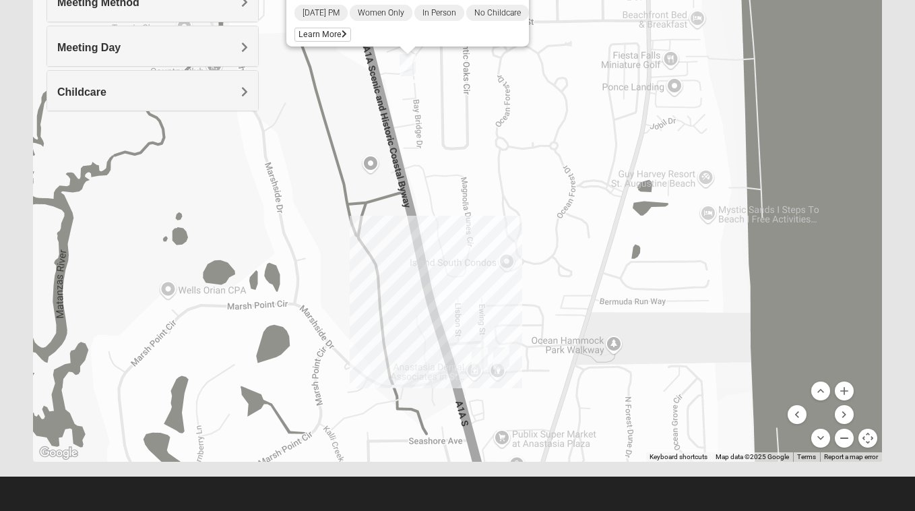
click at [845, 436] on button "Zoom out" at bounding box center [844, 437] width 19 height 19
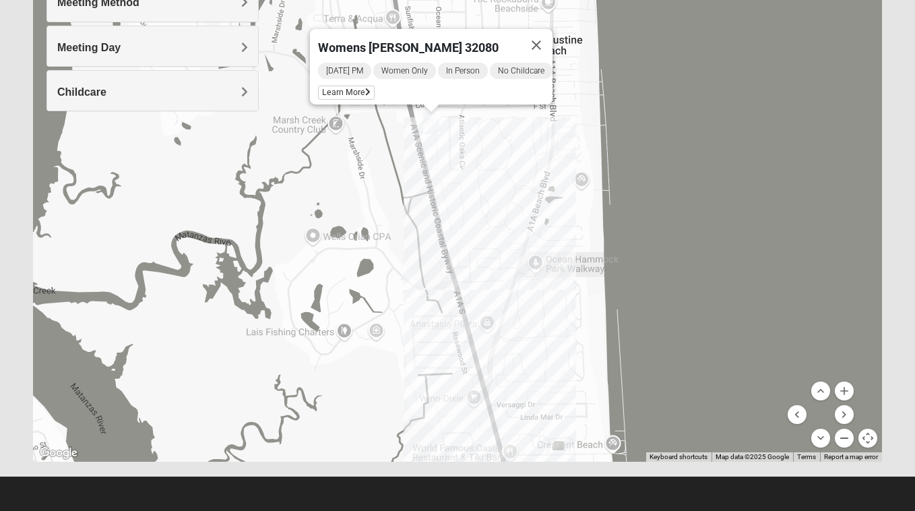
click at [845, 436] on button "Zoom out" at bounding box center [844, 437] width 19 height 19
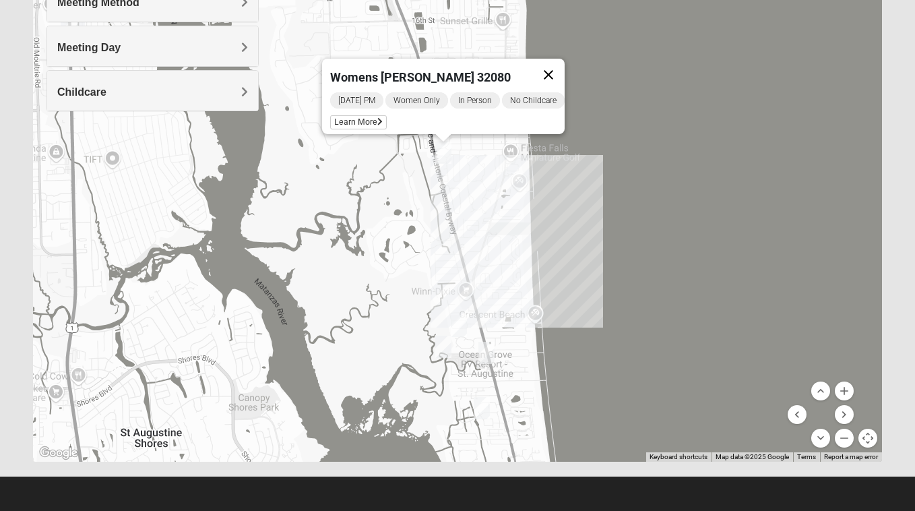
click at [558, 61] on button "Close" at bounding box center [548, 75] width 32 height 32
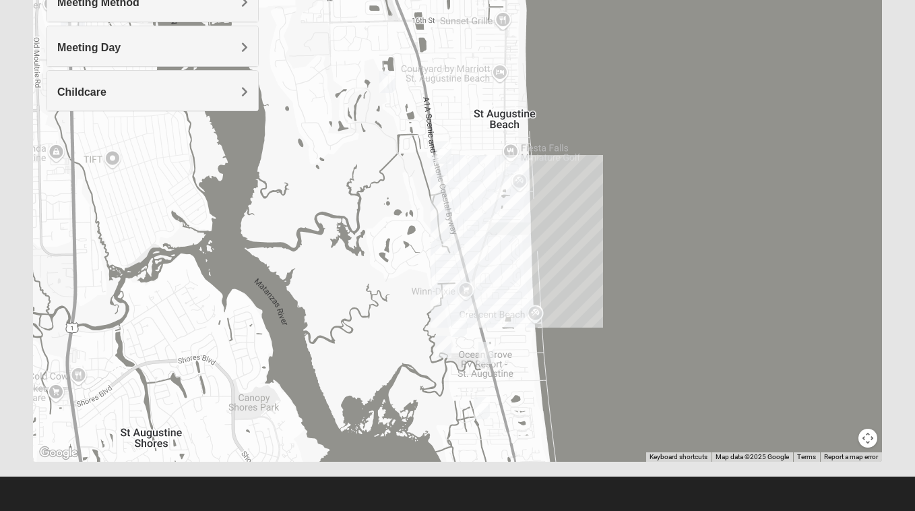
click at [866, 441] on button "Map camera controls" at bounding box center [867, 437] width 19 height 19
click at [844, 437] on button "Zoom out" at bounding box center [844, 437] width 19 height 19
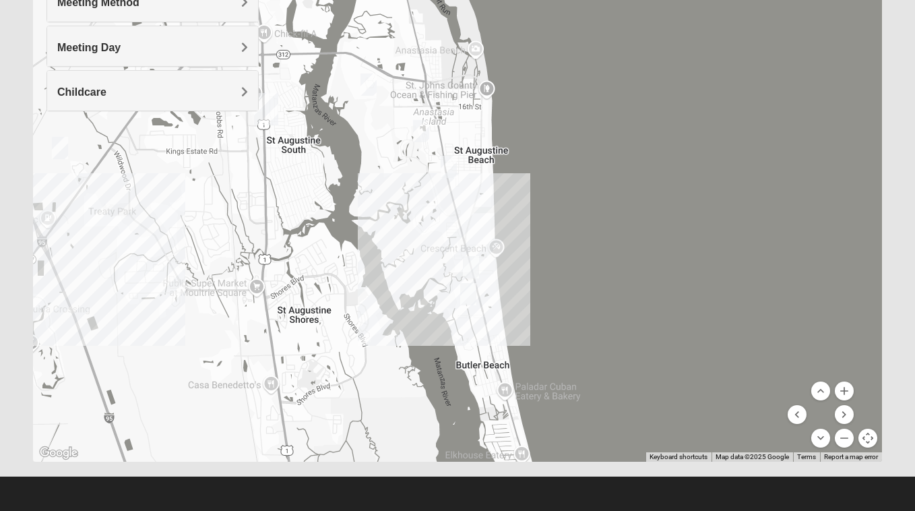
click at [455, 267] on div at bounding box center [457, 192] width 849 height 539
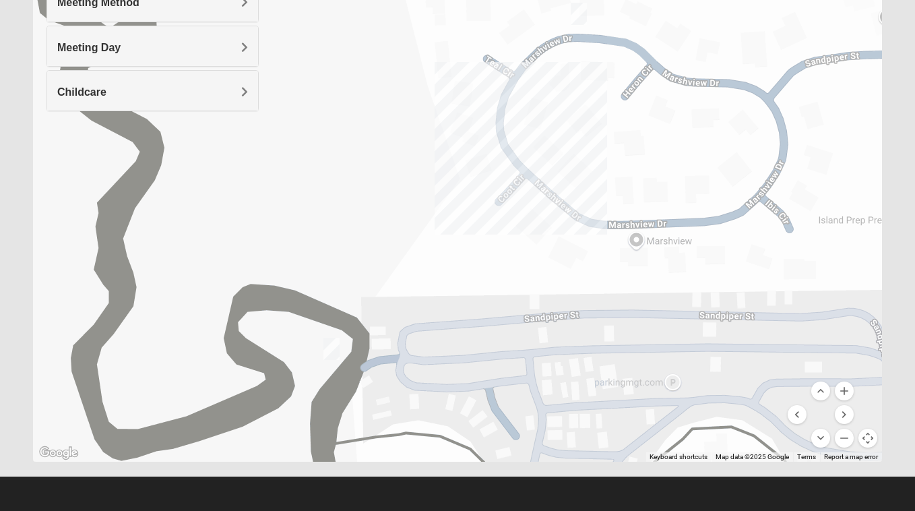
click at [332, 346] on img "Mens Day/Nettles 32080" at bounding box center [331, 348] width 16 height 22
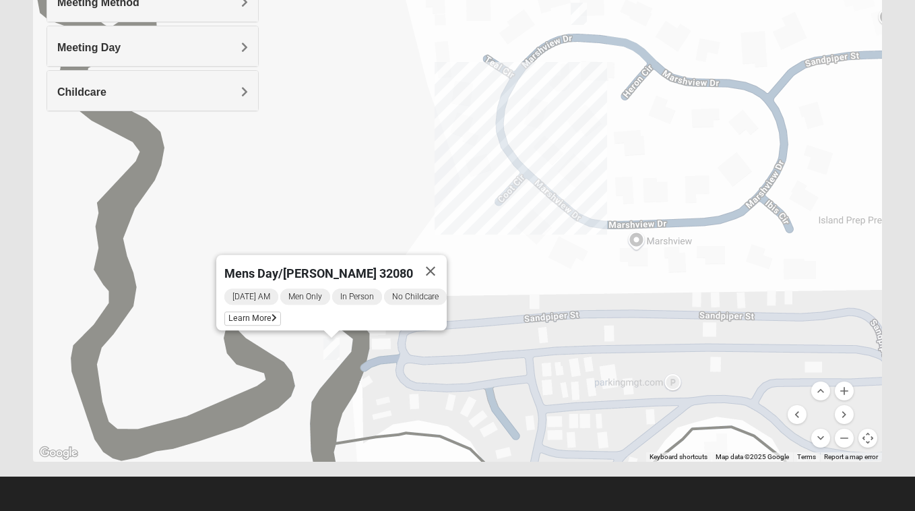
click at [582, 13] on img "WILDASIN/GUNDERSON MIXED" at bounding box center [579, 14] width 16 height 22
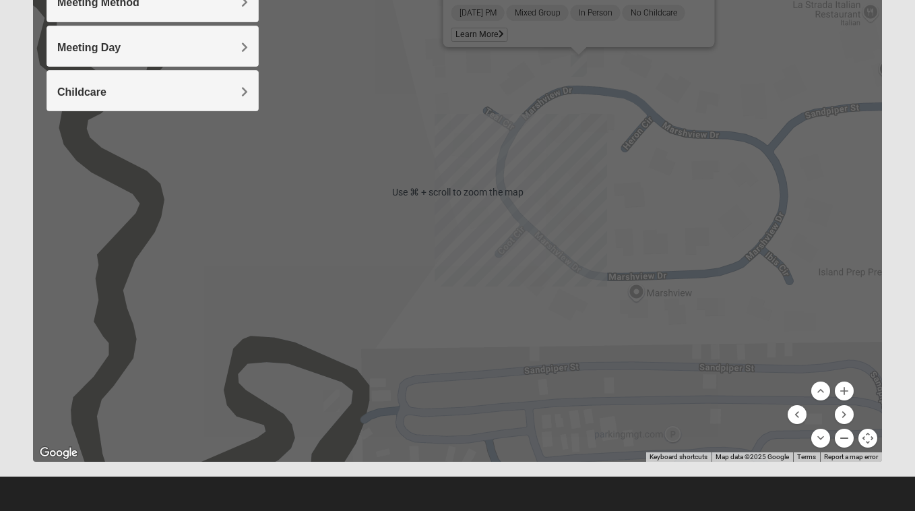
click at [849, 439] on button "Zoom out" at bounding box center [844, 437] width 19 height 19
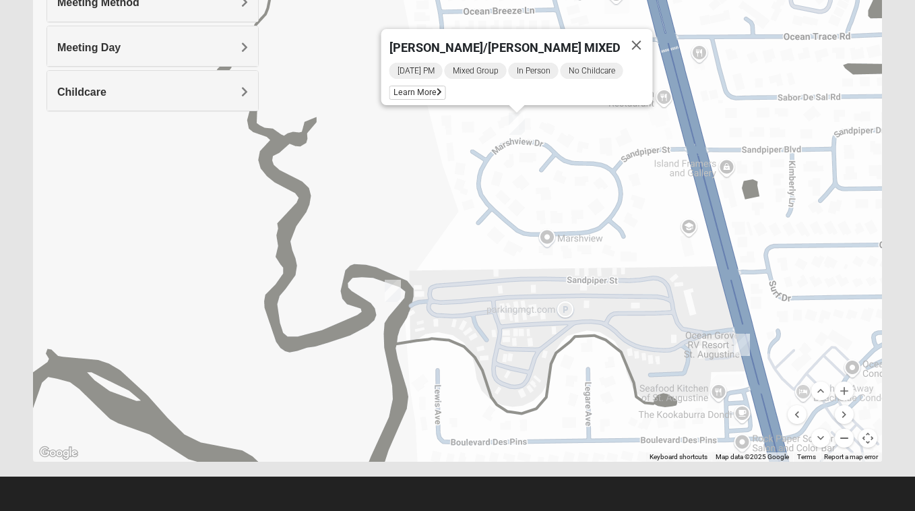
click at [849, 439] on button "Zoom out" at bounding box center [844, 437] width 19 height 19
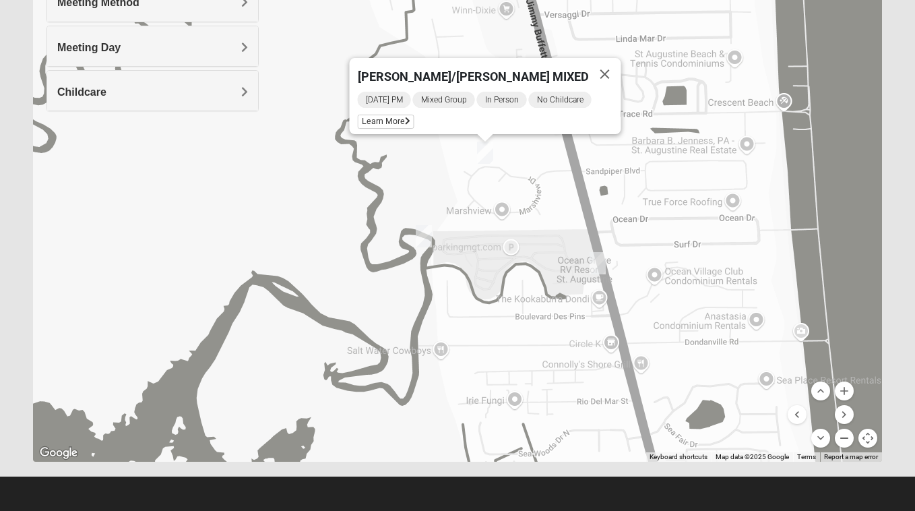
click at [849, 439] on button "Zoom out" at bounding box center [844, 437] width 19 height 19
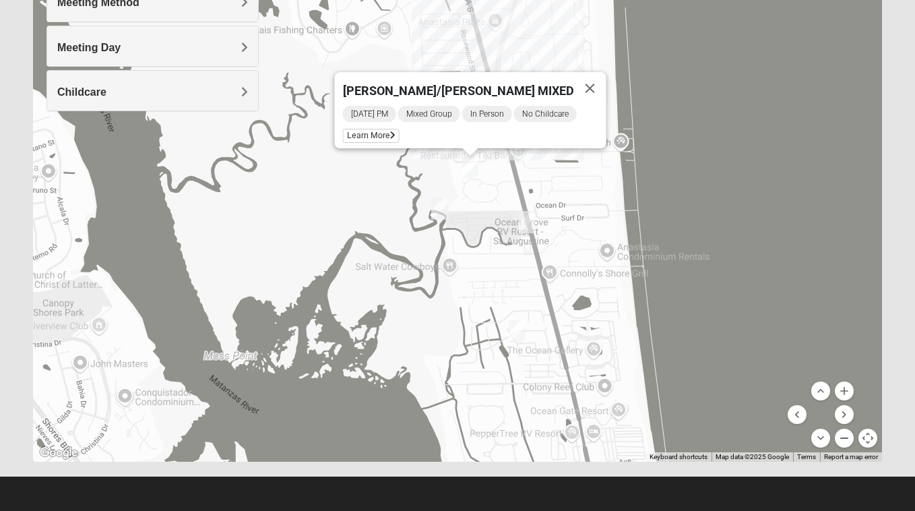
click at [849, 439] on button "Zoom out" at bounding box center [844, 437] width 19 height 19
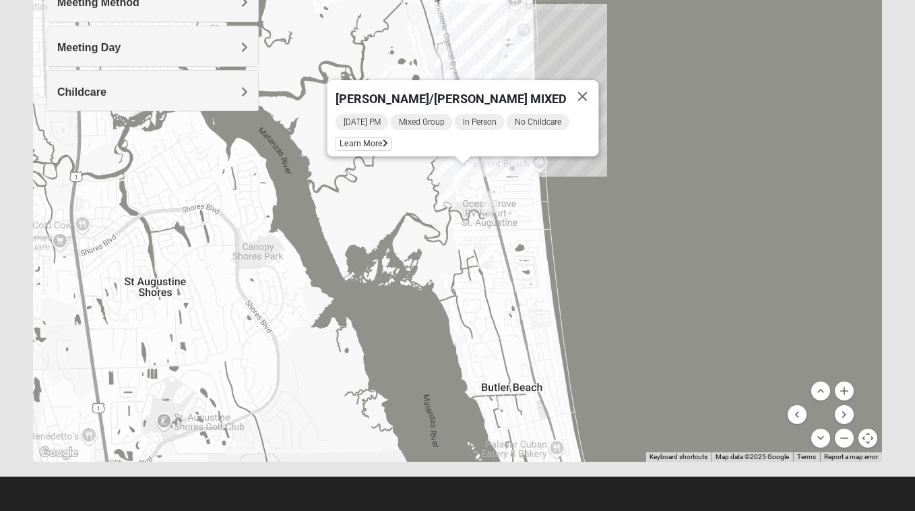
click at [486, 256] on img "Mixed Tant 32080" at bounding box center [486, 257] width 16 height 22
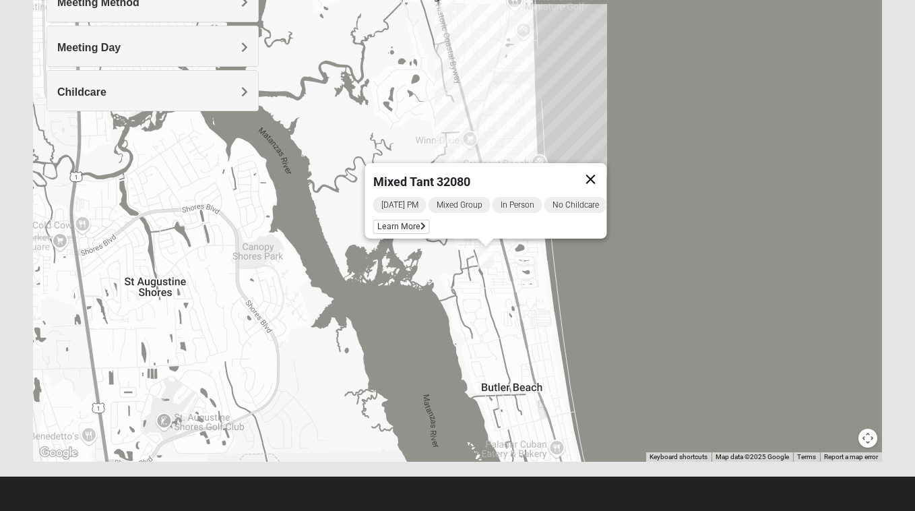
click at [606, 166] on button "Close" at bounding box center [591, 179] width 32 height 32
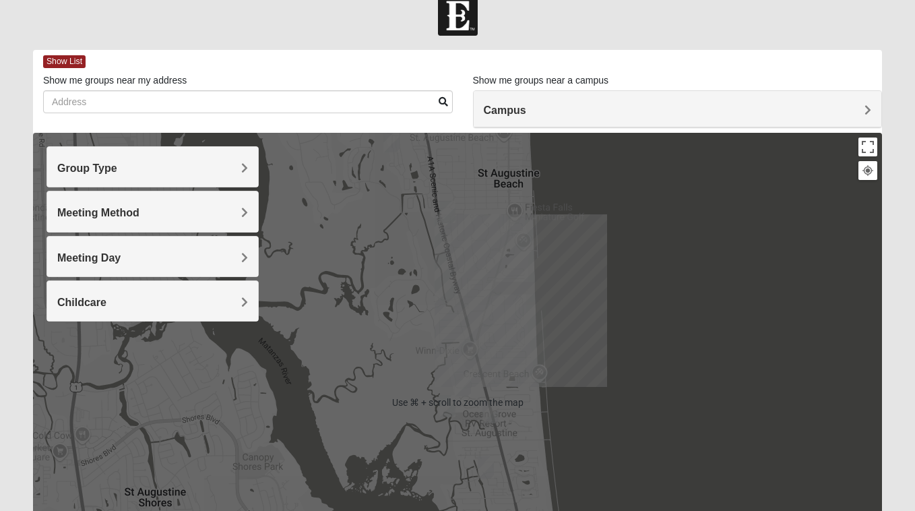
scroll to position [22, 0]
click at [176, 164] on h4 "Group Type" at bounding box center [152, 167] width 191 height 13
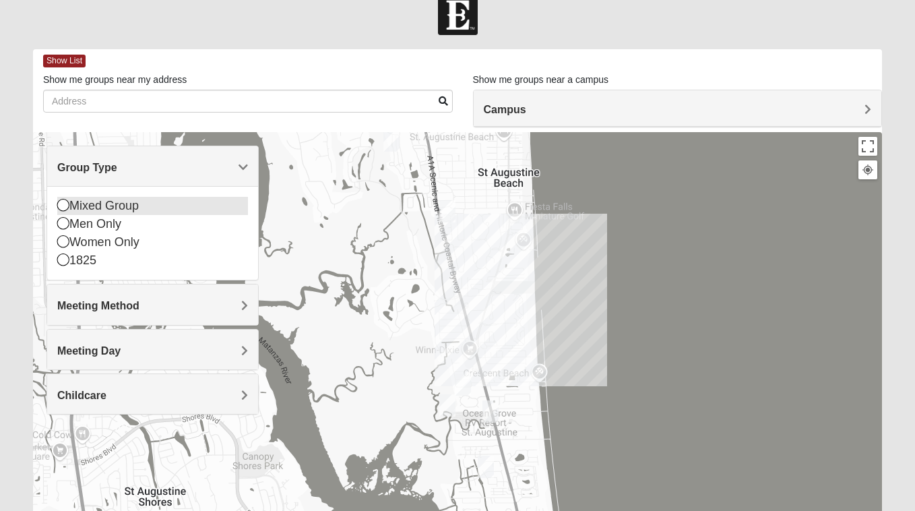
click at [63, 207] on icon at bounding box center [63, 205] width 12 height 12
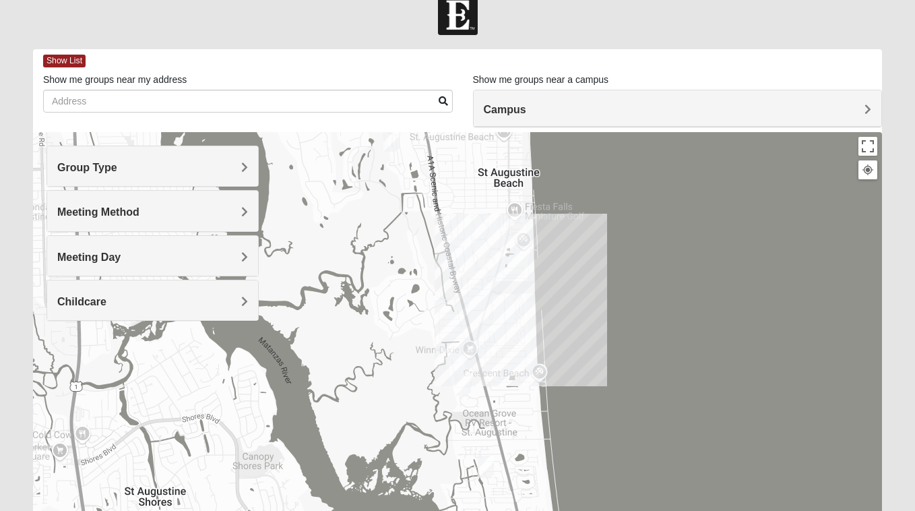
click at [556, 113] on h4 "Campus" at bounding box center [678, 109] width 388 height 13
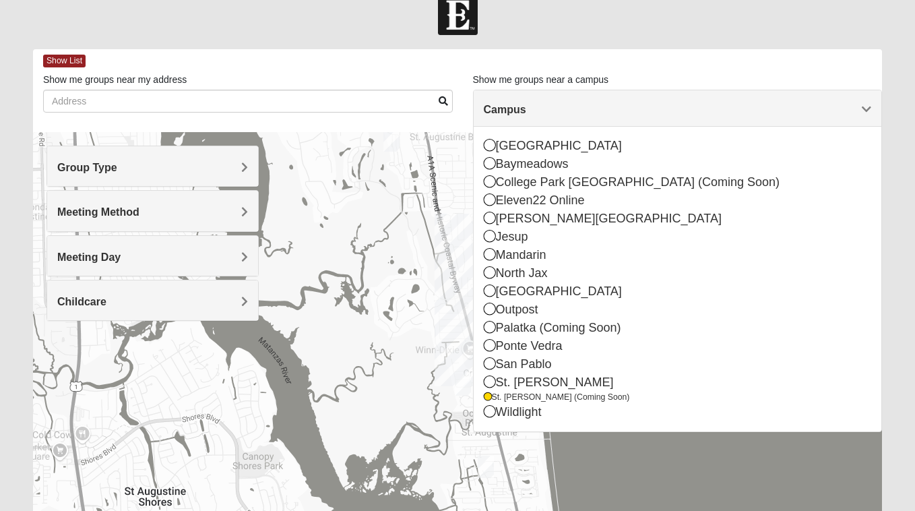
click at [637, 468] on div at bounding box center [457, 401] width 849 height 539
click at [393, 320] on div at bounding box center [457, 401] width 849 height 539
click at [526, 105] on span "Campus" at bounding box center [505, 109] width 42 height 11
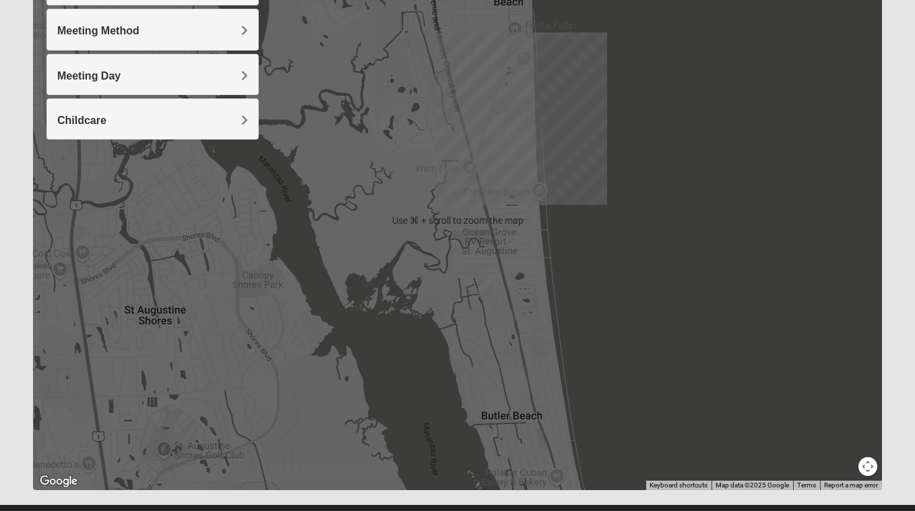
scroll to position [231, 0]
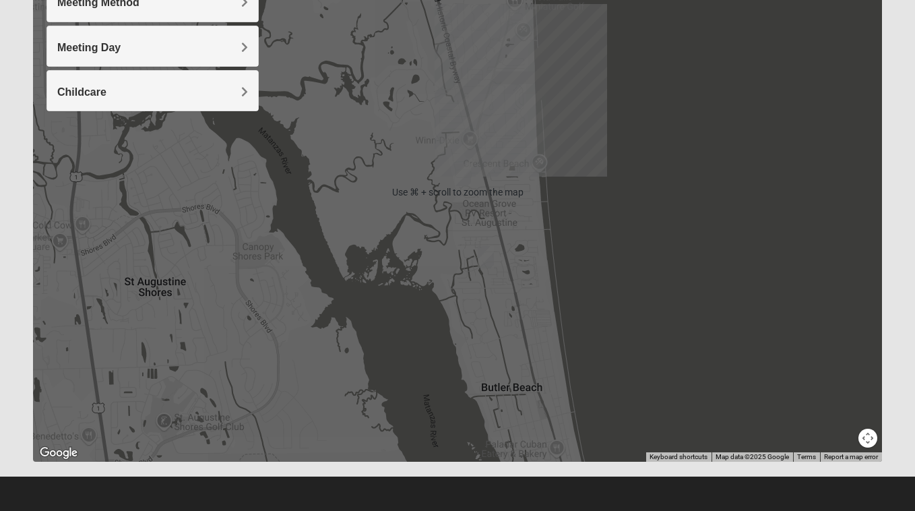
click at [868, 434] on button "Map camera controls" at bounding box center [867, 437] width 19 height 19
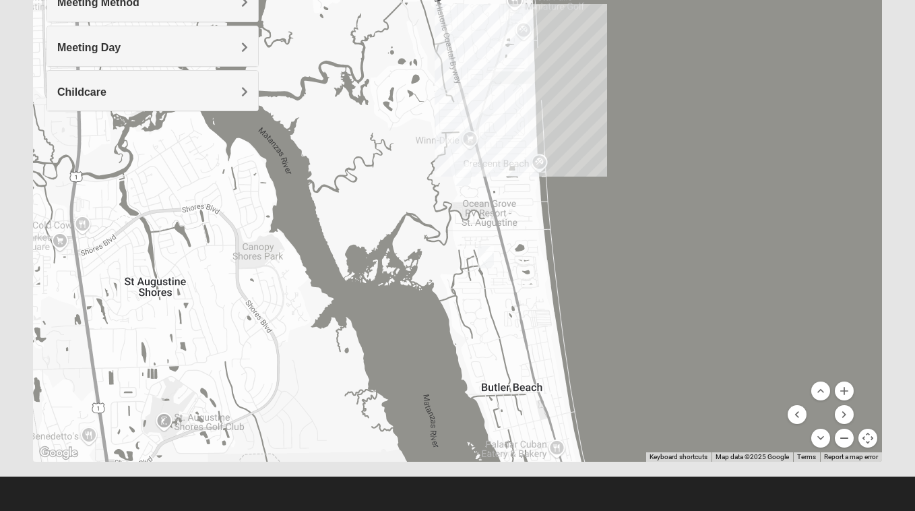
click at [844, 437] on button "Zoom out" at bounding box center [844, 437] width 19 height 19
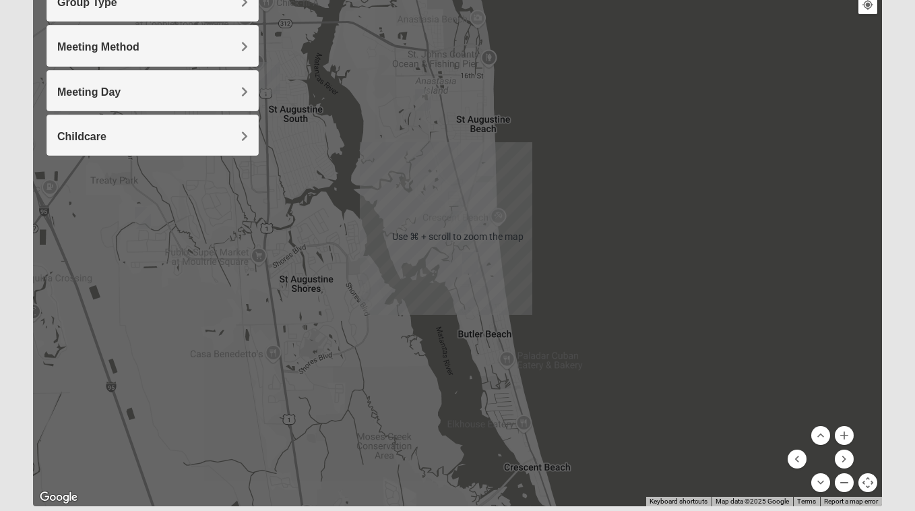
scroll to position [185, 0]
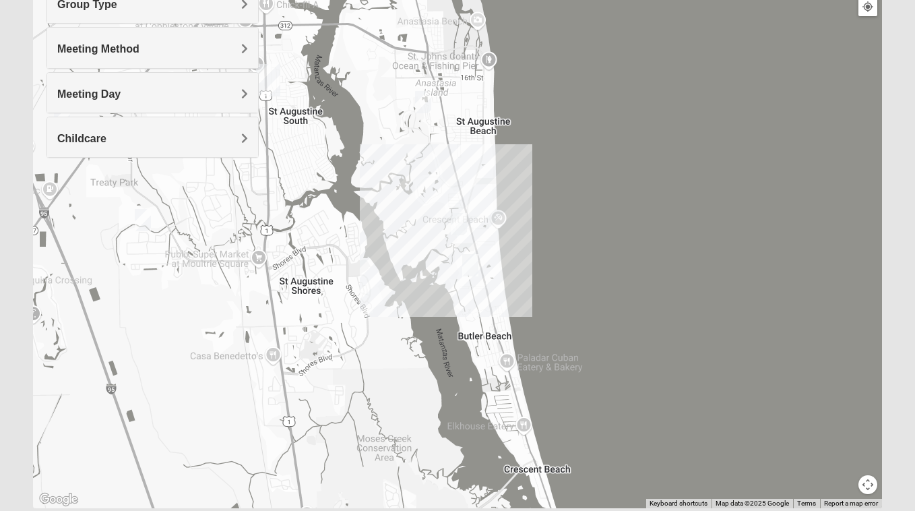
click at [426, 104] on img "Mixed Caple 32080" at bounding box center [423, 102] width 16 height 22
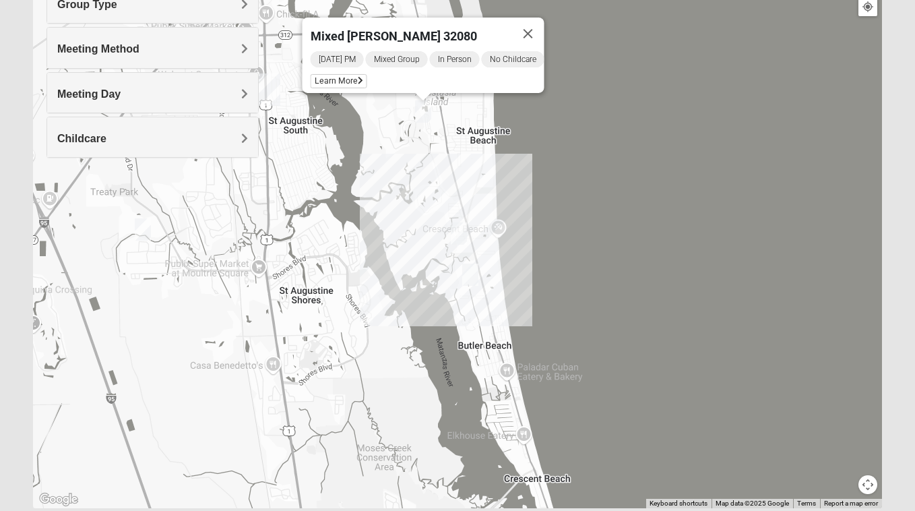
click at [866, 482] on button "Map camera controls" at bounding box center [867, 484] width 19 height 19
click at [144, 229] on img "Mixed McClellan 32086" at bounding box center [143, 229] width 16 height 22
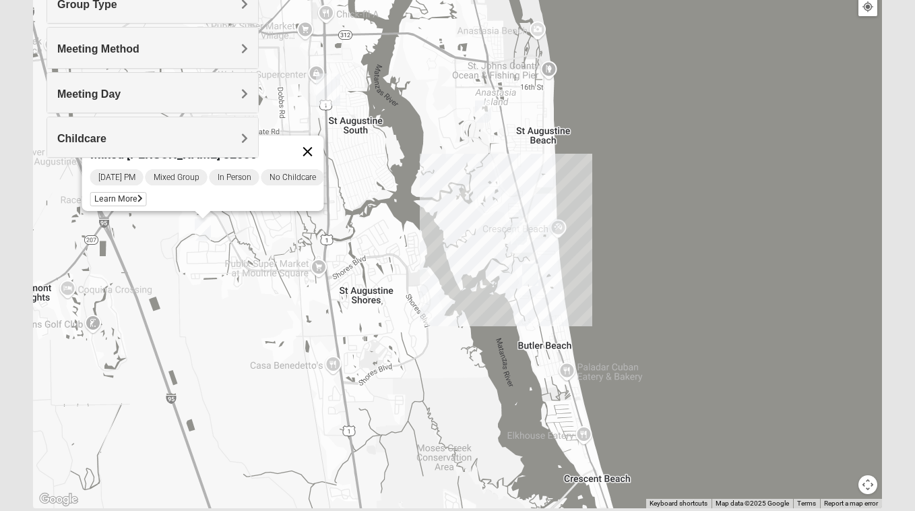
click at [317, 141] on button "Close" at bounding box center [308, 151] width 32 height 32
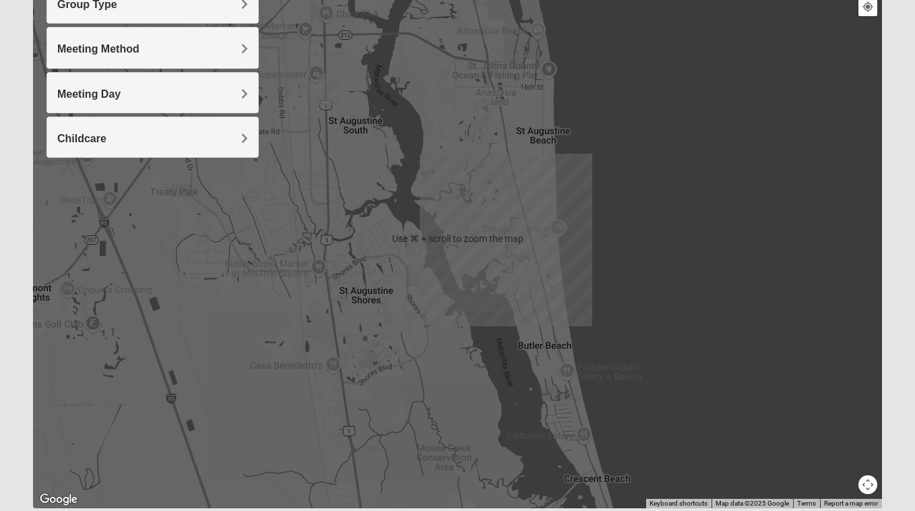
click at [869, 490] on button "Map camera controls" at bounding box center [867, 484] width 19 height 19
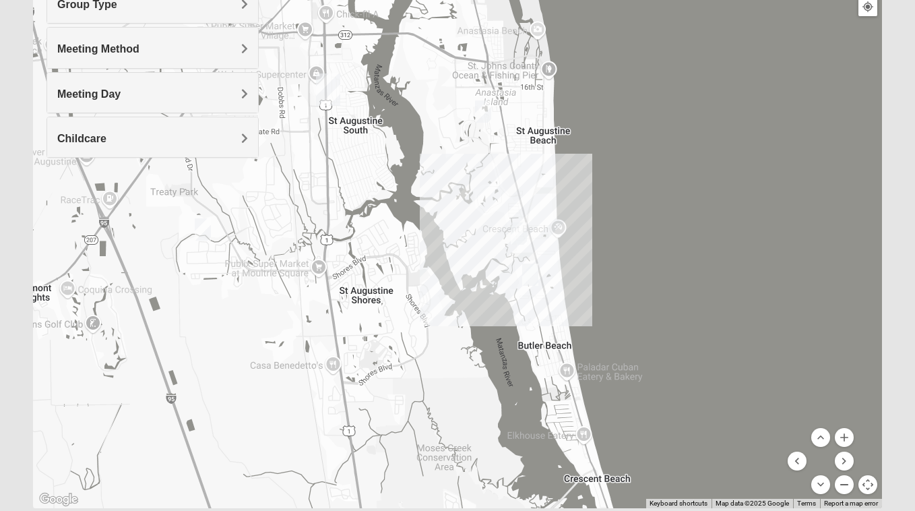
click at [845, 484] on button "Zoom out" at bounding box center [844, 484] width 19 height 19
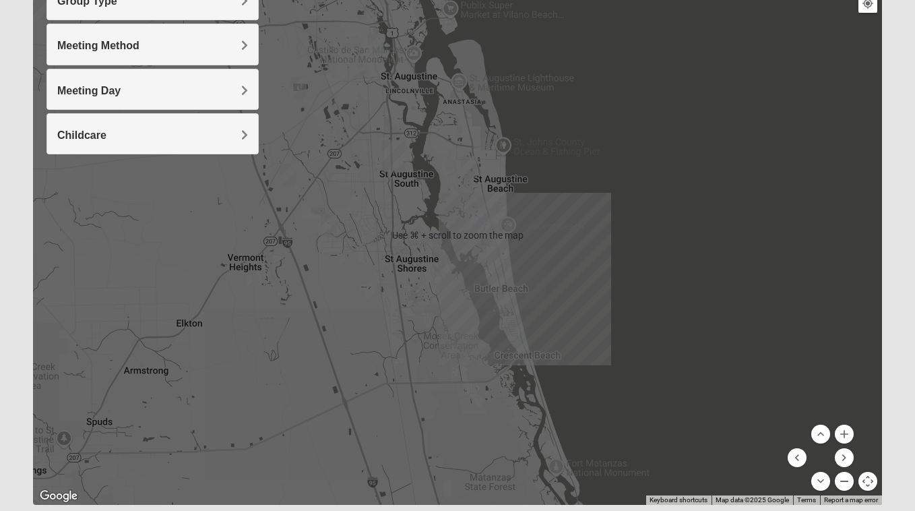
scroll to position [189, 0]
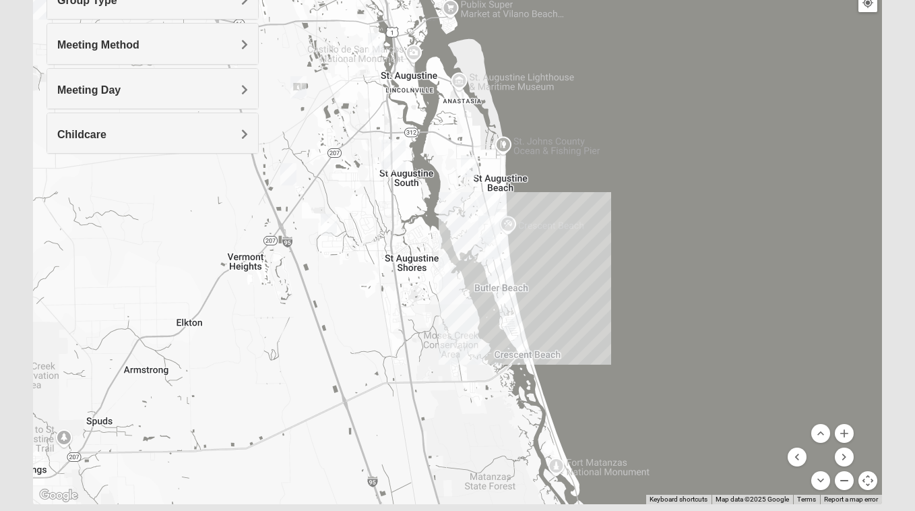
click at [843, 480] on button "Zoom out" at bounding box center [844, 480] width 19 height 19
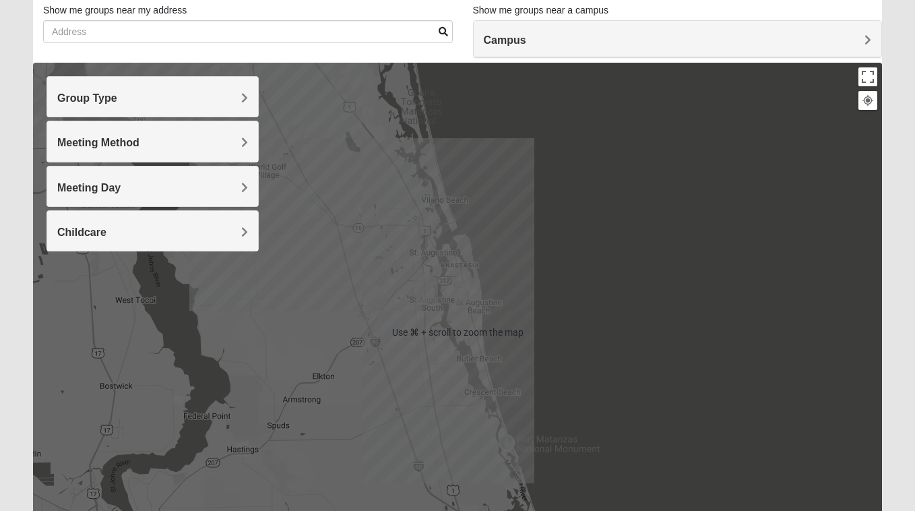
scroll to position [90, 0]
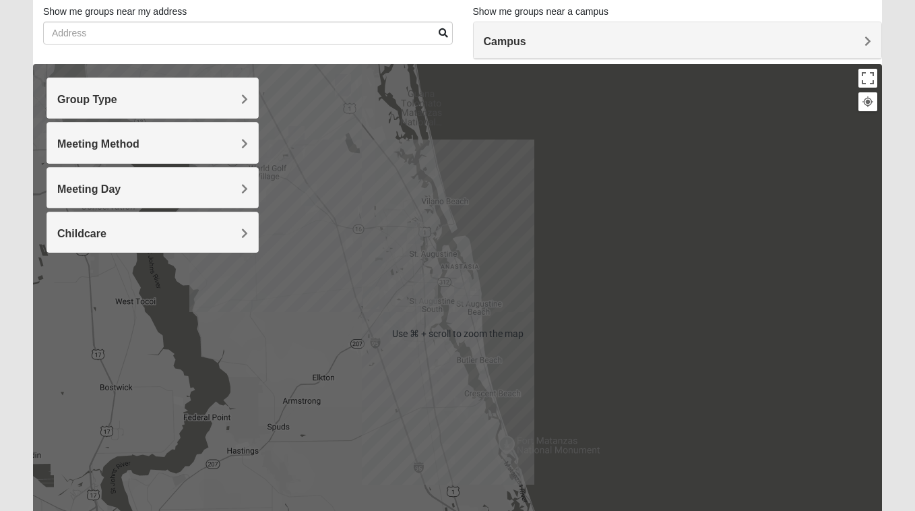
click at [476, 327] on div at bounding box center [457, 333] width 849 height 539
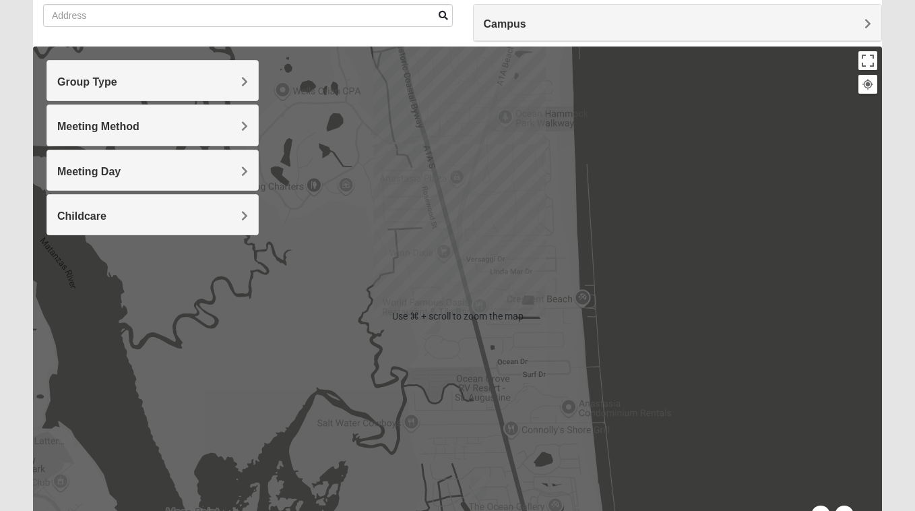
scroll to position [112, 0]
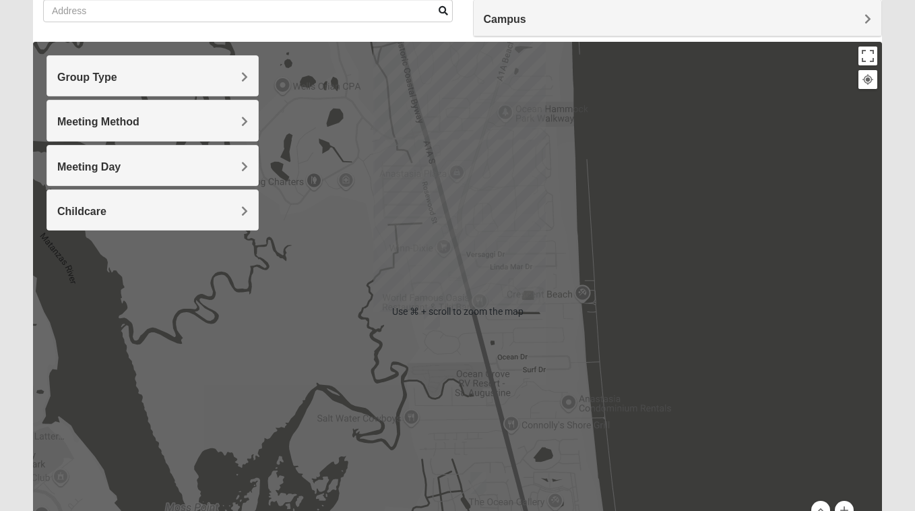
click at [447, 137] on div at bounding box center [457, 311] width 849 height 539
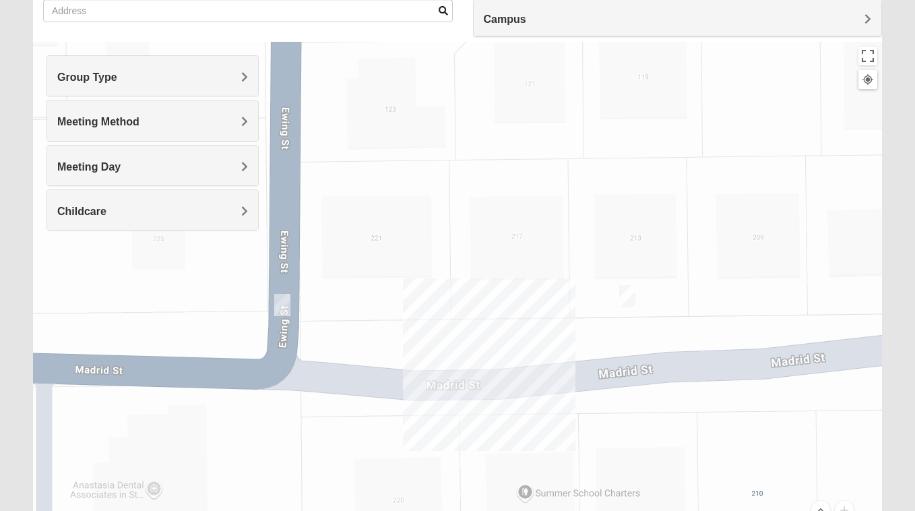
scroll to position [231, 0]
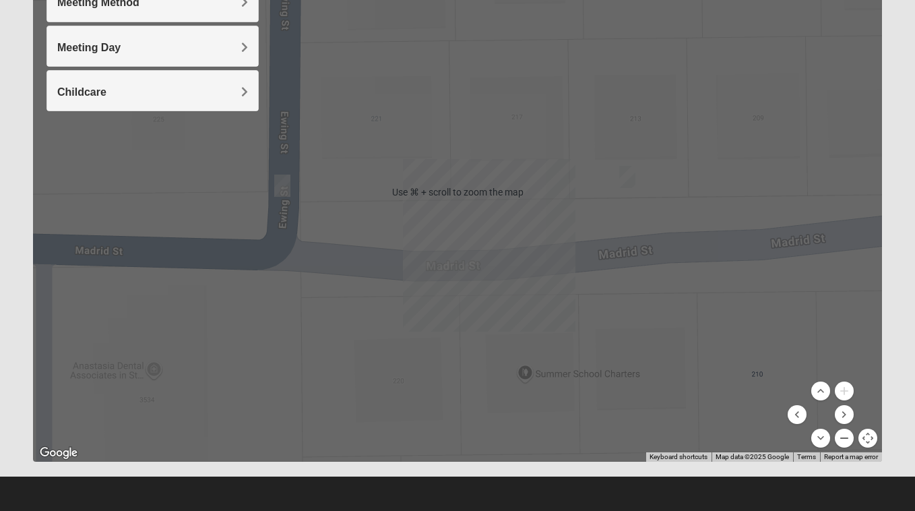
click at [848, 440] on button "Zoom out" at bounding box center [844, 437] width 19 height 19
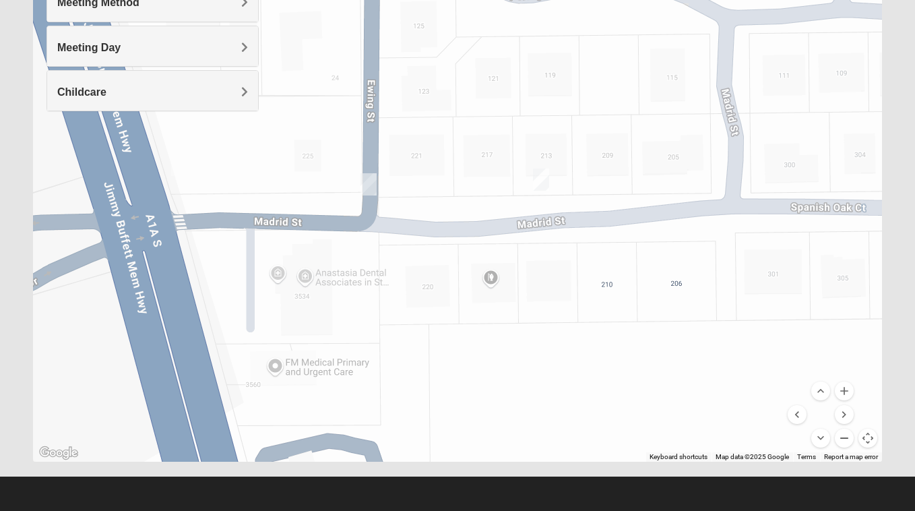
click at [848, 440] on button "Zoom out" at bounding box center [844, 437] width 19 height 19
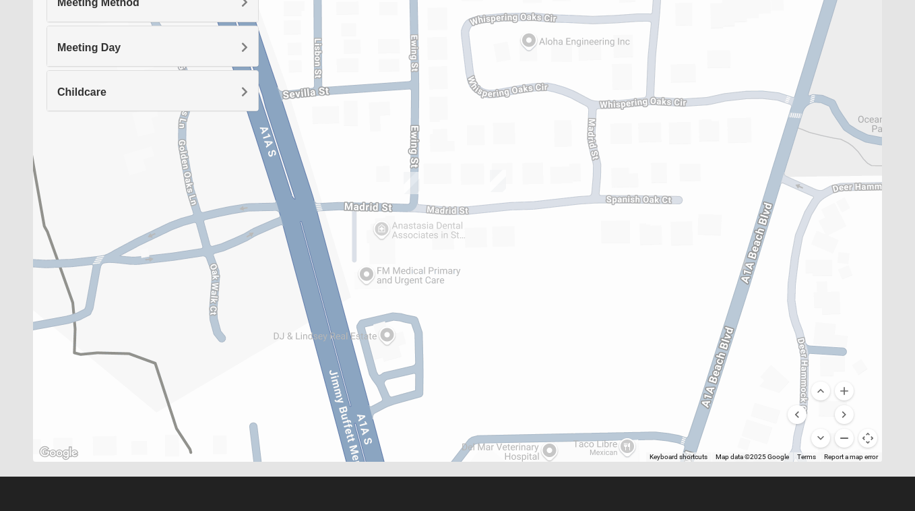
click at [848, 440] on button "Zoom out" at bounding box center [844, 437] width 19 height 19
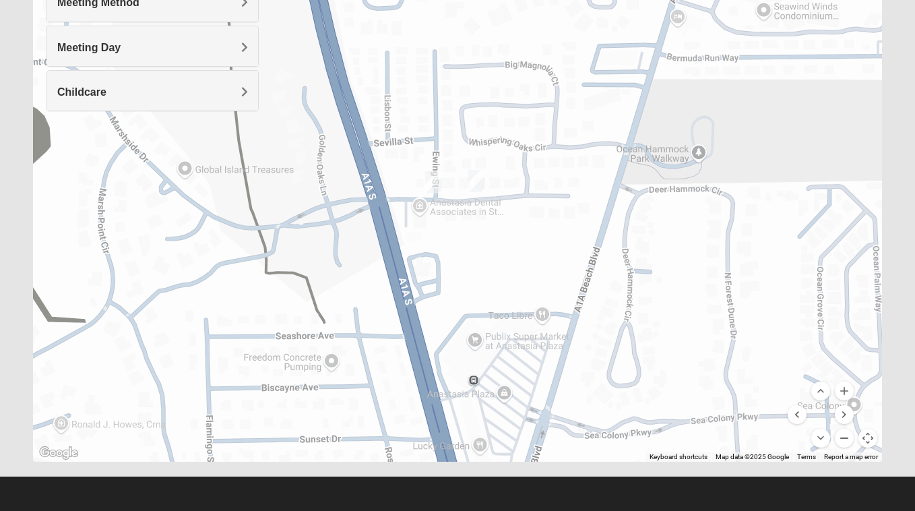
click at [848, 440] on button "Zoom out" at bounding box center [844, 437] width 19 height 19
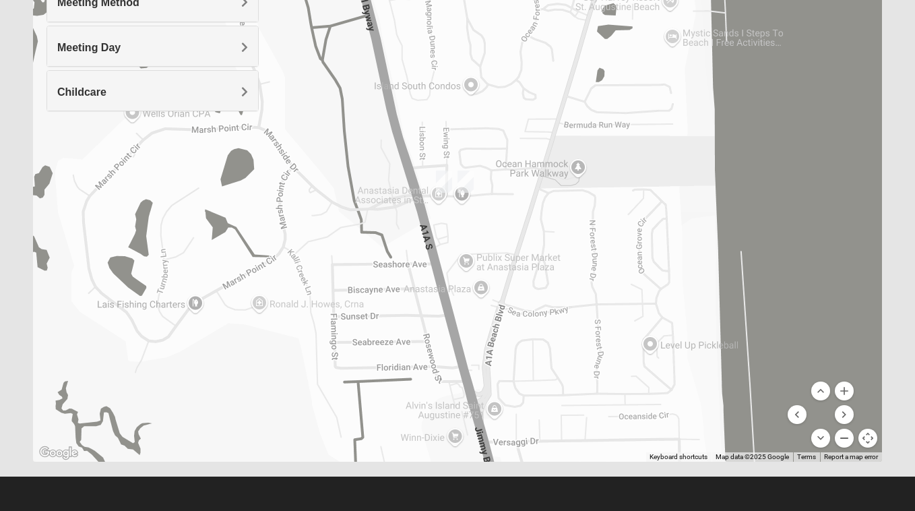
click at [848, 440] on button "Zoom out" at bounding box center [844, 437] width 19 height 19
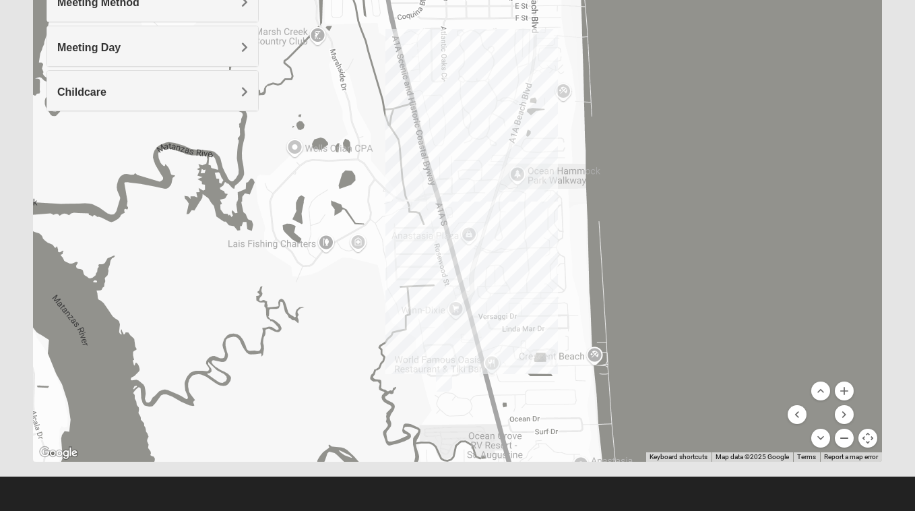
click at [848, 440] on button "Zoom out" at bounding box center [844, 437] width 19 height 19
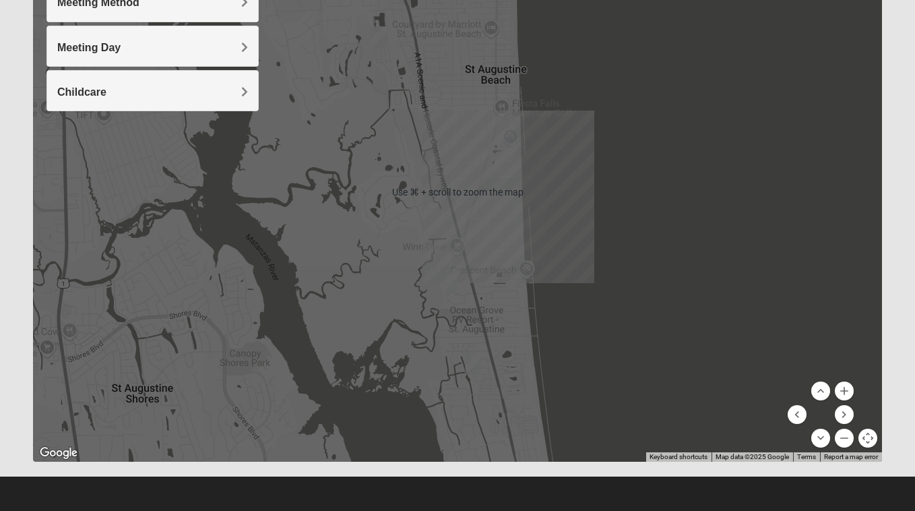
click at [179, 408] on div at bounding box center [457, 192] width 849 height 539
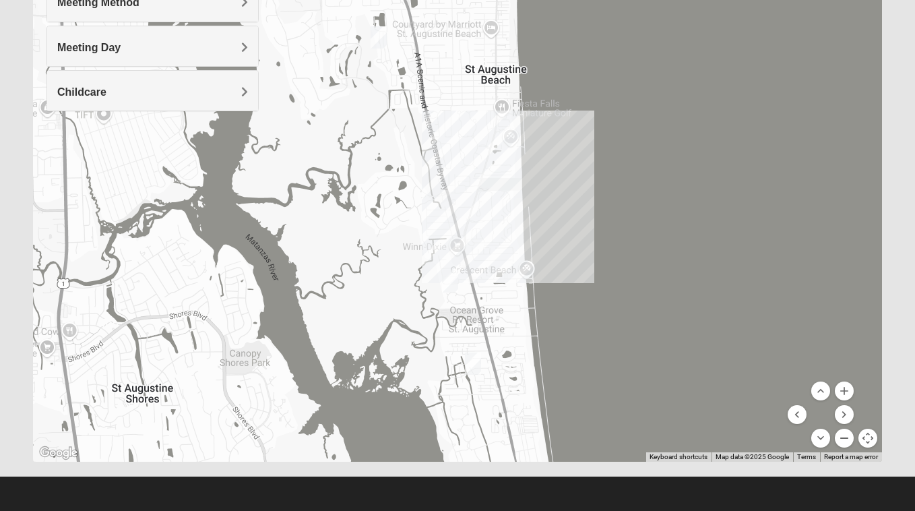
click at [843, 441] on button "Zoom out" at bounding box center [844, 437] width 19 height 19
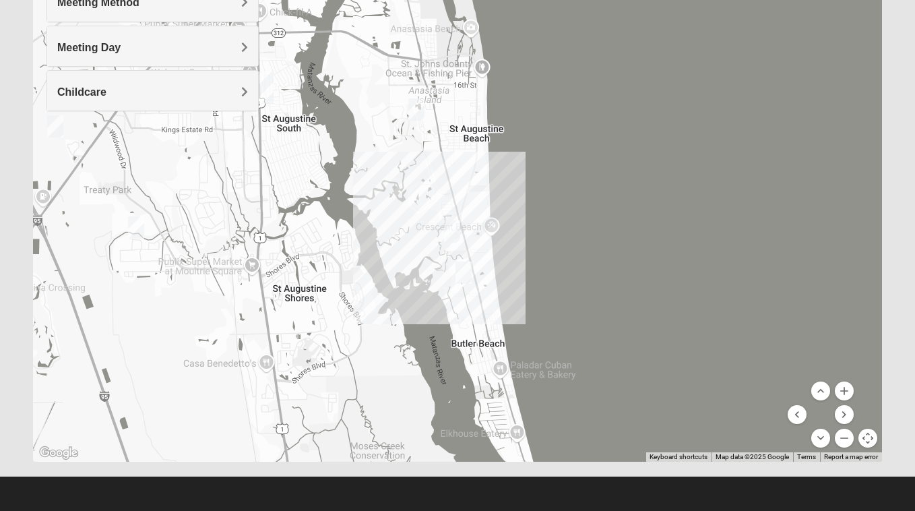
click at [340, 302] on div at bounding box center [457, 192] width 849 height 539
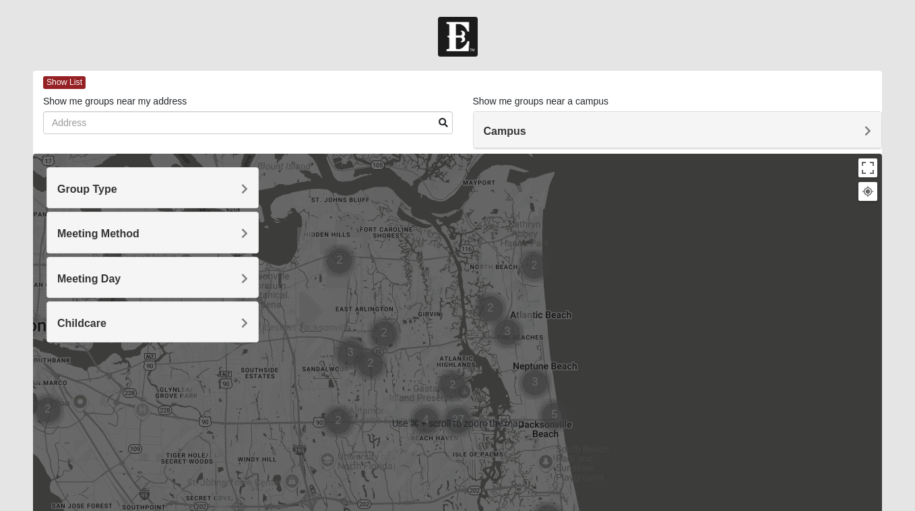
click at [746, 137] on h4 "Campus" at bounding box center [678, 131] width 388 height 13
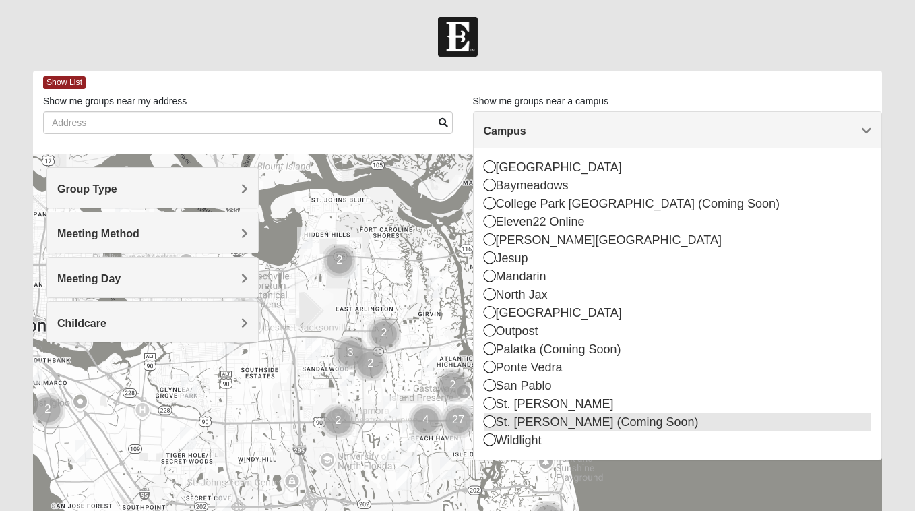
click at [486, 421] on icon at bounding box center [490, 421] width 12 height 12
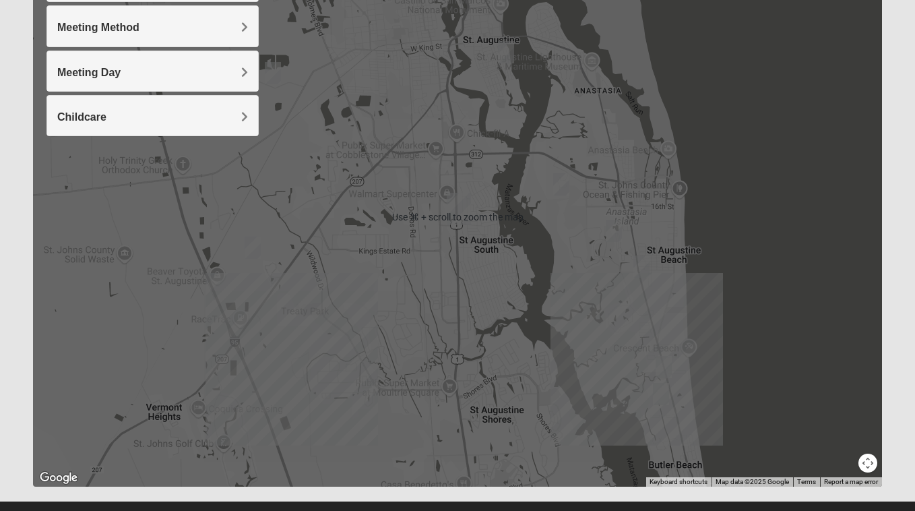
scroll to position [231, 0]
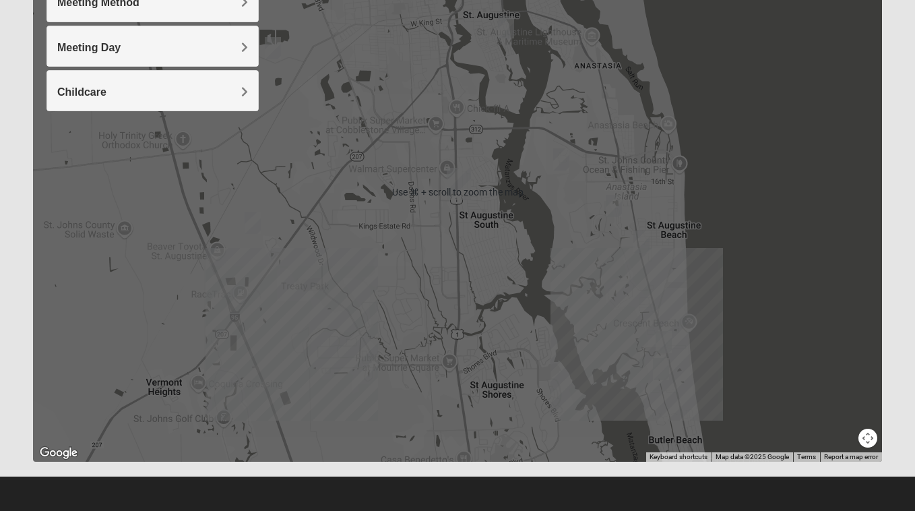
click at [643, 347] on div at bounding box center [457, 192] width 849 height 539
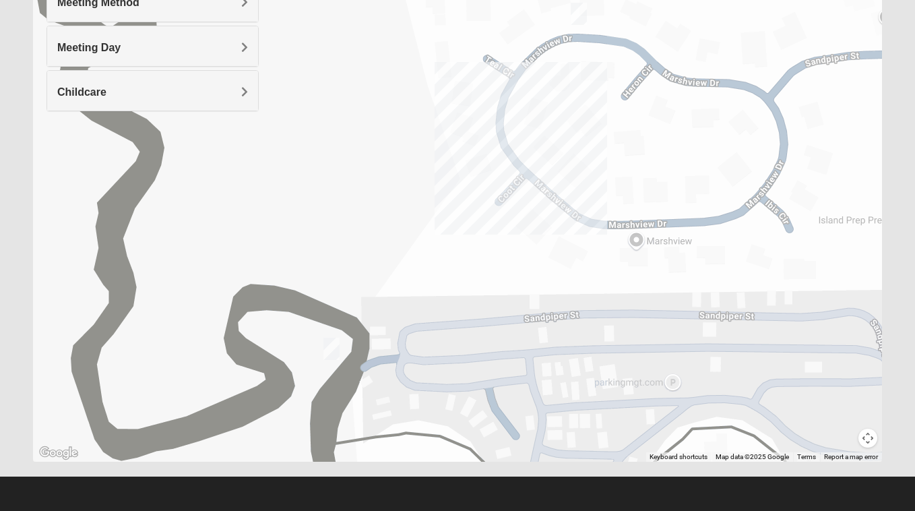
click at [866, 434] on button "Map camera controls" at bounding box center [867, 437] width 19 height 19
click at [843, 437] on button "Zoom out" at bounding box center [844, 437] width 19 height 19
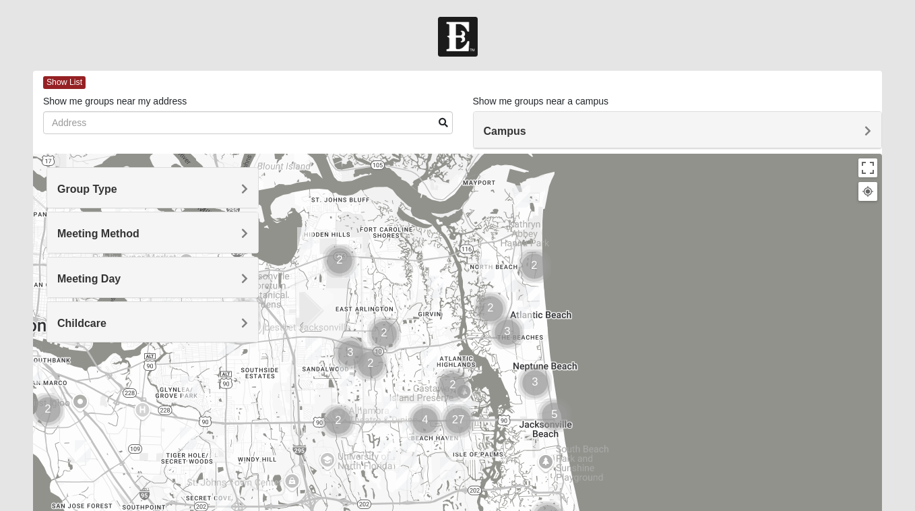
click at [593, 134] on h4 "Campus" at bounding box center [678, 131] width 388 height 13
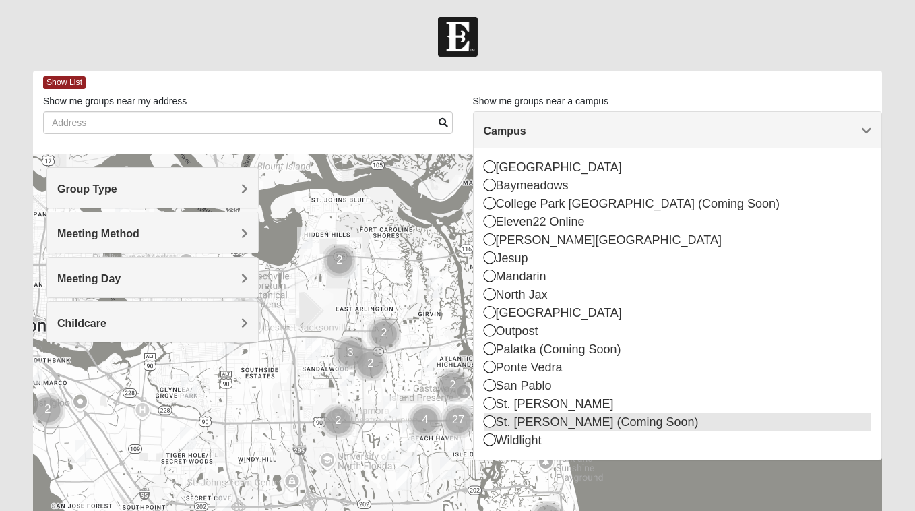
click at [490, 424] on icon at bounding box center [490, 421] width 12 height 12
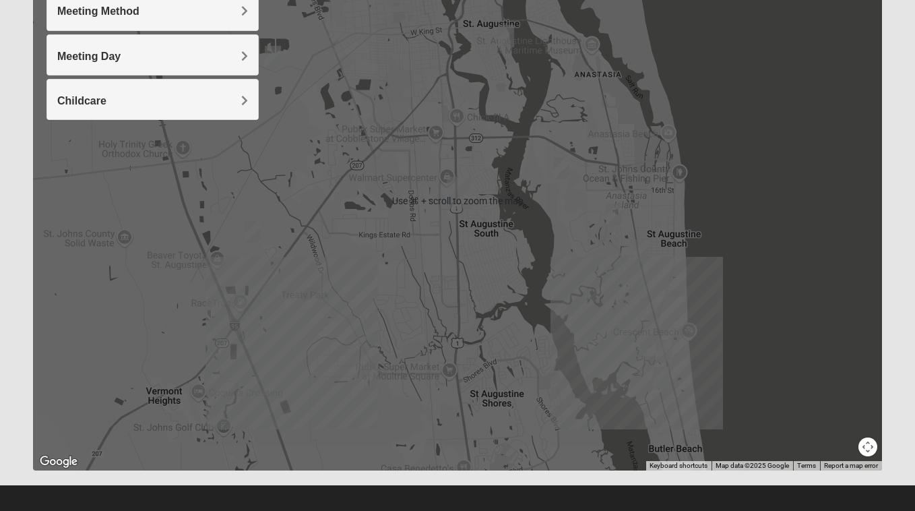
scroll to position [231, 0]
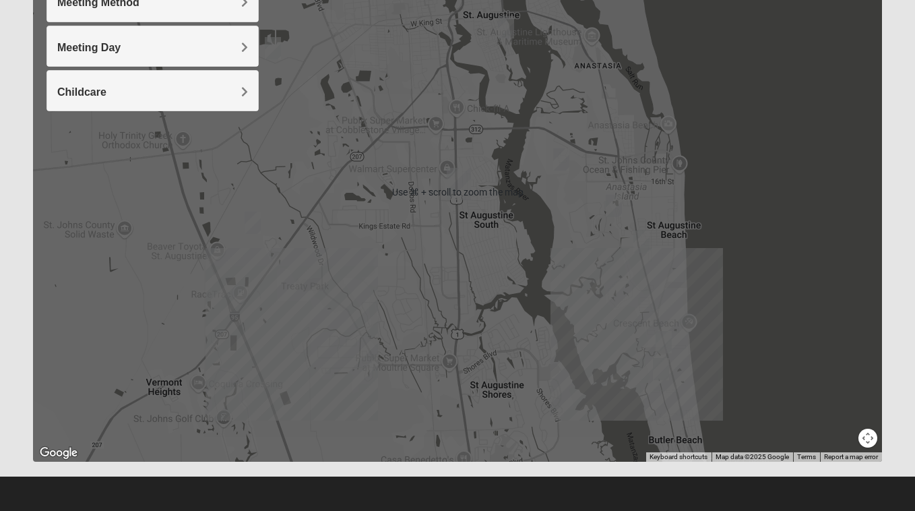
click at [532, 414] on div at bounding box center [457, 192] width 849 height 539
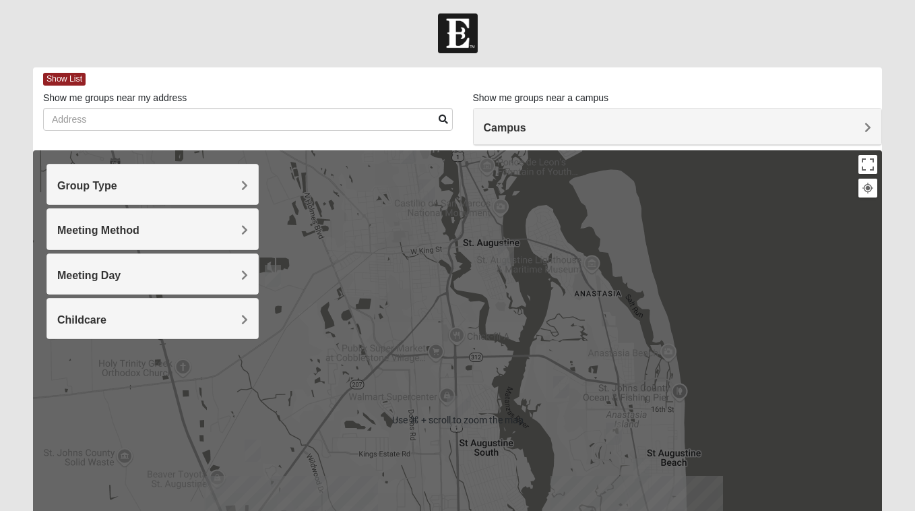
scroll to position [7, 0]
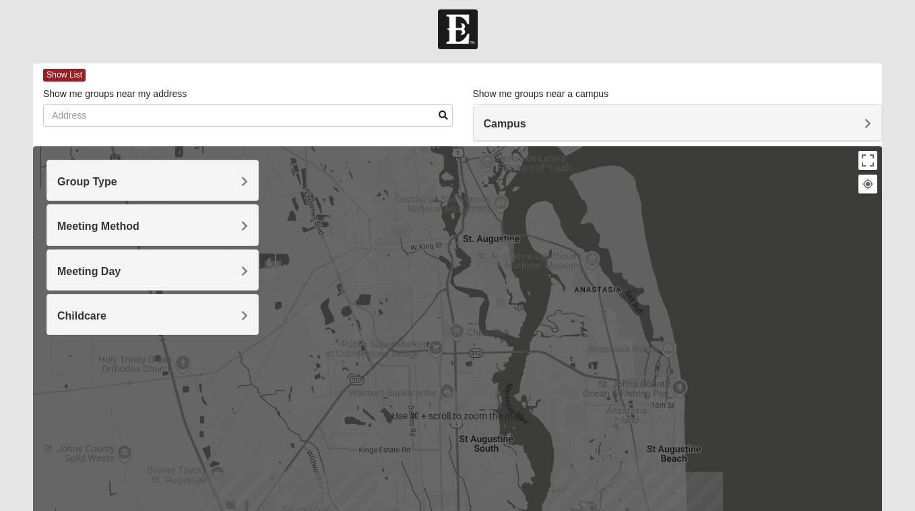
click at [523, 127] on span "Campus" at bounding box center [505, 123] width 42 height 11
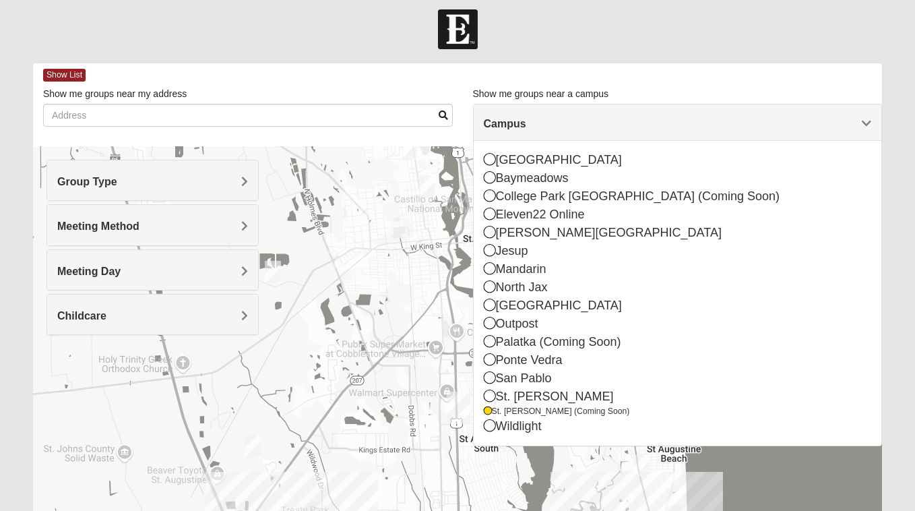
click at [409, 336] on div at bounding box center [457, 415] width 849 height 539
click at [605, 486] on div at bounding box center [457, 415] width 849 height 539
click at [741, 495] on div at bounding box center [457, 415] width 849 height 539
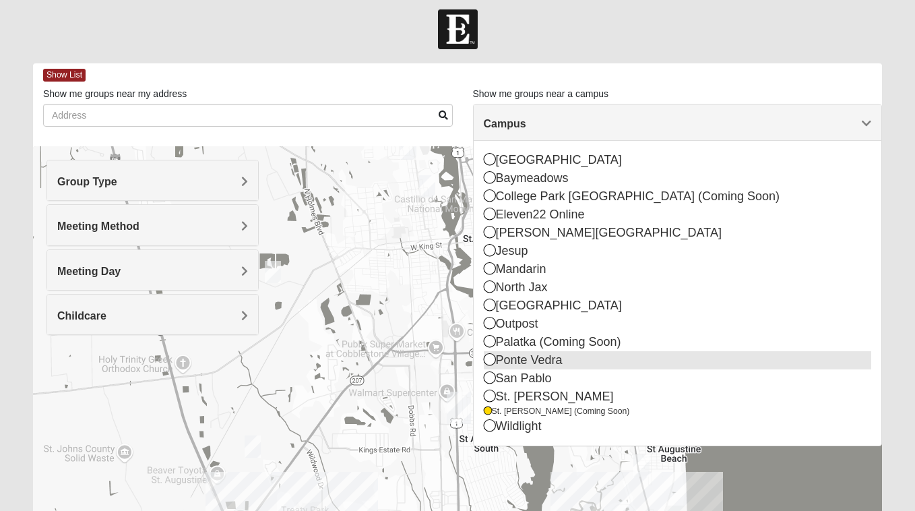
drag, startPoint x: 741, startPoint y: 495, endPoint x: 641, endPoint y: 364, distance: 164.8
click at [648, 370] on div "Show List Loading Groups Keywords Filter Additional Filters Campus Arlington Ba…" at bounding box center [457, 374] width 849 height 622
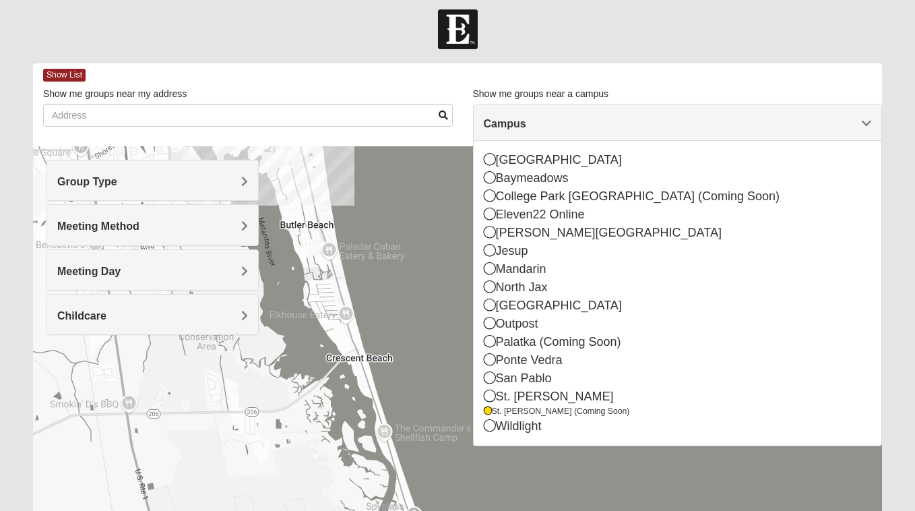
click at [677, 117] on h4 "Campus" at bounding box center [678, 123] width 388 height 13
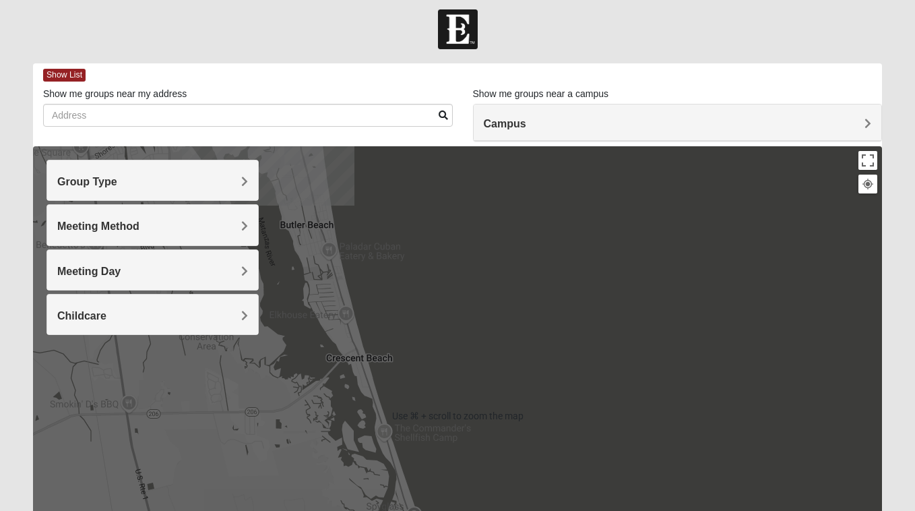
scroll to position [0, 0]
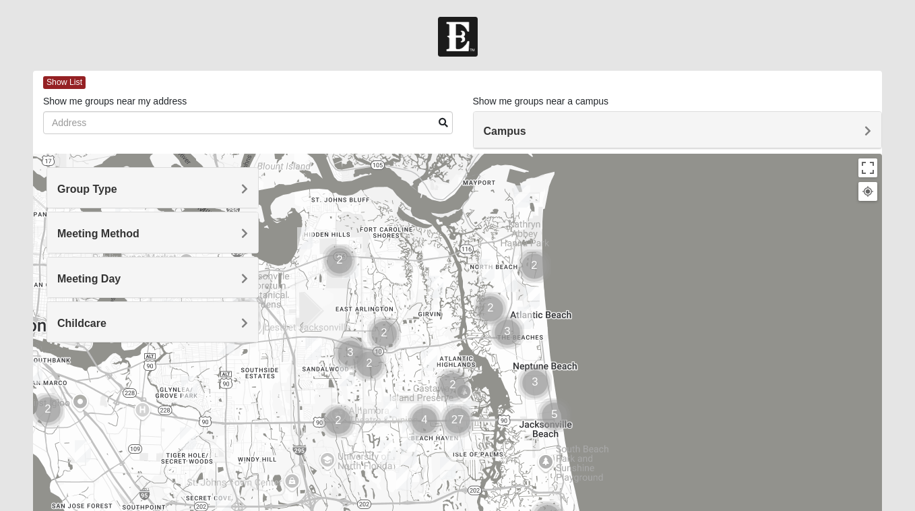
click at [517, 131] on span "Campus" at bounding box center [505, 130] width 42 height 11
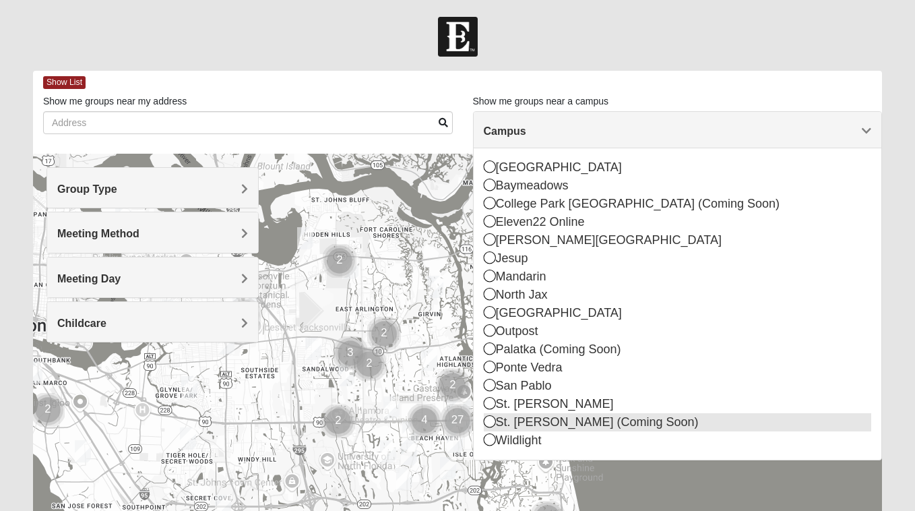
click at [490, 418] on icon at bounding box center [490, 421] width 12 height 12
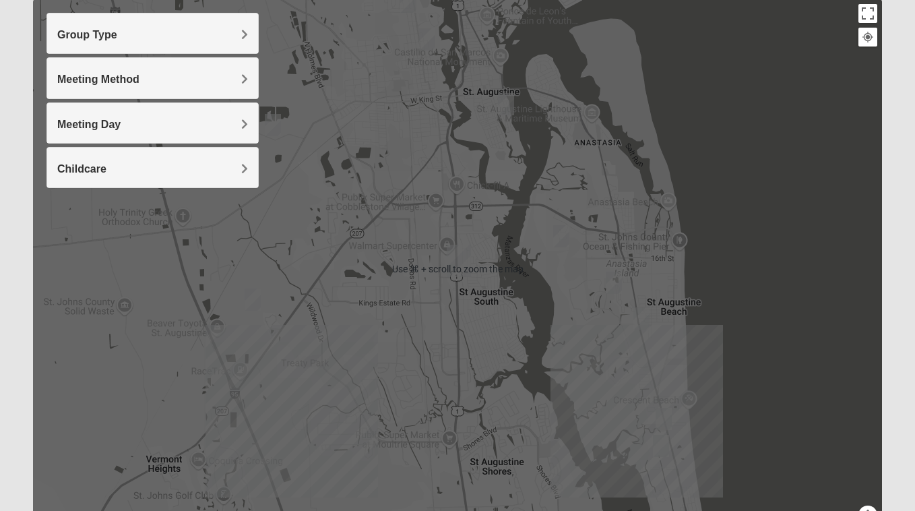
scroll to position [231, 0]
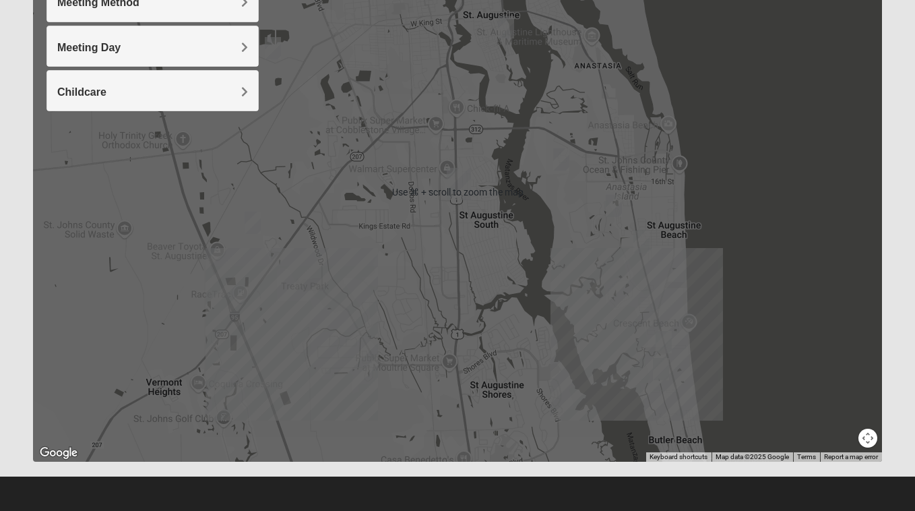
click at [504, 415] on div at bounding box center [457, 192] width 849 height 539
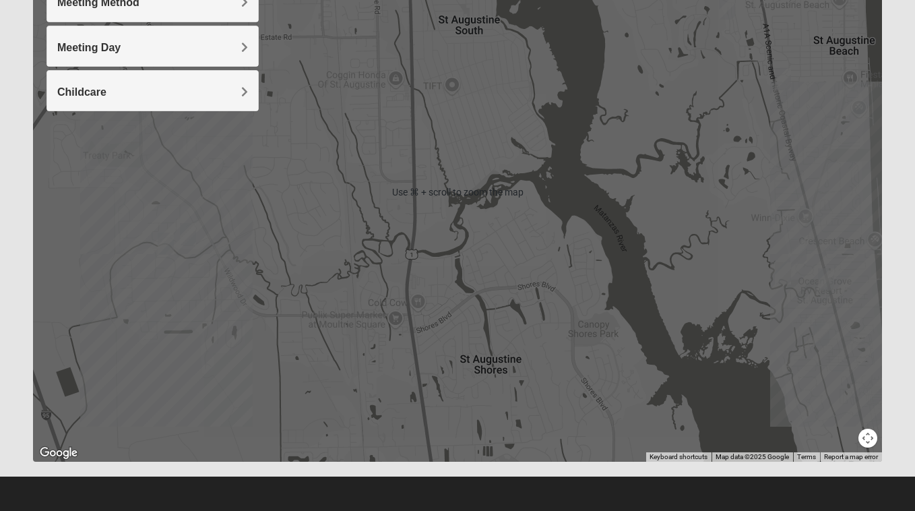
click at [719, 381] on div at bounding box center [457, 192] width 849 height 539
click at [719, 380] on div at bounding box center [457, 192] width 849 height 539
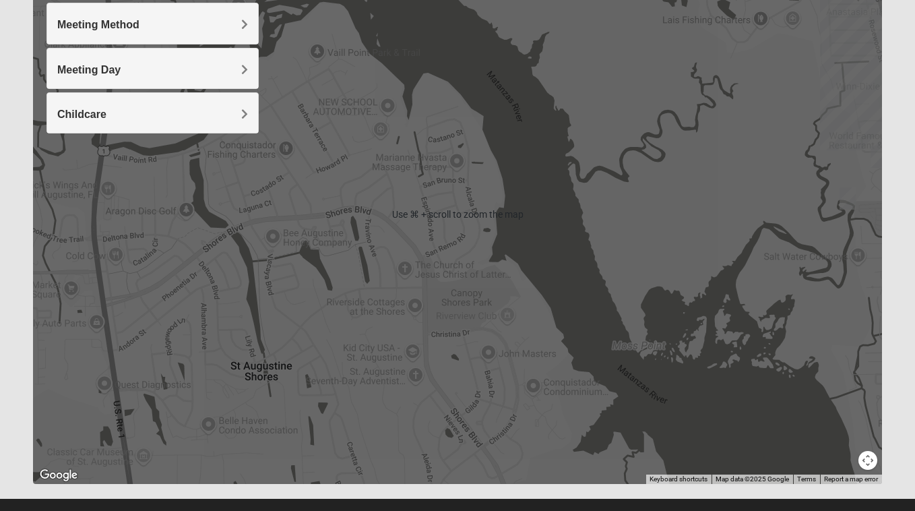
scroll to position [0, 0]
